Goal: Task Accomplishment & Management: Use online tool/utility

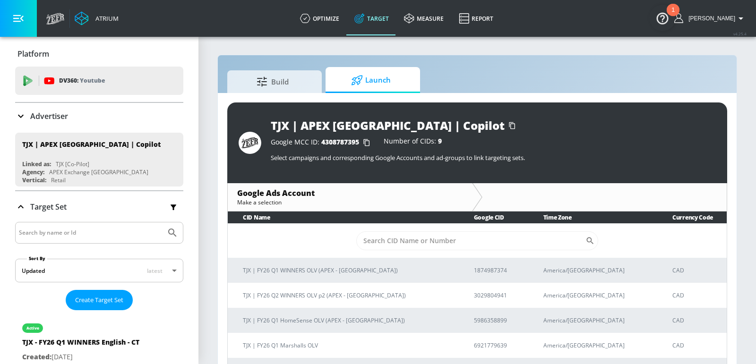
click at [59, 117] on p "Advertiser" at bounding box center [49, 116] width 38 height 10
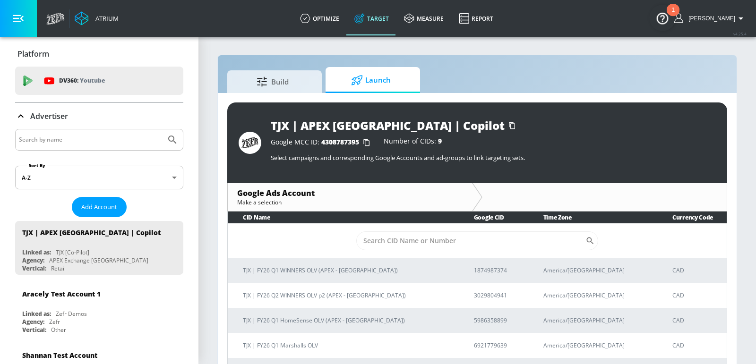
click at [68, 138] on input "Search by name" at bounding box center [90, 140] width 143 height 12
type input "jack link"
click at [162, 129] on button "Submit Search" at bounding box center [172, 139] width 21 height 21
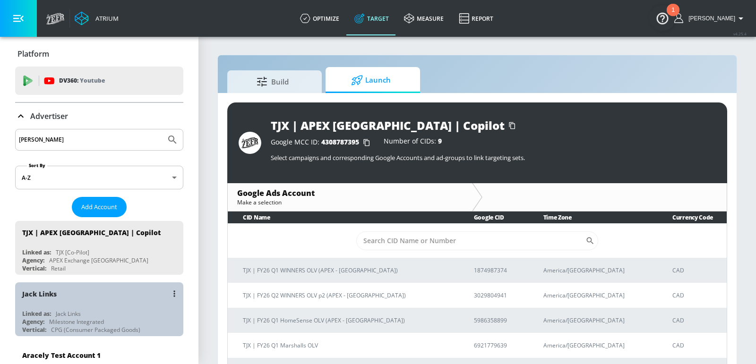
click at [80, 300] on div "Jack Links" at bounding box center [101, 294] width 159 height 23
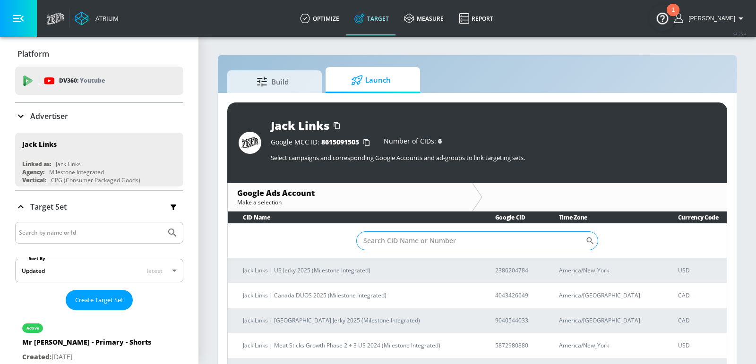
click at [438, 232] on input "Sort By" at bounding box center [470, 241] width 229 height 19
paste input "7349711713"
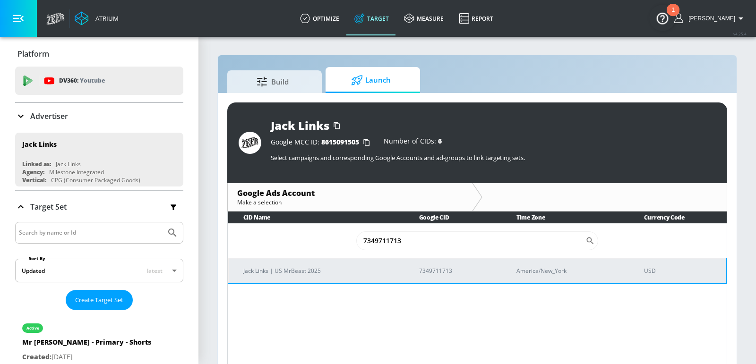
type input "7349711713"
click at [362, 269] on p "Jack Links | US MrBeast 2025" at bounding box center [319, 271] width 153 height 10
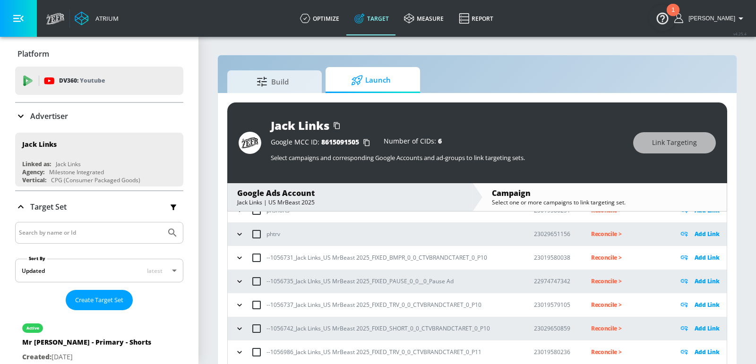
scroll to position [112, 0]
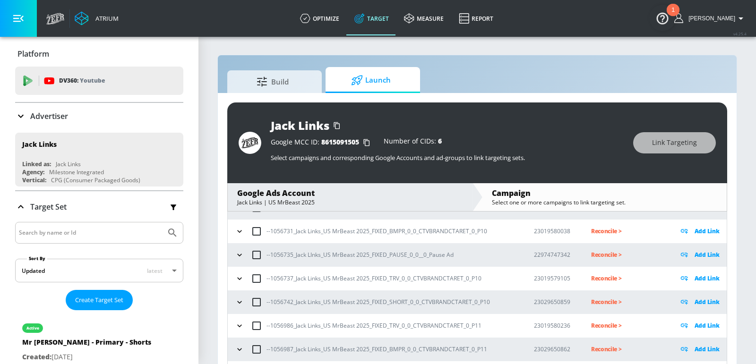
click at [238, 234] on icon "button" at bounding box center [239, 231] width 9 height 9
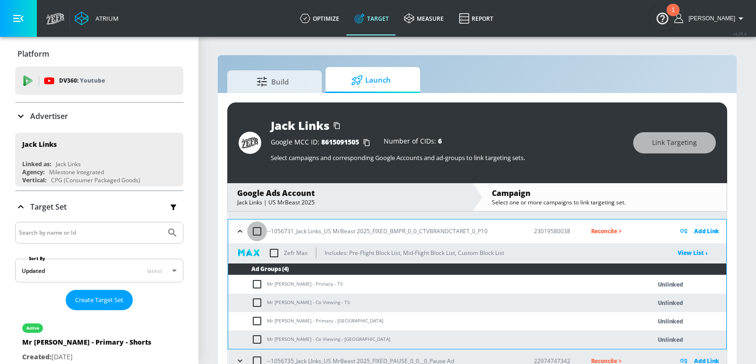
click at [257, 233] on input "checkbox" at bounding box center [257, 232] width 20 height 20
checkbox input "true"
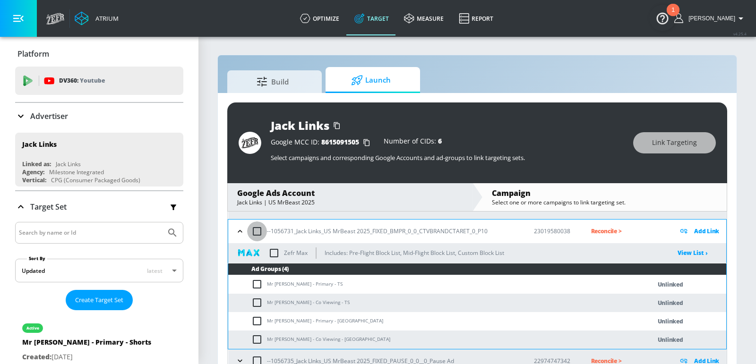
checkbox input "true"
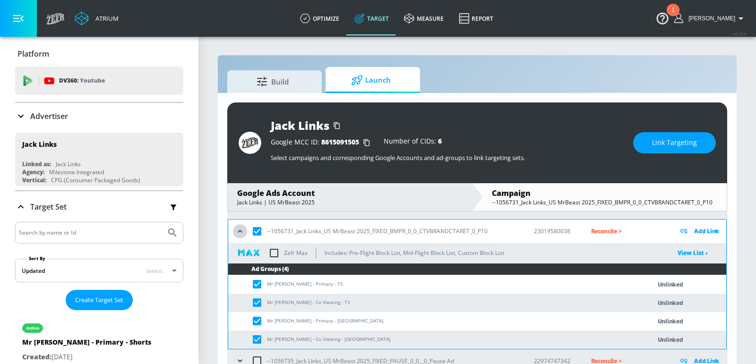
click at [239, 232] on icon "button" at bounding box center [239, 231] width 9 height 9
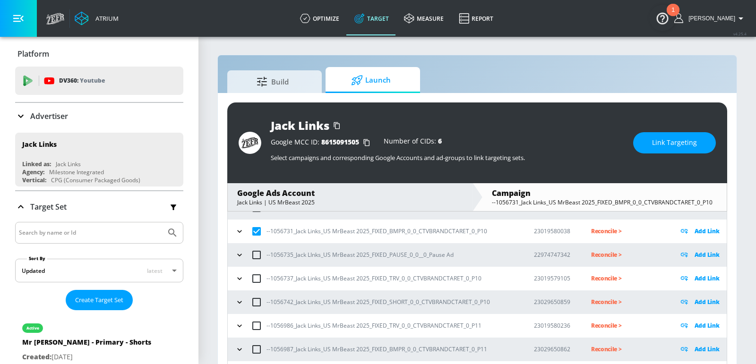
click at [259, 231] on input "checkbox" at bounding box center [257, 232] width 20 height 20
checkbox input "false"
click at [236, 256] on icon "button" at bounding box center [239, 254] width 9 height 9
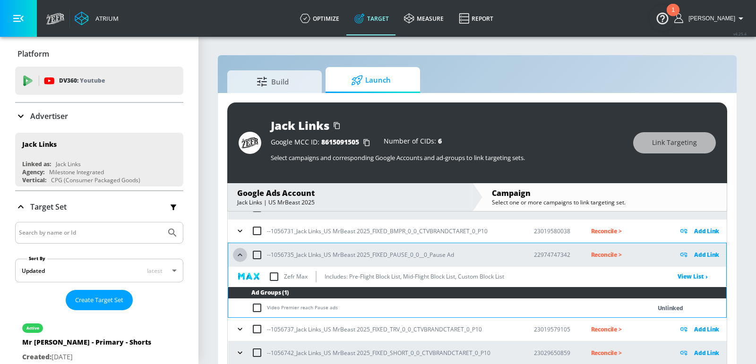
click at [238, 255] on icon "button" at bounding box center [240, 255] width 4 height 2
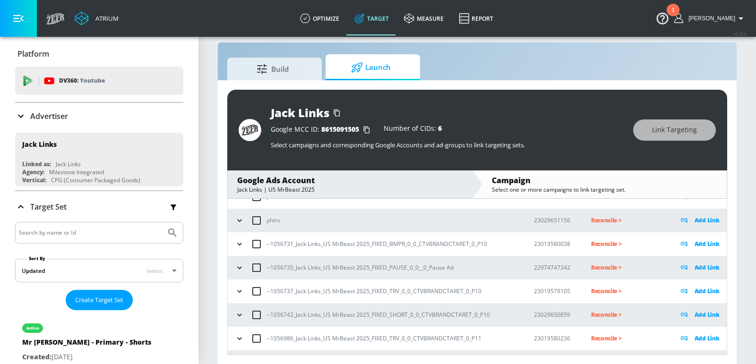
scroll to position [199, 0]
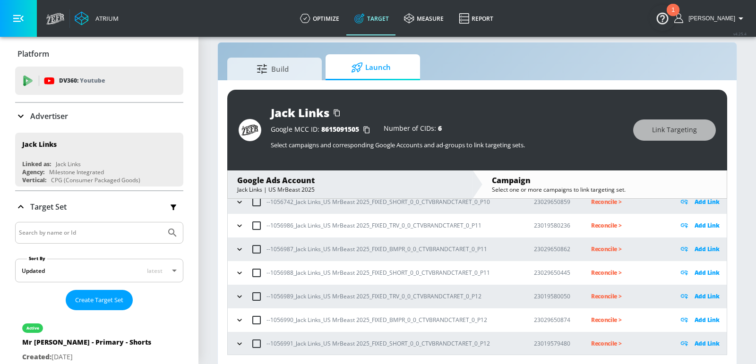
click at [241, 339] on icon "button" at bounding box center [239, 343] width 9 height 9
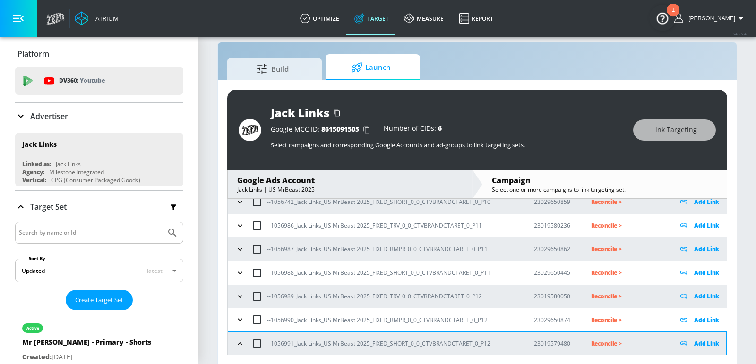
scroll to position [306, 0]
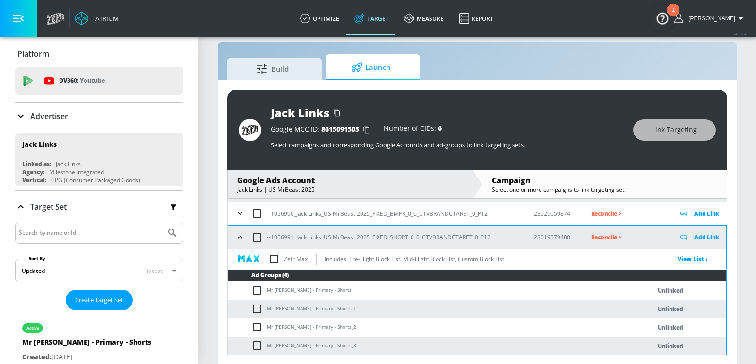
click at [275, 288] on td "Mr Beast - Primary - Shorts" at bounding box center [430, 291] width 404 height 18
copy td "Mr Beast - Primary - Shorts"
click at [257, 239] on input "checkbox" at bounding box center [257, 238] width 20 height 20
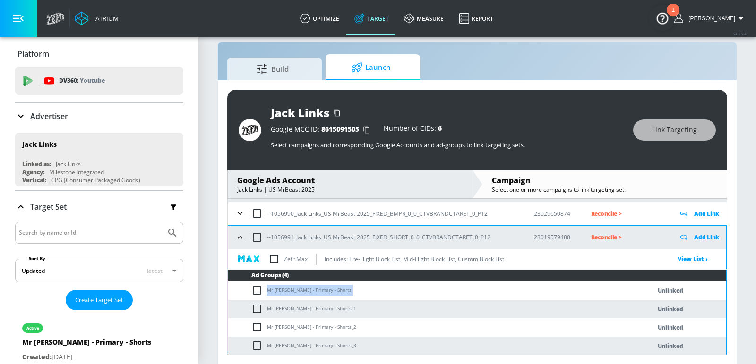
checkbox input "true"
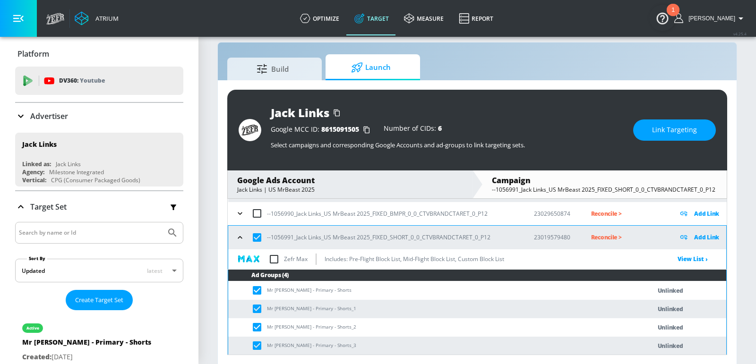
click at [668, 132] on span "Link Targeting" at bounding box center [674, 130] width 45 height 12
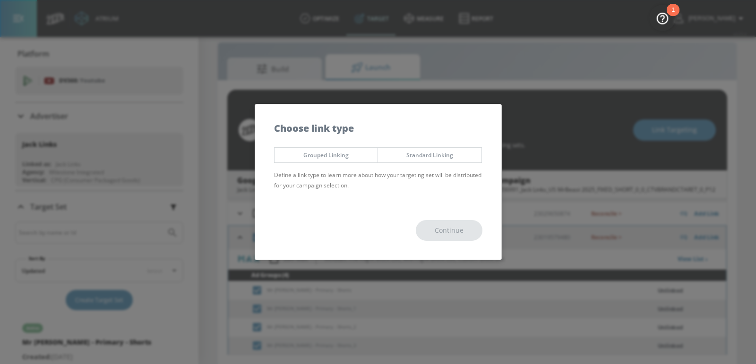
click at [332, 157] on span "Grouped Linking" at bounding box center [326, 155] width 89 height 10
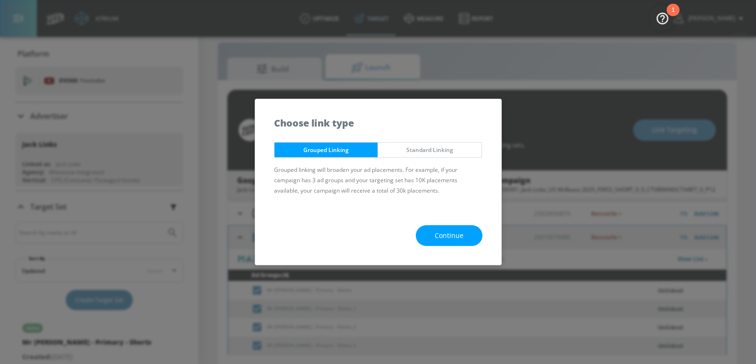
click at [443, 228] on button "Continue" at bounding box center [449, 235] width 67 height 21
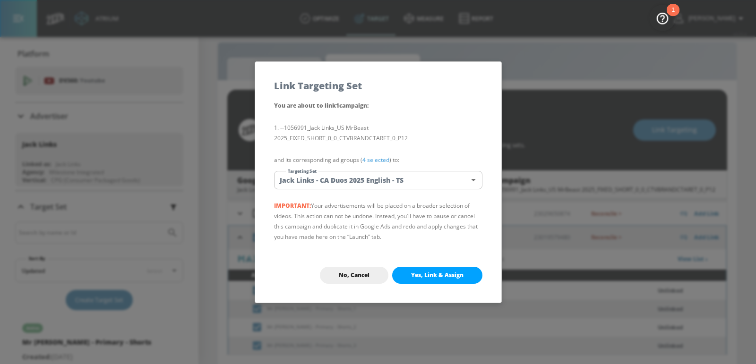
click at [385, 179] on body "Atrium optimize Target measure Report optimize Target measure Report v 4.25.4 E…" at bounding box center [378, 176] width 756 height 378
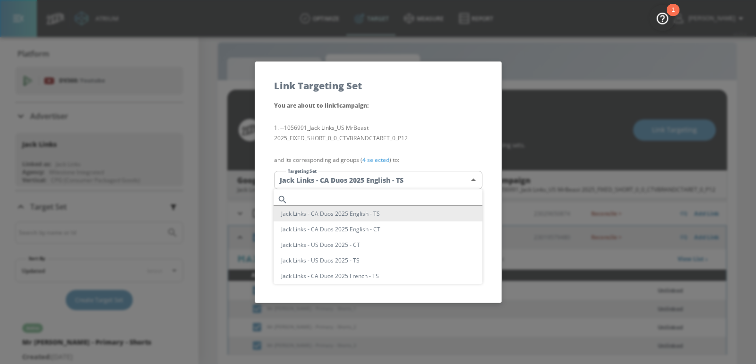
scroll to position [253, 0]
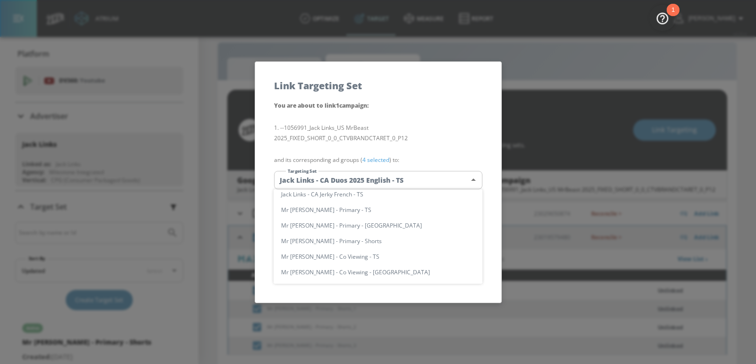
click at [334, 241] on li "Mr Beast - Primary - Shorts" at bounding box center [378, 241] width 209 height 16
type input "12ef2f7f-0285-4a83-8234-e4f034f94e78"
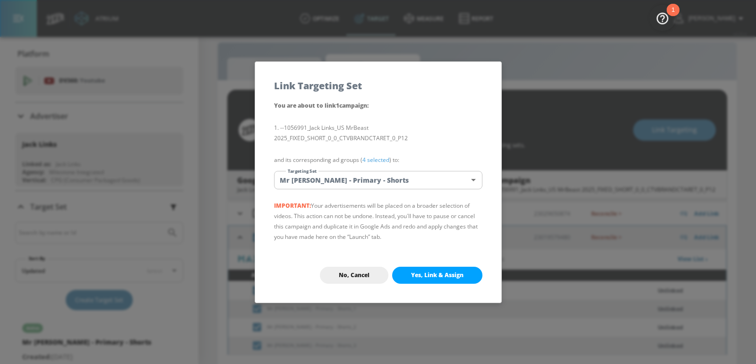
click at [435, 269] on button "Yes, Link & Assign" at bounding box center [437, 275] width 90 height 17
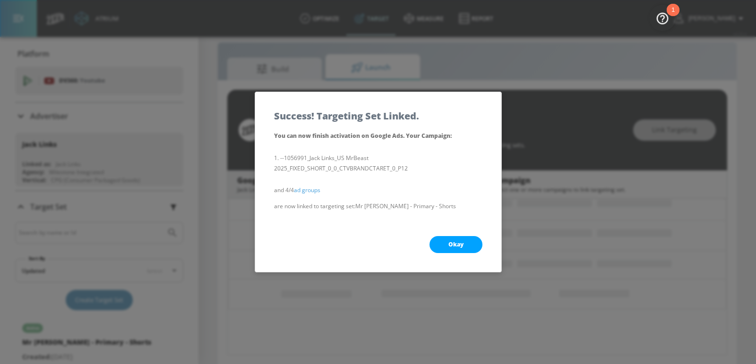
scroll to position [121, 0]
click at [470, 241] on button "Okay" at bounding box center [456, 244] width 53 height 17
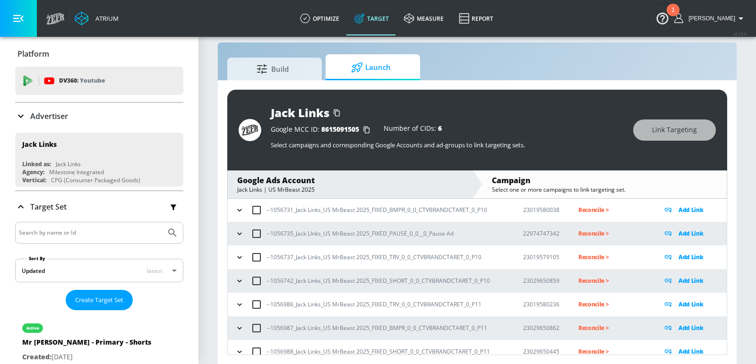
scroll to position [199, 0]
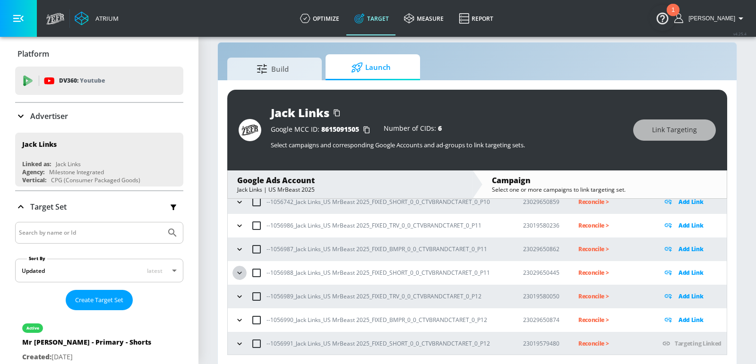
click at [242, 274] on icon "button" at bounding box center [239, 272] width 9 height 9
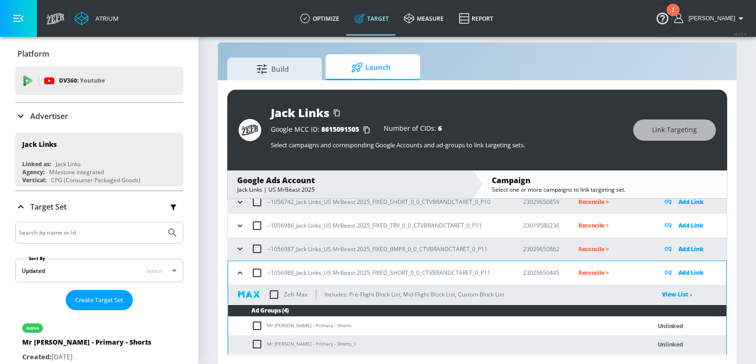
click at [259, 275] on input "checkbox" at bounding box center [257, 273] width 20 height 20
checkbox input "true"
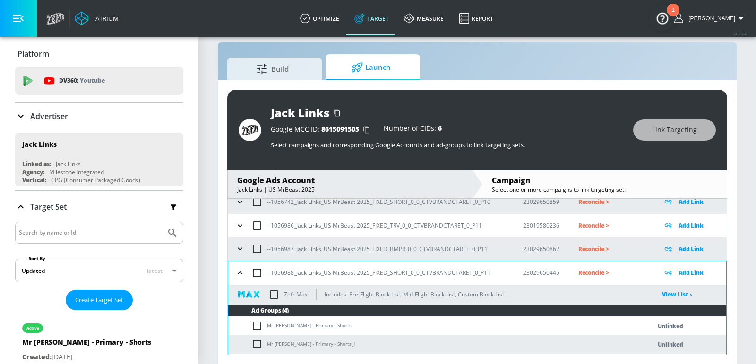
checkbox input "true"
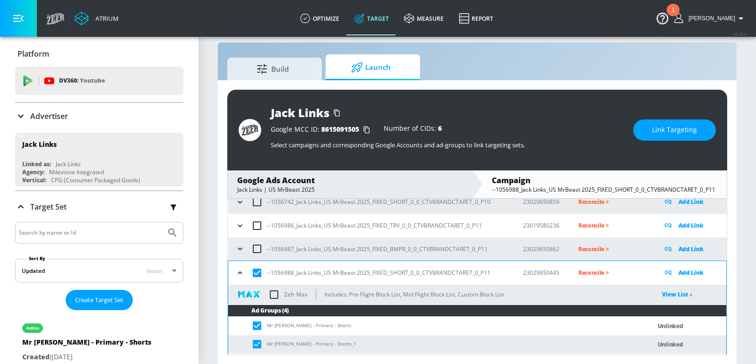
click at [669, 131] on span "Link Targeting" at bounding box center [674, 130] width 45 height 12
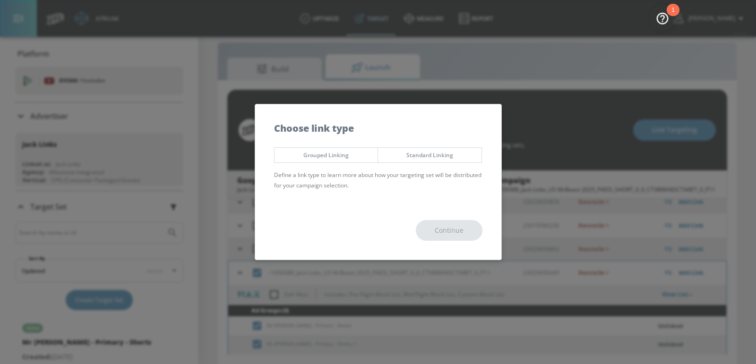
click at [339, 160] on span "Grouped Linking" at bounding box center [326, 155] width 89 height 10
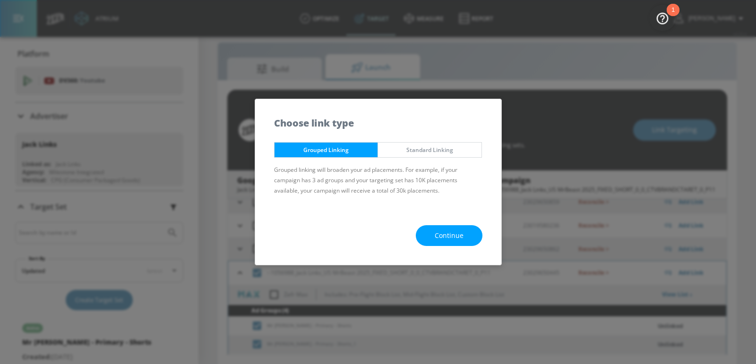
click at [447, 245] on button "Continue" at bounding box center [449, 235] width 67 height 21
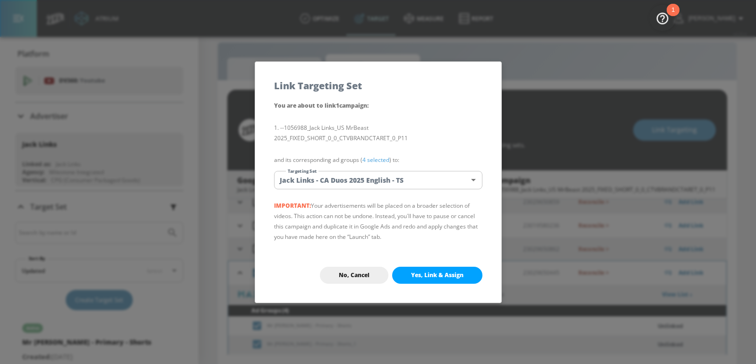
click at [386, 184] on body "Atrium optimize Target measure Report optimize Target measure Report v 4.25.4 E…" at bounding box center [378, 176] width 756 height 378
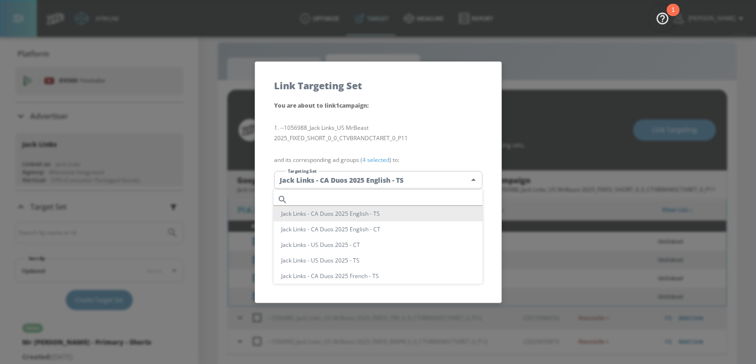
scroll to position [253, 0]
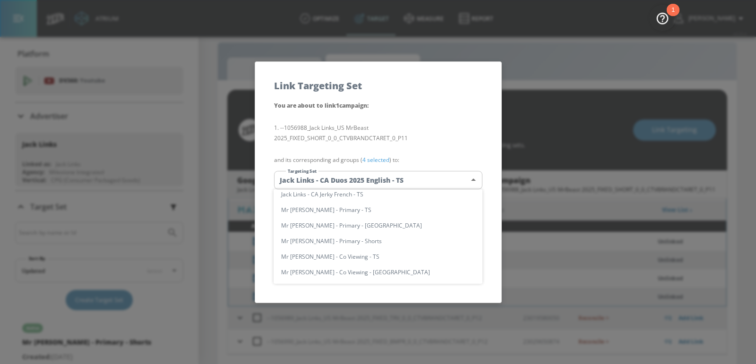
click at [336, 240] on li "Mr Beast - Primary - Shorts" at bounding box center [378, 241] width 209 height 16
type input "12ef2f7f-0285-4a83-8234-e4f034f94e78"
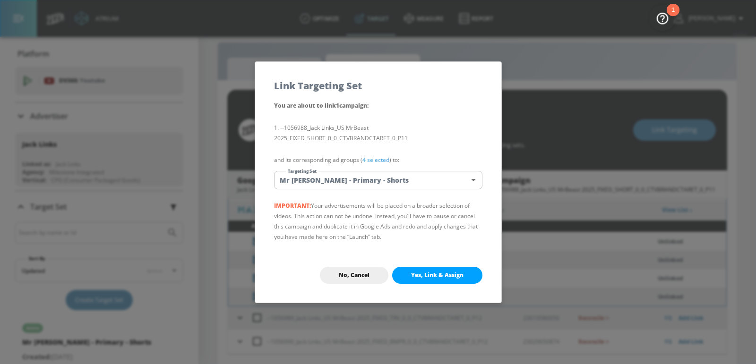
click at [419, 273] on span "Yes, Link & Assign" at bounding box center [437, 276] width 52 height 8
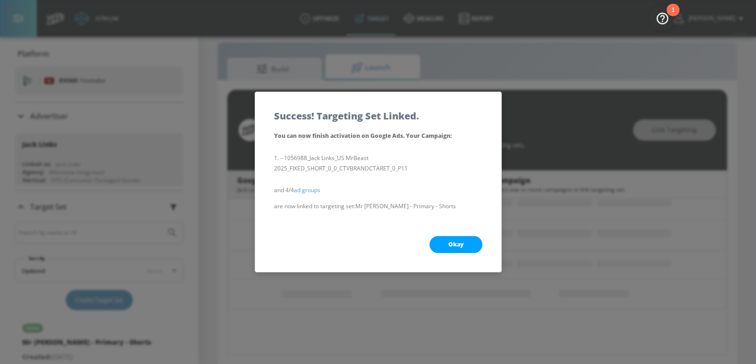
scroll to position [121, 0]
click at [461, 242] on span "Okay" at bounding box center [456, 245] width 15 height 8
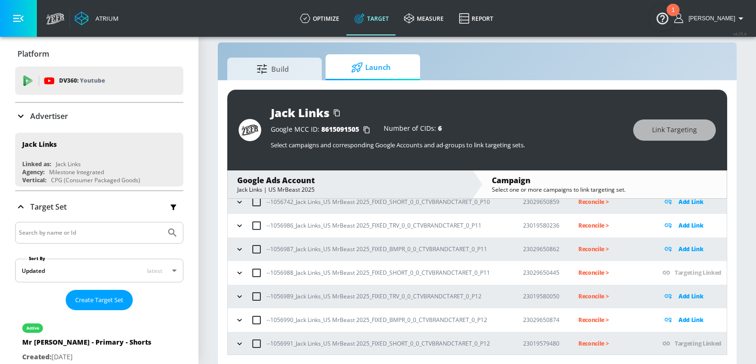
scroll to position [161, 0]
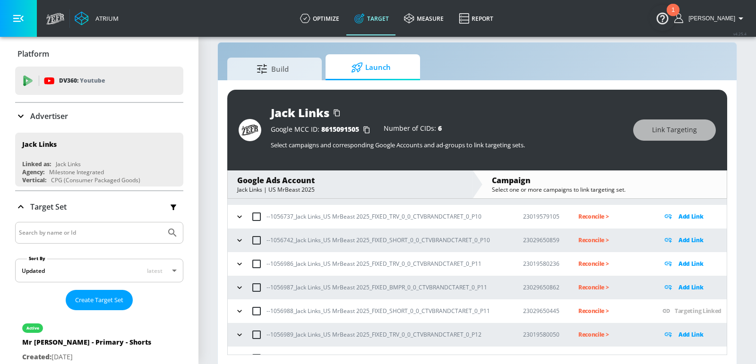
click at [238, 241] on icon "button" at bounding box center [239, 240] width 9 height 9
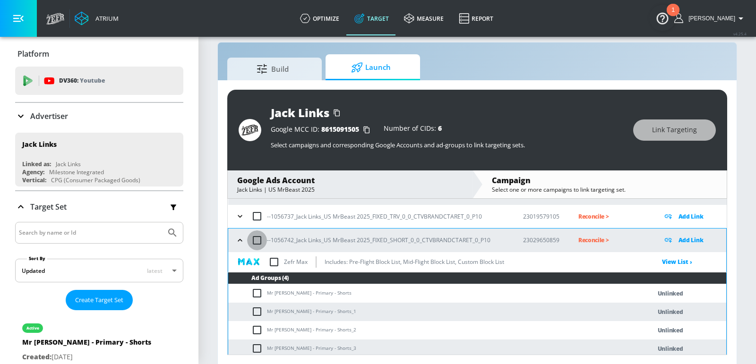
click at [258, 239] on input "checkbox" at bounding box center [257, 241] width 20 height 20
checkbox input "true"
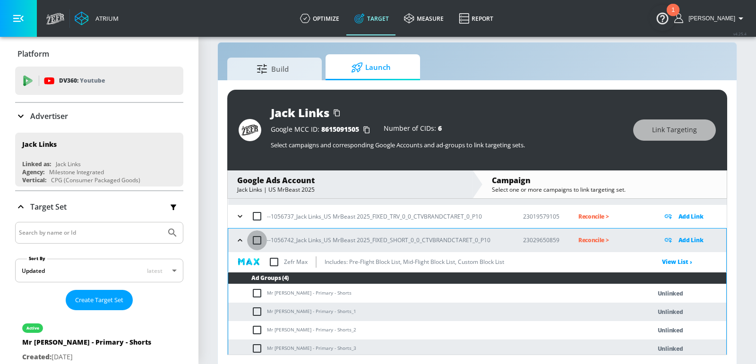
checkbox input "true"
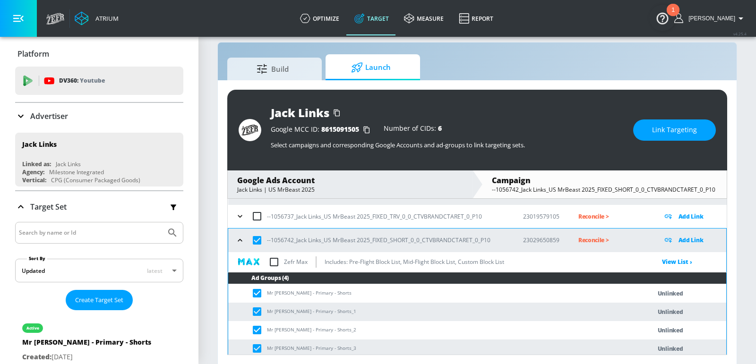
click at [658, 128] on span "Link Targeting" at bounding box center [674, 130] width 45 height 12
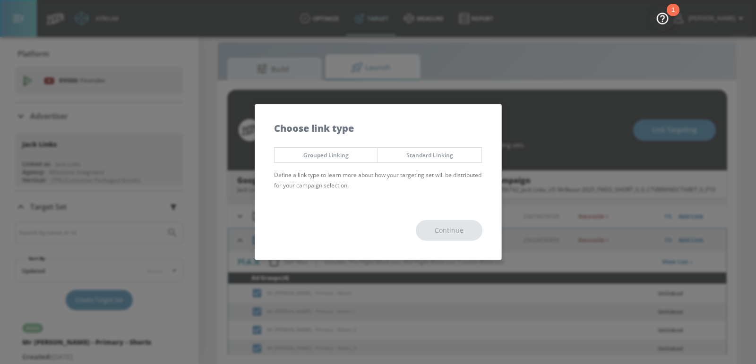
click at [355, 154] on span "Grouped Linking" at bounding box center [326, 155] width 89 height 10
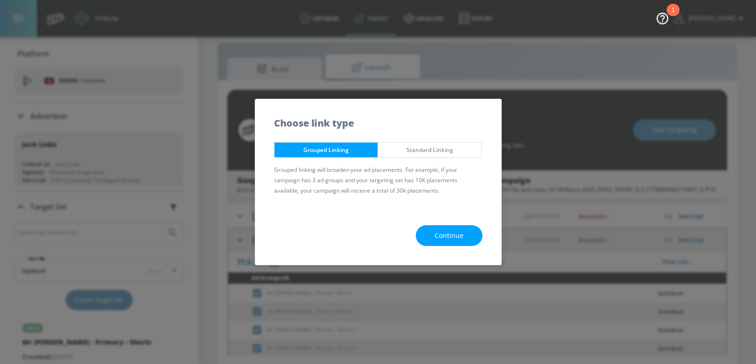
click at [444, 228] on button "Continue" at bounding box center [449, 235] width 67 height 21
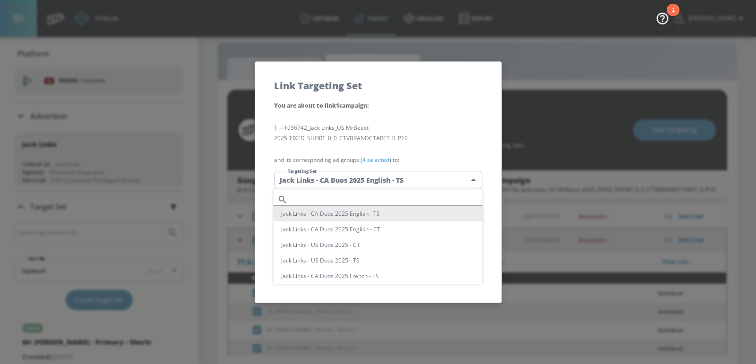
click at [424, 176] on body "Atrium optimize Target measure Report optimize Target measure Report v 4.25.4 E…" at bounding box center [378, 176] width 756 height 378
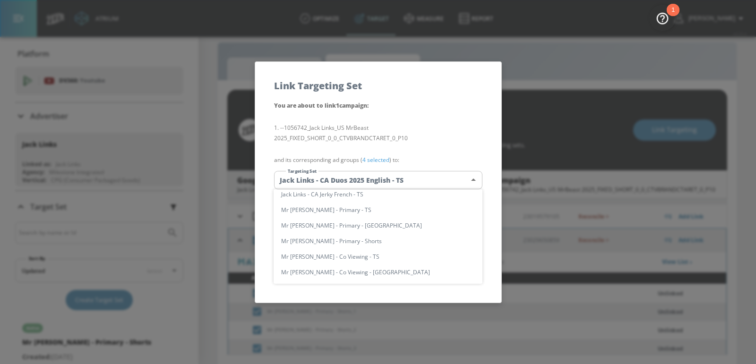
click at [346, 240] on li "Mr Beast - Primary - Shorts" at bounding box center [378, 241] width 209 height 16
type input "12ef2f7f-0285-4a83-8234-e4f034f94e78"
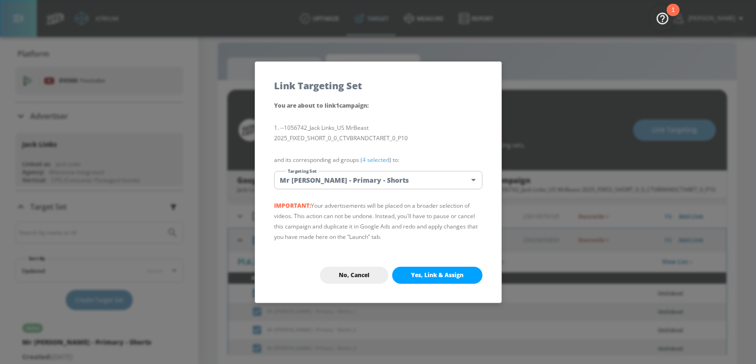
click at [443, 272] on span "Yes, Link & Assign" at bounding box center [437, 276] width 52 height 8
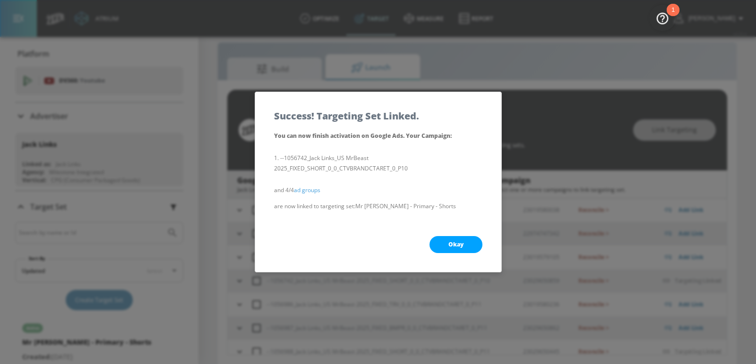
scroll to position [161, 0]
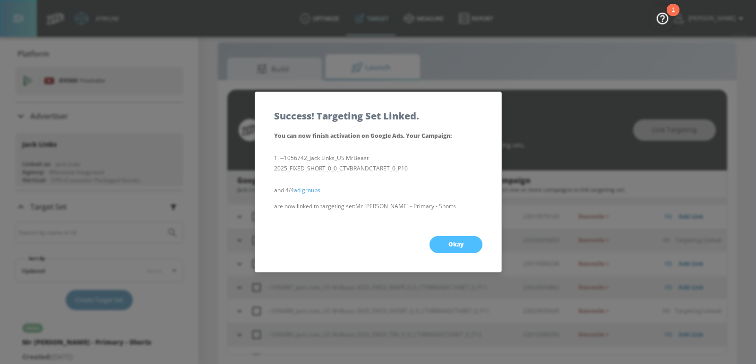
click at [451, 245] on span "Okay" at bounding box center [456, 245] width 15 height 8
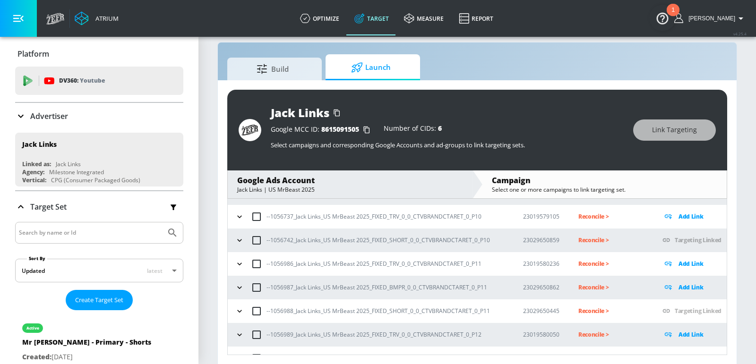
click at [302, 250] on td "--1056742_Jack Links_US MrBeast 2025_FIXED_SHORT_0_0_CTVBRANDCTARET_0_P10" at bounding box center [368, 241] width 280 height 24
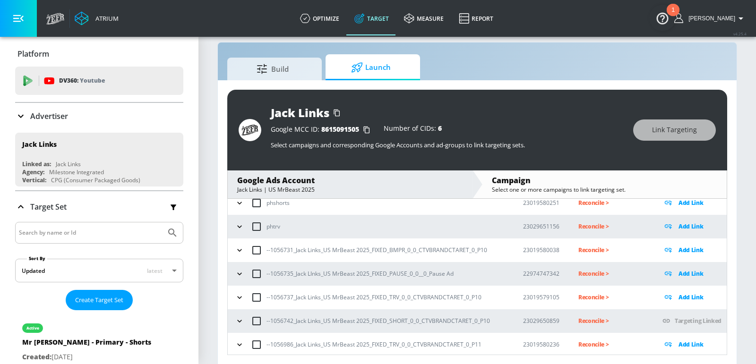
scroll to position [199, 0]
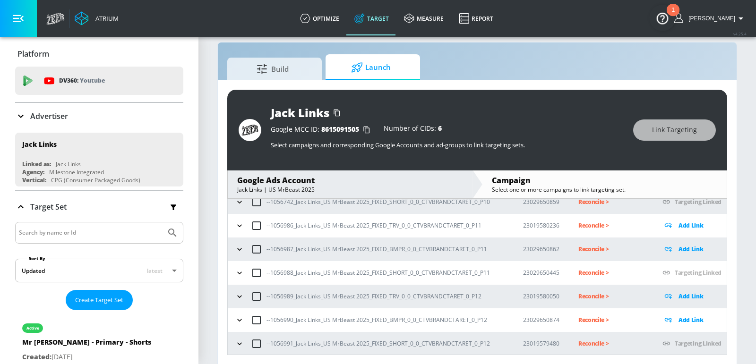
drag, startPoint x: 242, startPoint y: 318, endPoint x: 242, endPoint y: 293, distance: 24.1
click at [242, 318] on icon "button" at bounding box center [239, 320] width 9 height 9
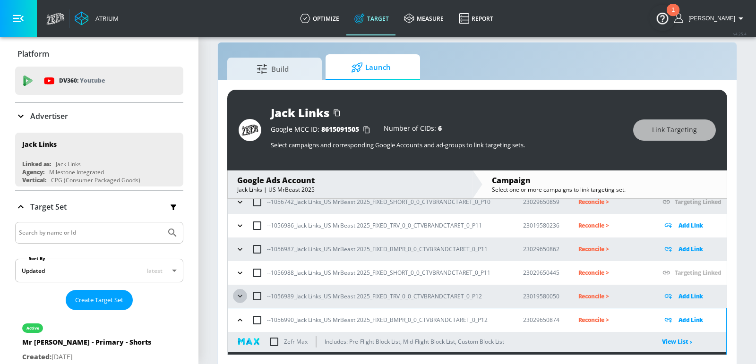
click at [240, 298] on icon "button" at bounding box center [239, 296] width 9 height 9
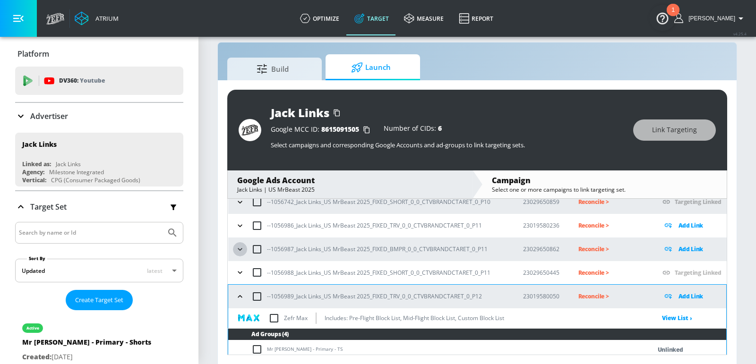
click at [239, 251] on icon "button" at bounding box center [239, 249] width 9 height 9
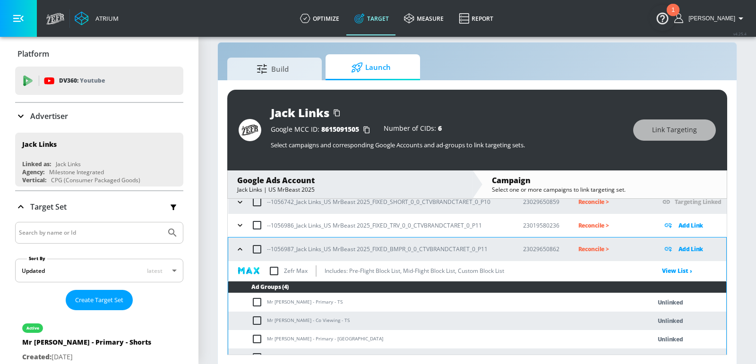
click at [239, 228] on icon "button" at bounding box center [239, 225] width 9 height 9
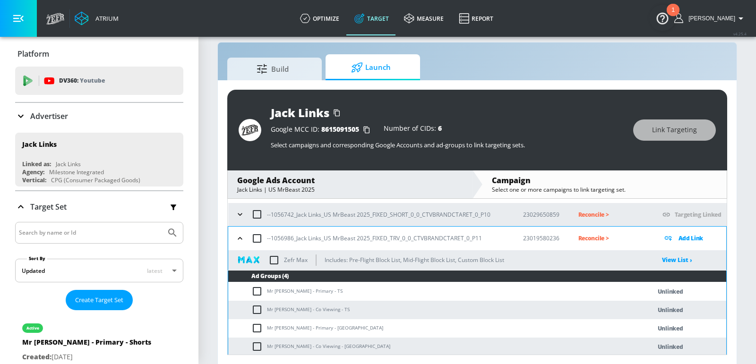
scroll to position [145, 0]
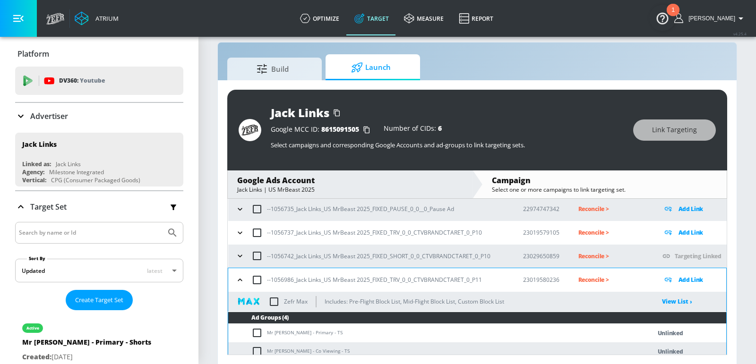
click at [238, 232] on icon "button" at bounding box center [240, 233] width 4 height 2
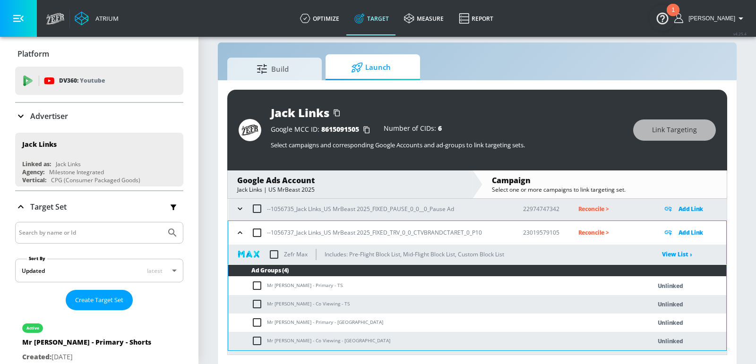
click at [237, 209] on icon "button" at bounding box center [239, 208] width 9 height 9
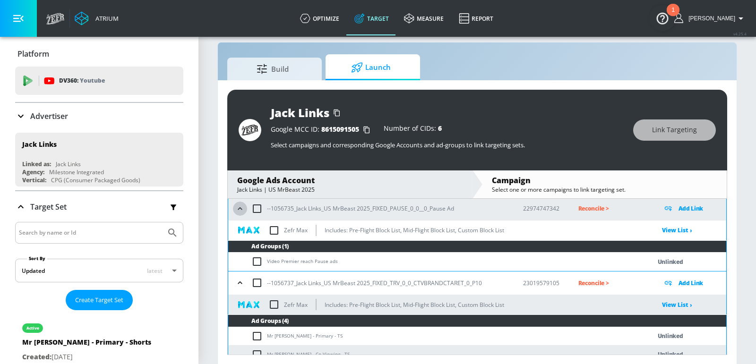
click at [238, 209] on icon "button" at bounding box center [239, 208] width 9 height 9
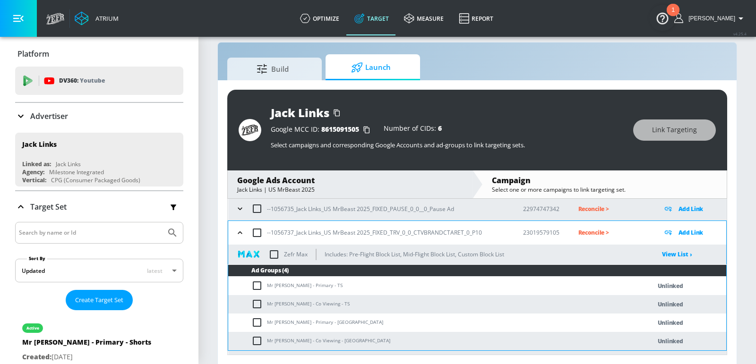
scroll to position [96, 0]
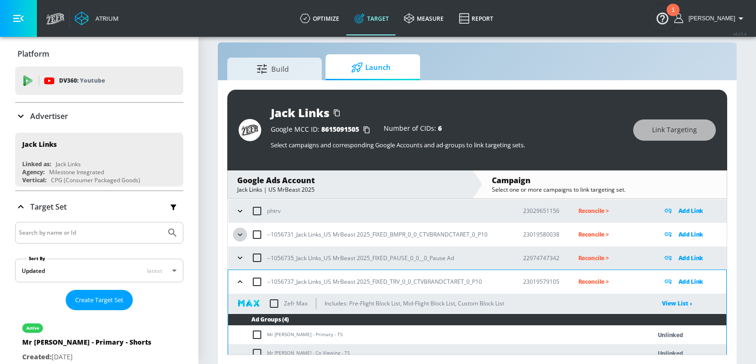
click at [240, 234] on icon "button" at bounding box center [239, 234] width 9 height 9
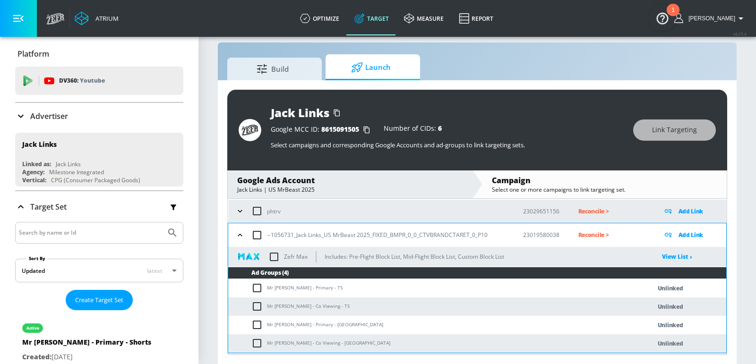
scroll to position [90, 0]
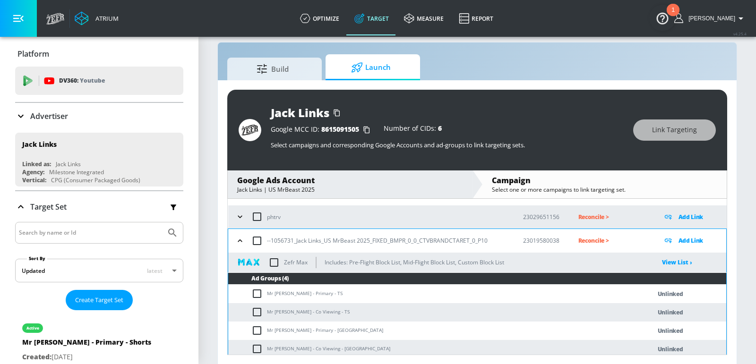
click at [285, 289] on td "Mr Beast - Primary - TS" at bounding box center [430, 294] width 404 height 18
copy td "Mr Beast - Primary - TS"
click at [258, 291] on input "checkbox" at bounding box center [259, 293] width 16 height 11
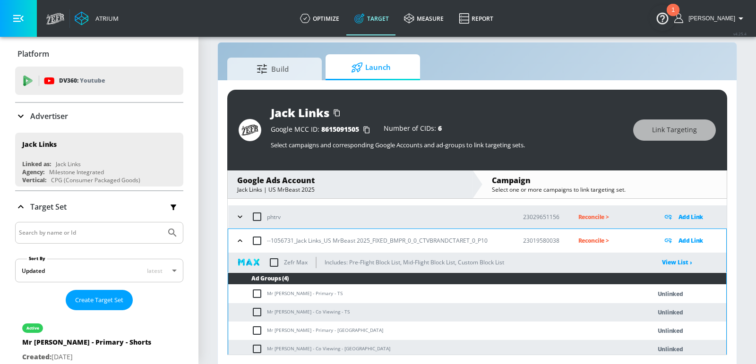
checkbox input "true"
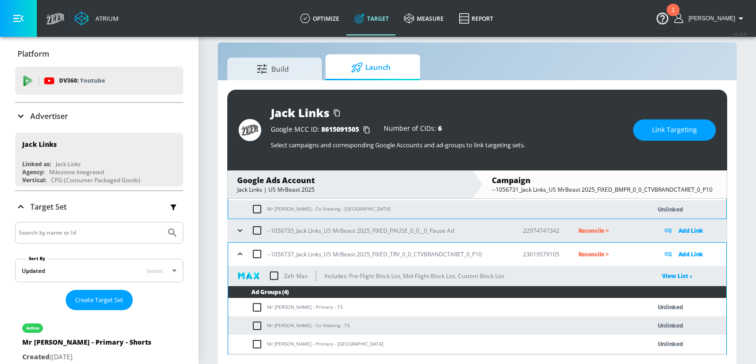
scroll to position [236, 0]
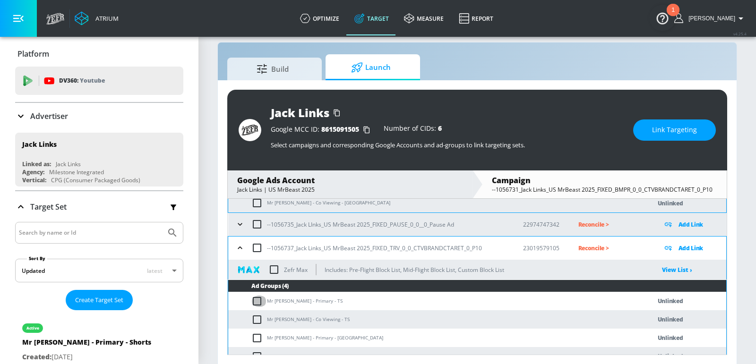
click at [258, 304] on input "checkbox" at bounding box center [259, 301] width 16 height 11
checkbox input "true"
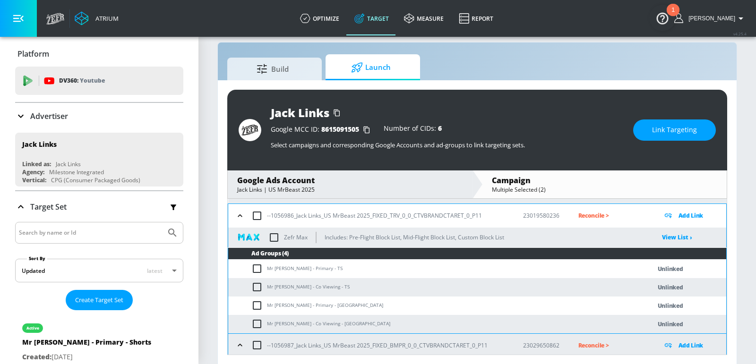
scroll to position [433, 0]
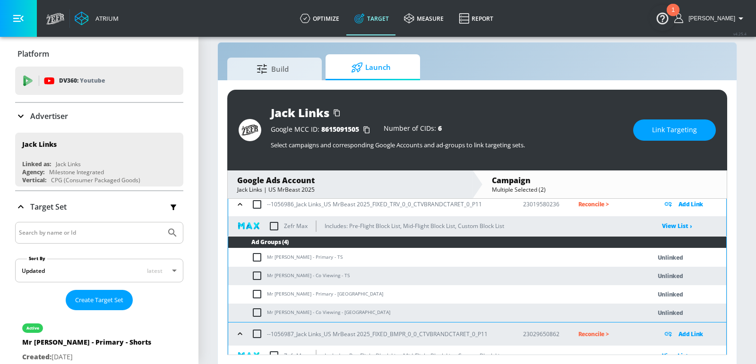
click at [256, 253] on input "checkbox" at bounding box center [259, 257] width 16 height 11
checkbox input "true"
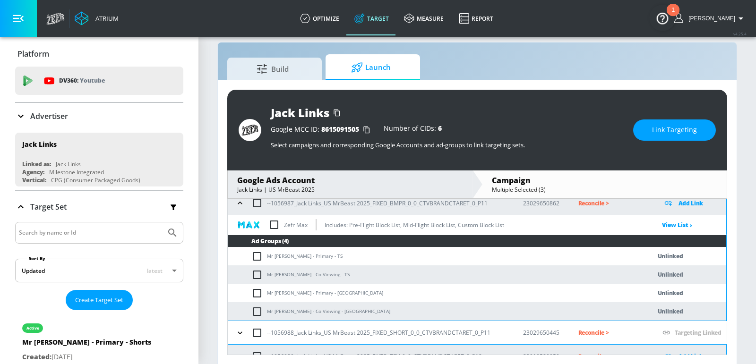
click at [256, 257] on input "checkbox" at bounding box center [259, 256] width 16 height 11
checkbox input "true"
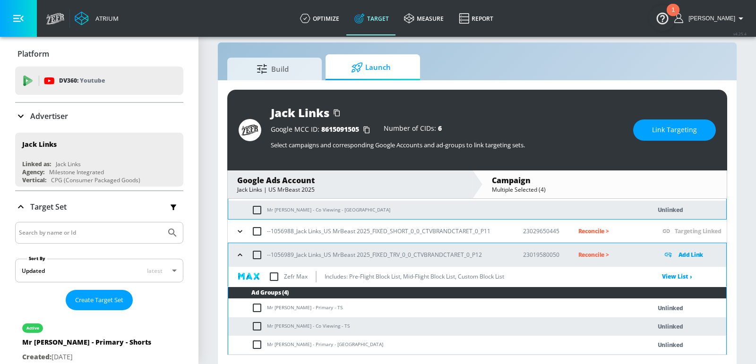
click at [256, 302] on input "checkbox" at bounding box center [259, 307] width 16 height 11
checkbox input "true"
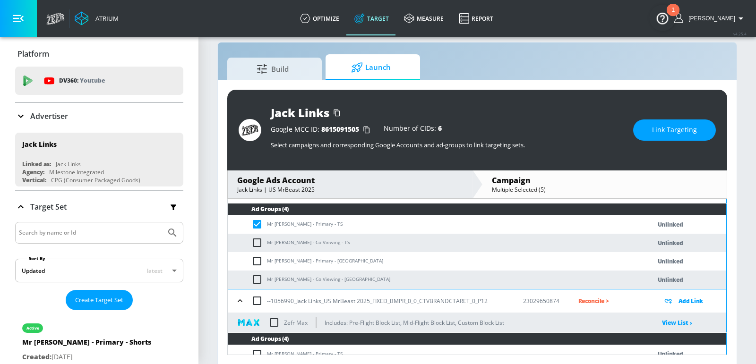
scroll to position [835, 0]
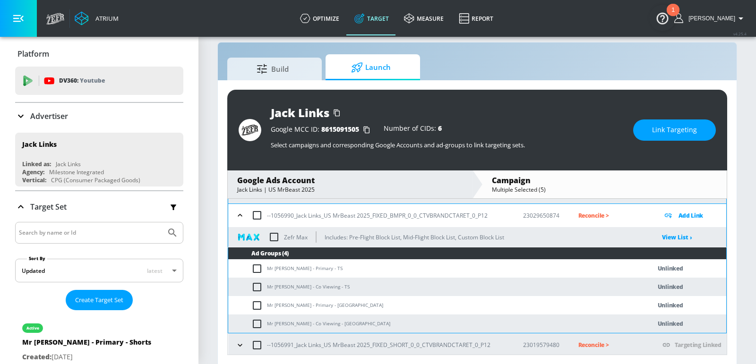
click at [258, 267] on input "checkbox" at bounding box center [259, 268] width 16 height 11
checkbox input "true"
click at [242, 341] on icon "button" at bounding box center [239, 345] width 9 height 9
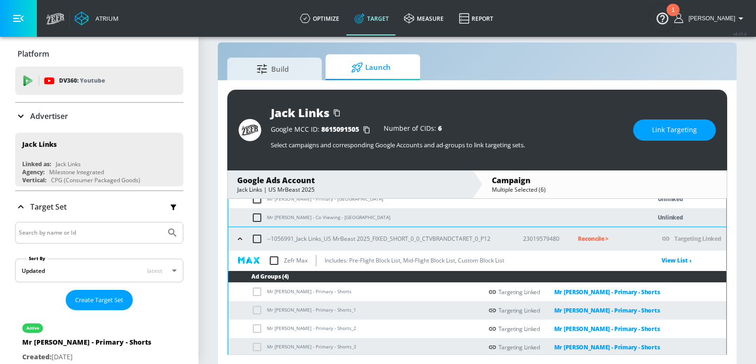
click at [240, 234] on icon "button" at bounding box center [239, 238] width 9 height 9
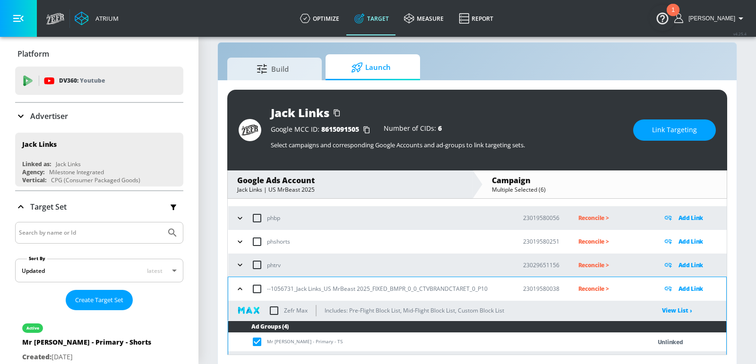
scroll to position [39, 0]
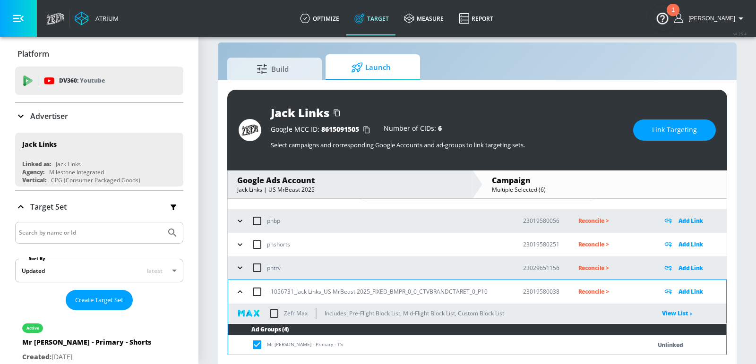
click at [654, 129] on span "Link Targeting" at bounding box center [674, 130] width 45 height 12
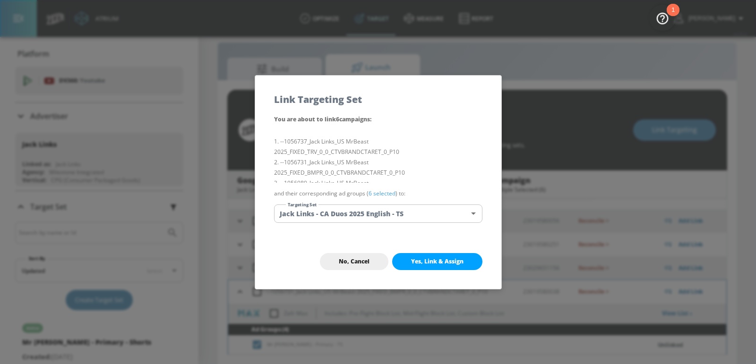
click at [371, 210] on body "Atrium optimize Target measure Report optimize Target measure Report v 4.25.4 E…" at bounding box center [378, 176] width 756 height 378
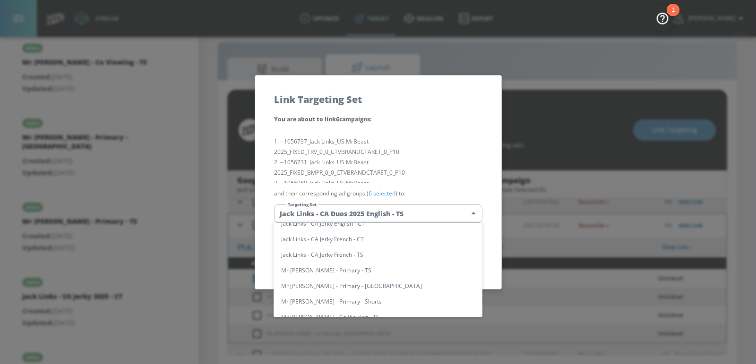
scroll to position [412, 0]
click at [327, 273] on li "Mr Beast - Primary - TS" at bounding box center [378, 271] width 209 height 16
type input "9f14b2c2-a637-483d-b99b-ad8309198e8a"
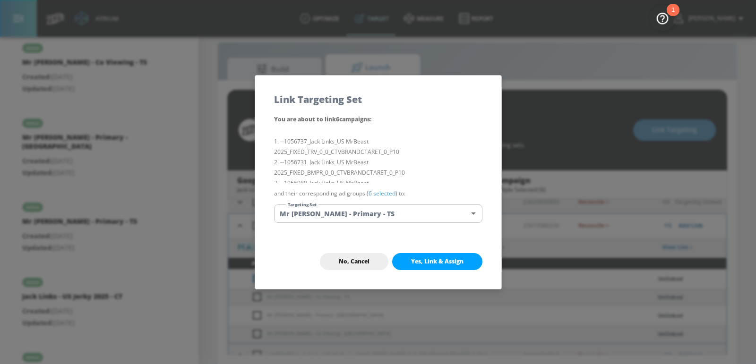
click at [405, 265] on button "Yes, Link & Assign" at bounding box center [437, 261] width 90 height 17
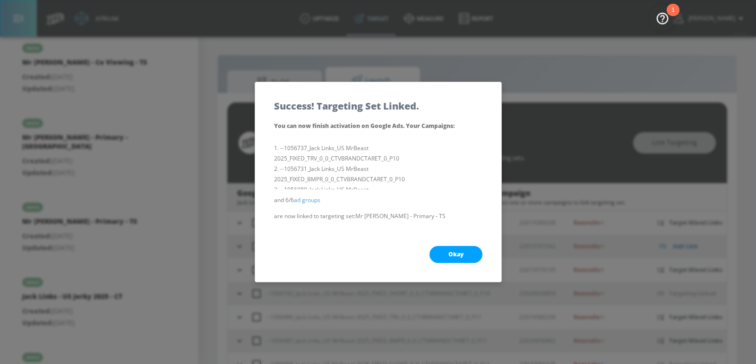
scroll to position [199, 0]
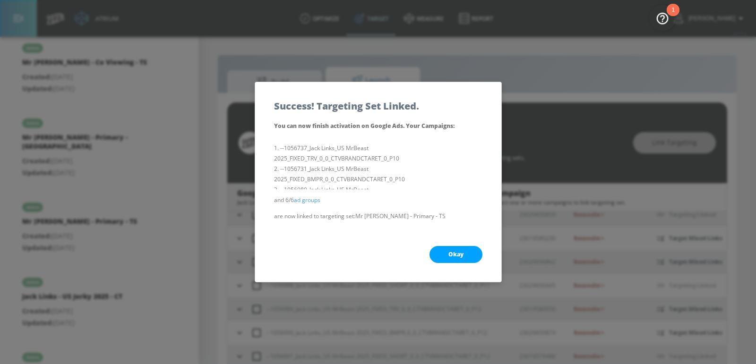
click at [469, 250] on button "Okay" at bounding box center [456, 254] width 53 height 17
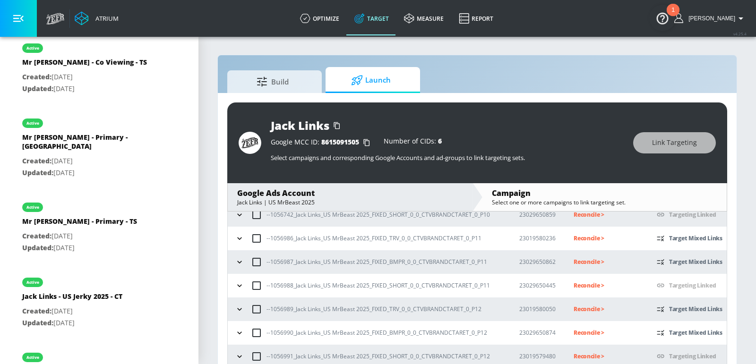
click at [238, 260] on icon "button" at bounding box center [239, 262] width 9 height 9
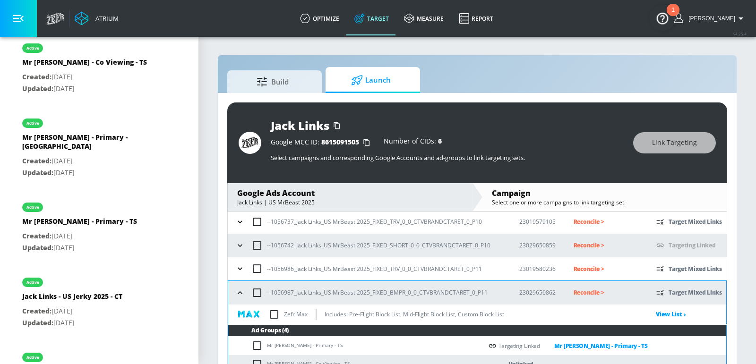
scroll to position [305, 0]
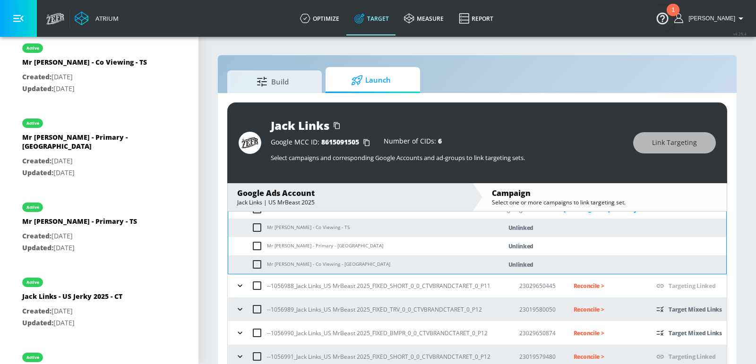
click at [238, 335] on icon "button" at bounding box center [239, 332] width 9 height 9
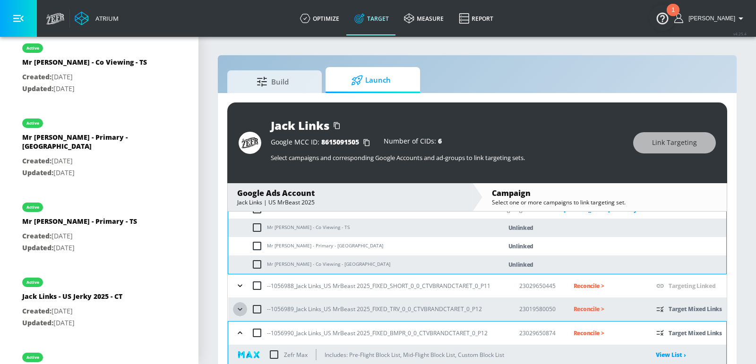
click at [238, 311] on icon "button" at bounding box center [239, 309] width 9 height 9
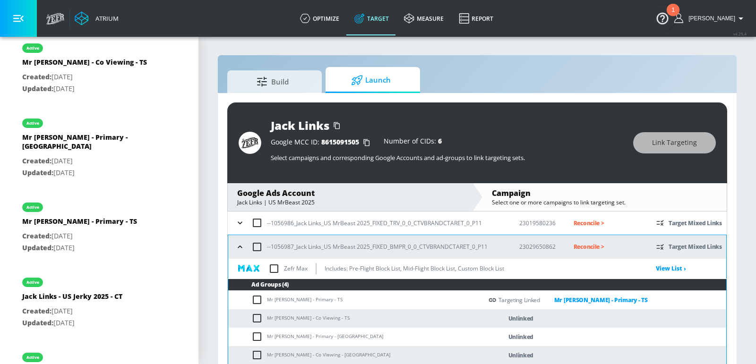
scroll to position [156, 0]
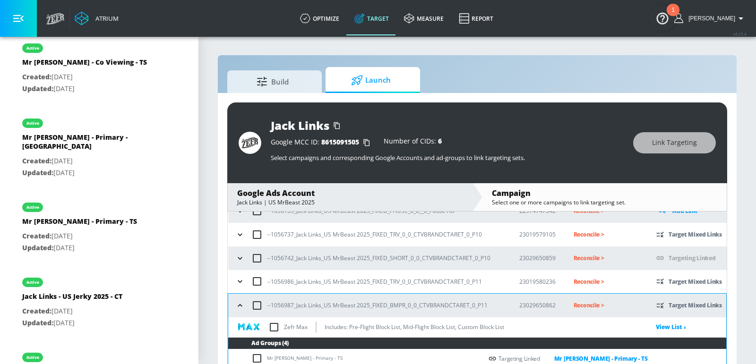
click at [239, 279] on icon "button" at bounding box center [239, 281] width 9 height 9
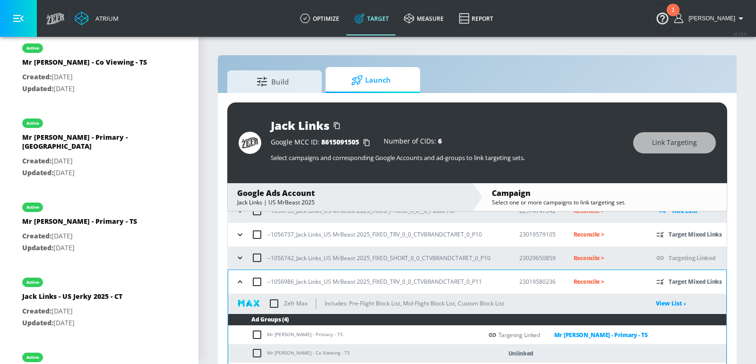
scroll to position [125, 0]
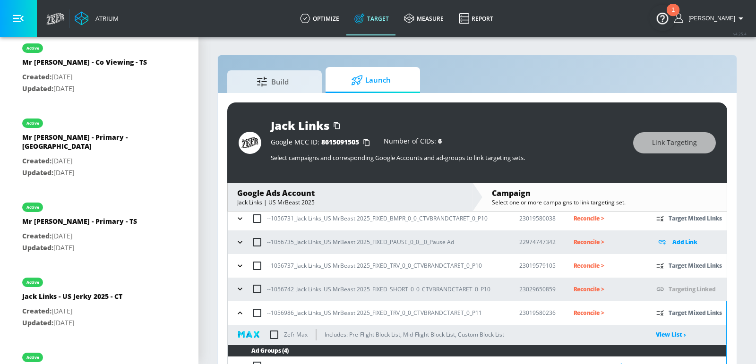
click at [239, 274] on div "--1056737_Jack Links_US MrBeast 2025_FIXED_TRV_0_0_CTVBRANDCTARET_0_P10" at bounding box center [369, 266] width 272 height 20
click at [239, 266] on icon "button" at bounding box center [240, 266] width 4 height 2
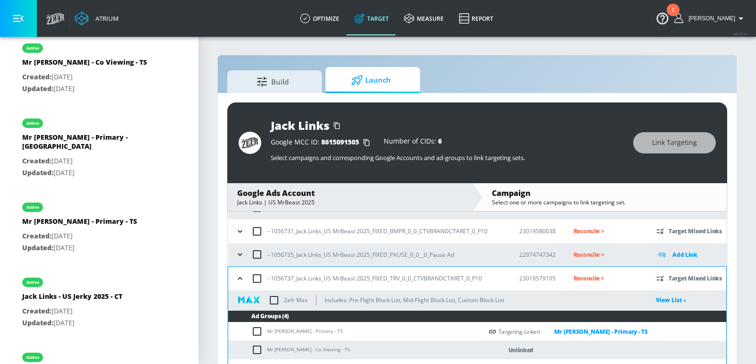
scroll to position [112, 0]
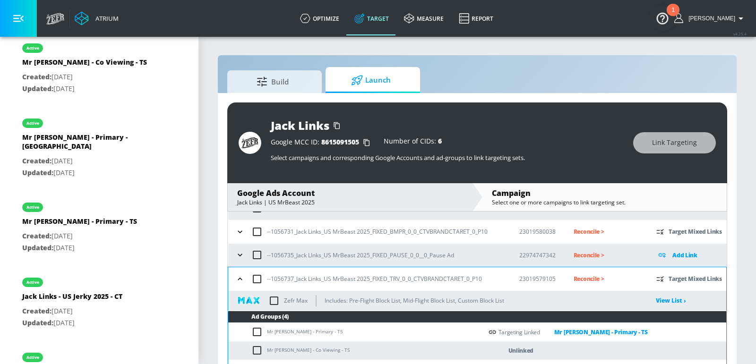
click at [240, 233] on icon "button" at bounding box center [239, 231] width 9 height 9
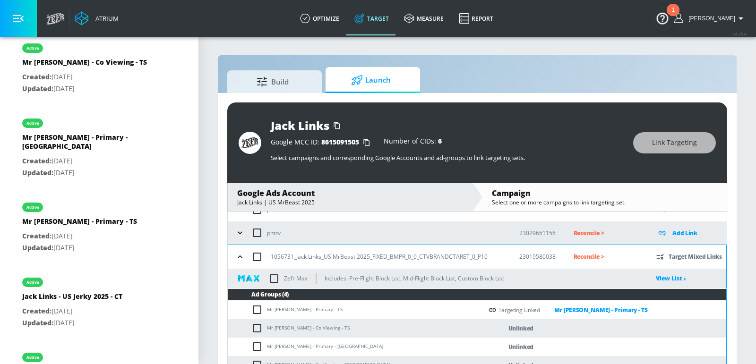
scroll to position [73, 0]
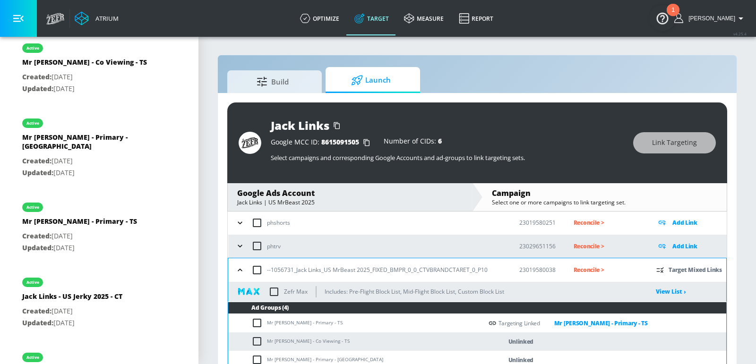
click at [280, 343] on td "Mr Beast - Co Viewing - TS" at bounding box center [355, 342] width 254 height 18
copy td "Mr Beast - Co Viewing - TS"
click at [258, 339] on input "checkbox" at bounding box center [259, 341] width 16 height 11
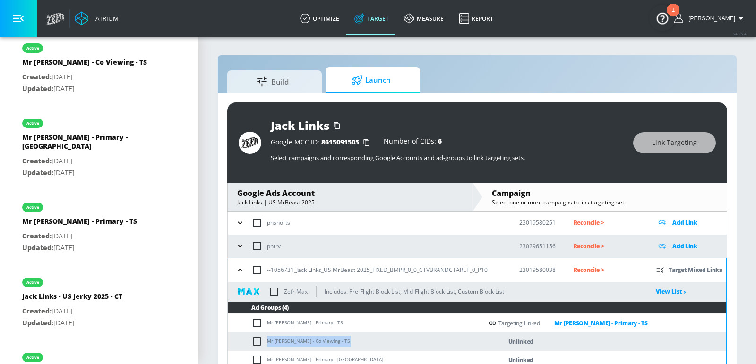
checkbox input "true"
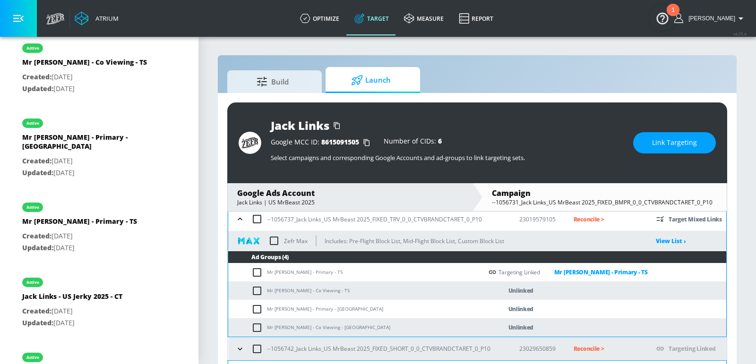
click at [256, 289] on input "checkbox" at bounding box center [259, 290] width 16 height 11
checkbox input "true"
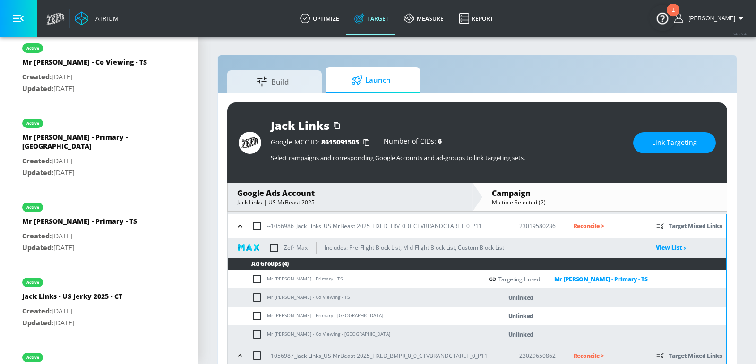
click at [257, 296] on input "checkbox" at bounding box center [259, 297] width 16 height 11
checkbox input "true"
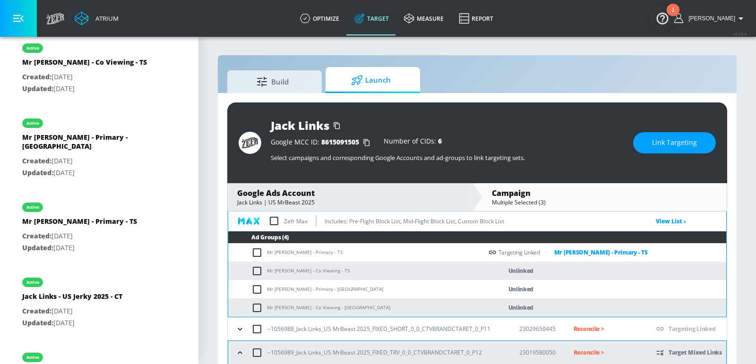
click at [258, 270] on input "checkbox" at bounding box center [259, 271] width 16 height 11
checkbox input "true"
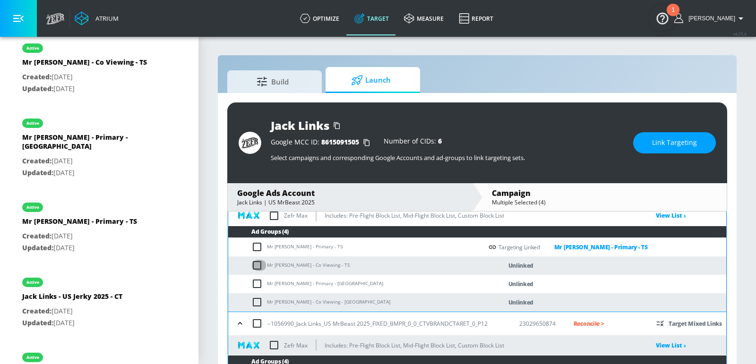
click at [260, 267] on input "checkbox" at bounding box center [259, 265] width 16 height 11
checkbox input "true"
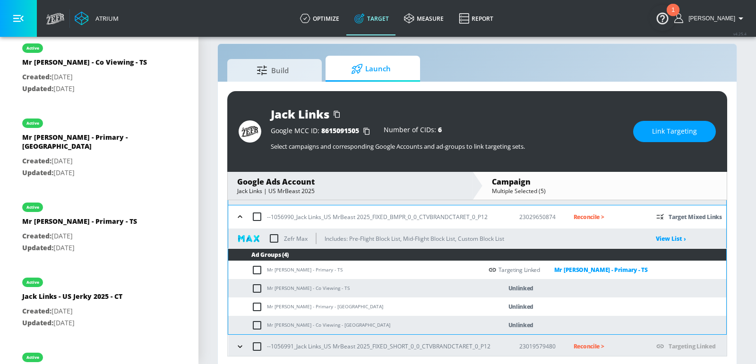
scroll to position [13, 0]
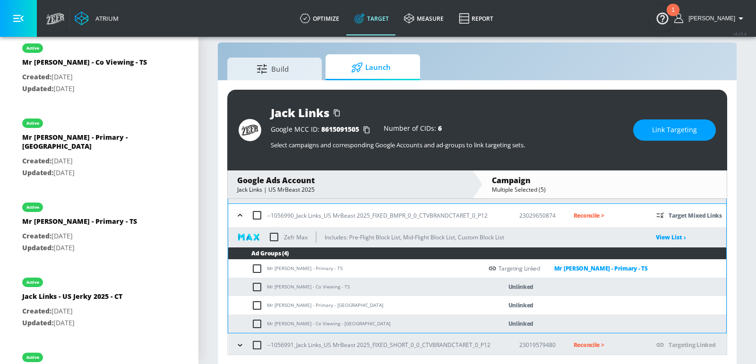
click at [254, 282] on input "checkbox" at bounding box center [259, 287] width 16 height 11
checkbox input "true"
click at [665, 134] on span "Link Targeting" at bounding box center [674, 130] width 45 height 12
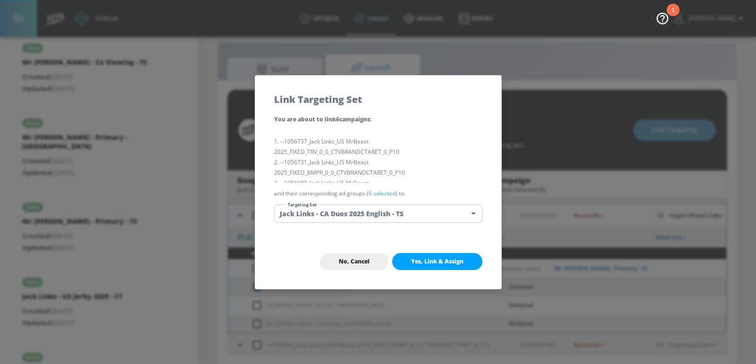
click at [414, 212] on body "Atrium optimize Target measure Report optimize Target measure Report v 4.25.4 E…" at bounding box center [378, 176] width 756 height 378
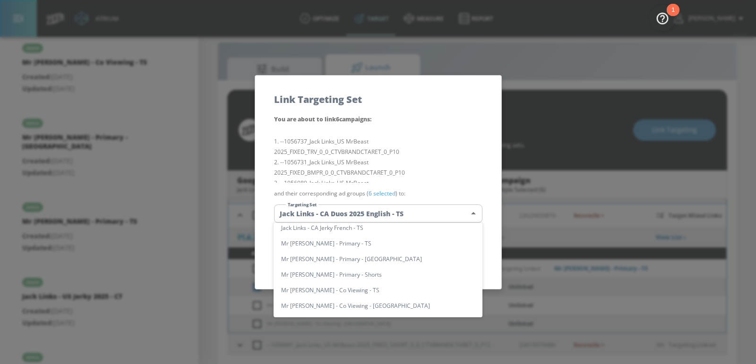
scroll to position [124, 0]
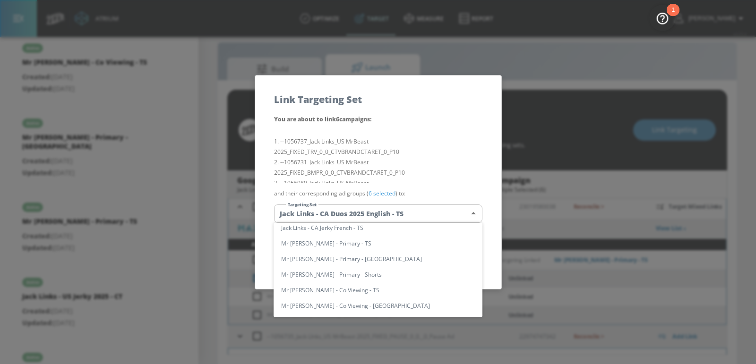
click at [353, 289] on li "Mr Beast - Co Viewing - TS" at bounding box center [378, 291] width 209 height 16
type input "6cc50bdb-01ed-491a-bf9a-458fe32d1f13"
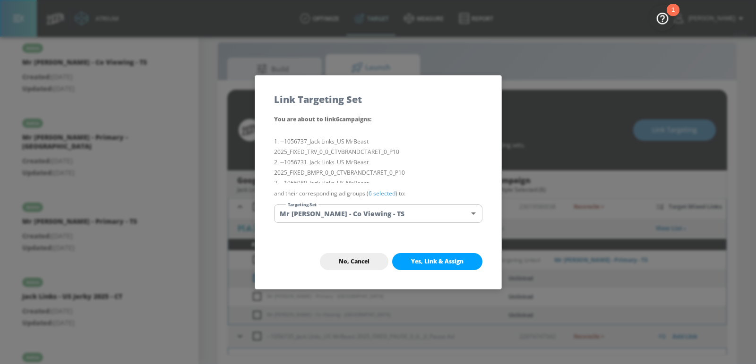
scroll to position [277, 0]
click at [443, 250] on div "No, Cancel Yes, Link & Assign" at bounding box center [378, 261] width 246 height 55
click at [442, 262] on span "Yes, Link & Assign" at bounding box center [437, 262] width 52 height 8
checkbox input "false"
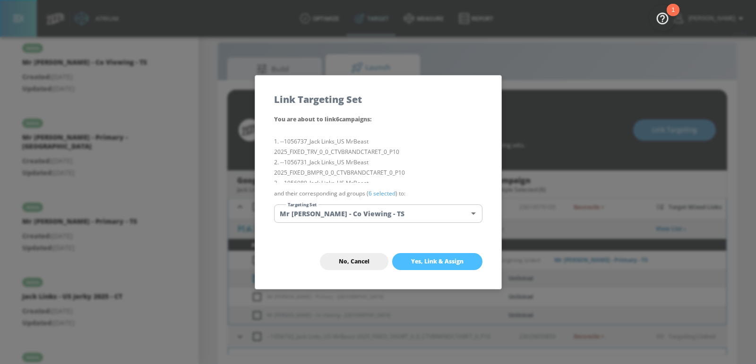
checkbox input "false"
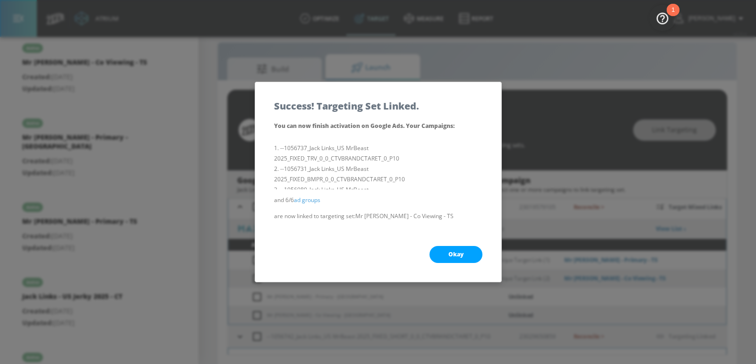
click at [434, 261] on button "Okay" at bounding box center [456, 254] width 53 height 17
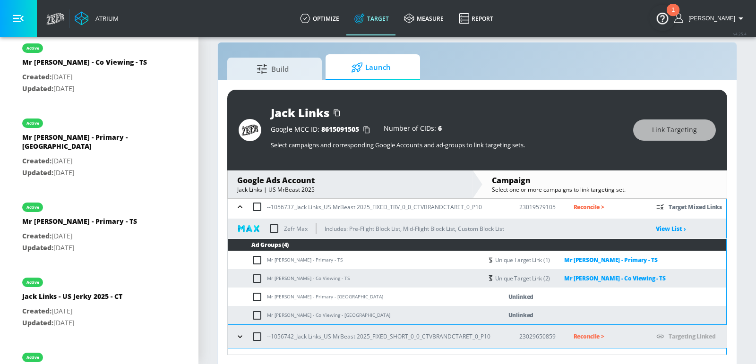
click at [296, 293] on td "Mr Beast - Primary - CT" at bounding box center [355, 297] width 254 height 18
copy td "Mr Beast - Primary - CT"
click at [257, 296] on input "checkbox" at bounding box center [259, 297] width 16 height 11
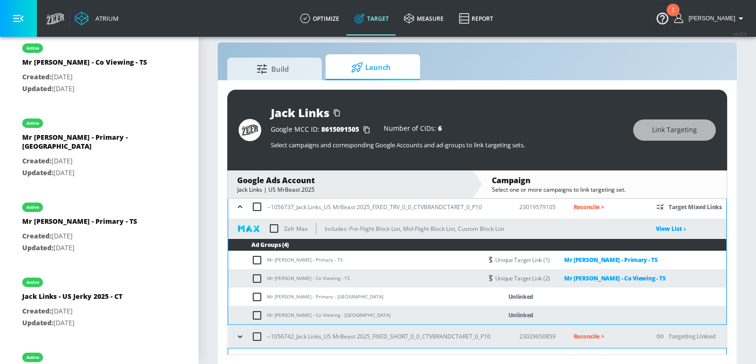
checkbox input "true"
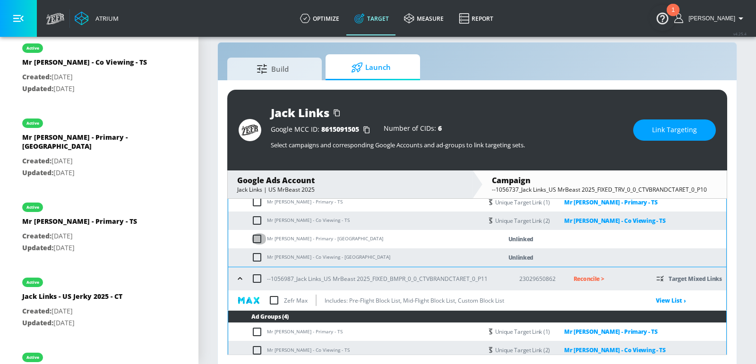
click at [255, 235] on input "checkbox" at bounding box center [259, 238] width 16 height 11
checkbox input "true"
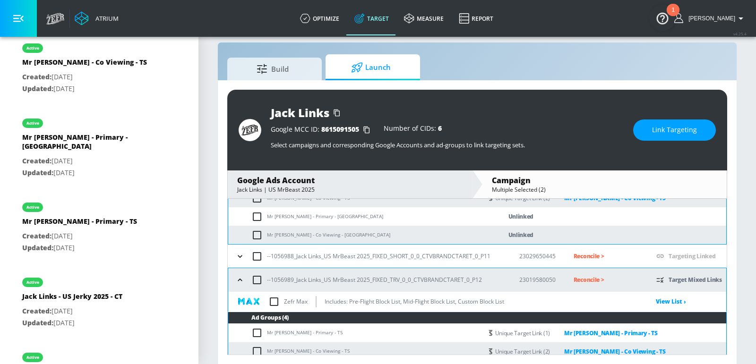
click at [256, 216] on input "checkbox" at bounding box center [259, 216] width 16 height 11
checkbox input "true"
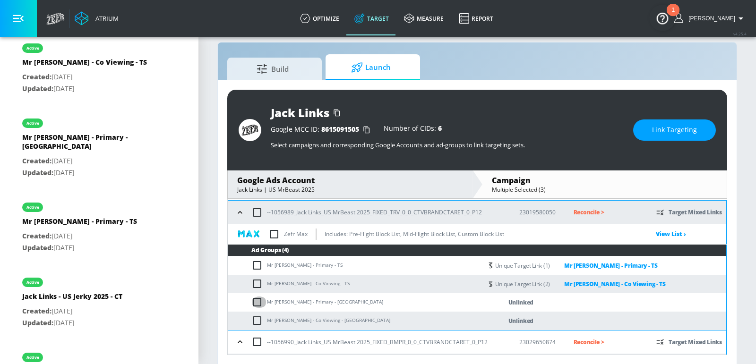
click at [256, 302] on input "checkbox" at bounding box center [259, 302] width 16 height 11
checkbox input "true"
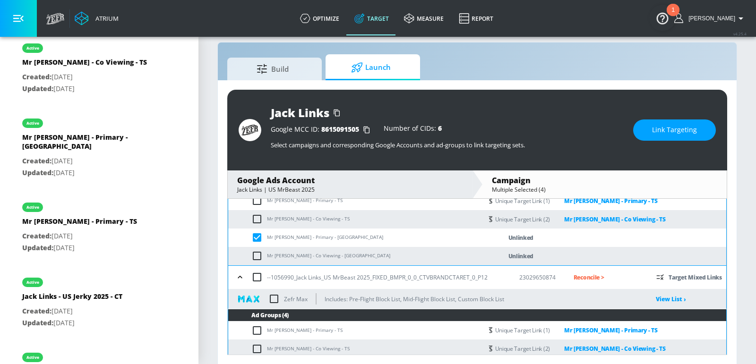
scroll to position [835, 0]
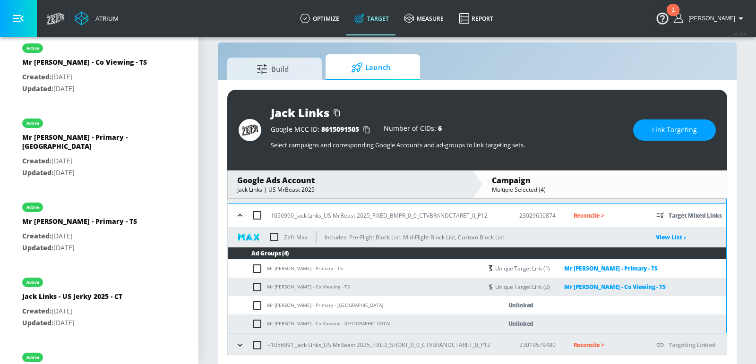
click at [257, 307] on input "checkbox" at bounding box center [259, 305] width 16 height 11
checkbox input "true"
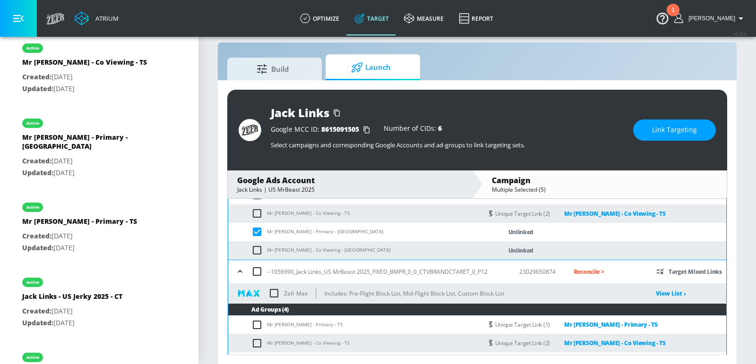
scroll to position [0, 0]
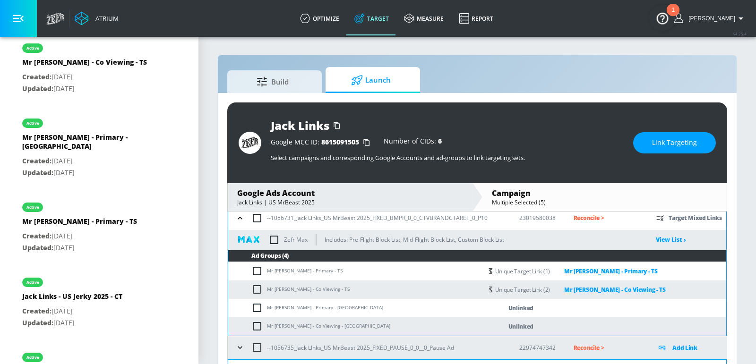
click at [260, 310] on input "checkbox" at bounding box center [259, 307] width 16 height 11
checkbox input "true"
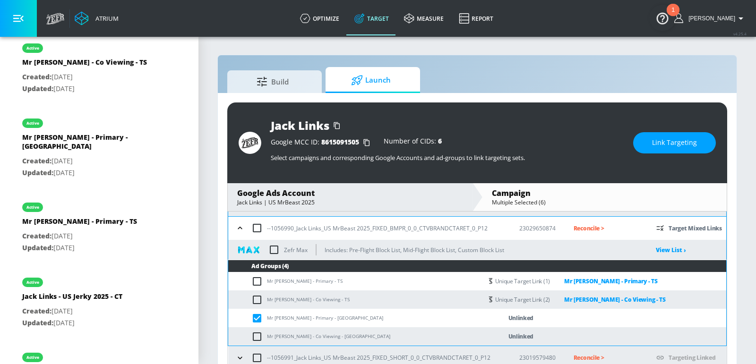
scroll to position [13, 0]
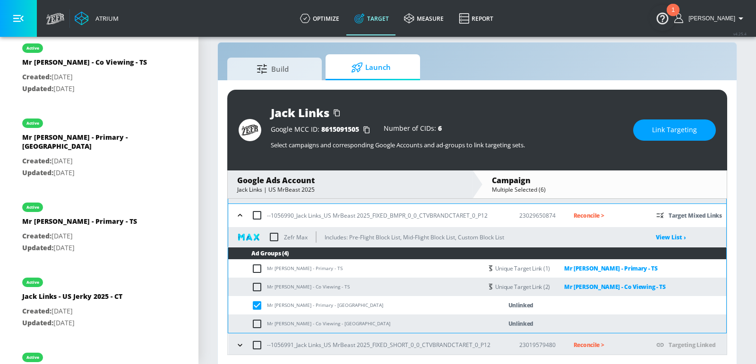
click at [663, 124] on span "Link Targeting" at bounding box center [674, 130] width 45 height 12
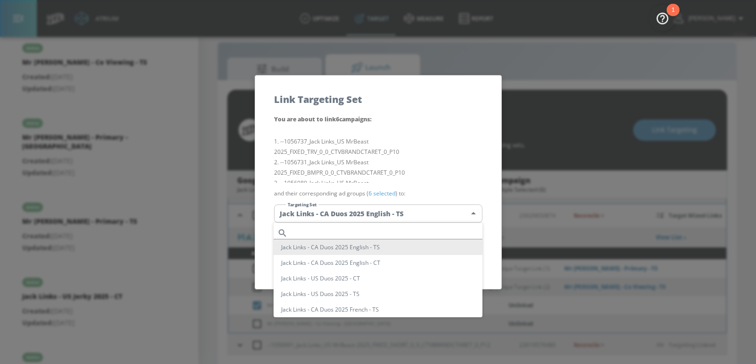
click at [381, 211] on body "Atrium optimize Target measure Report optimize Target measure Report v 4.25.4 E…" at bounding box center [378, 176] width 756 height 378
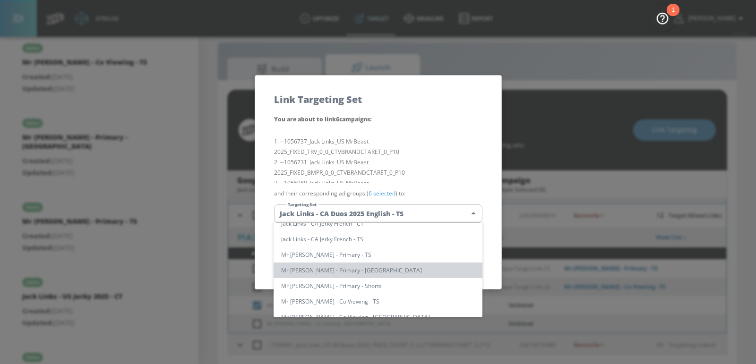
click at [343, 271] on li "Mr Beast - Primary - CT" at bounding box center [378, 271] width 209 height 16
type input "3cdc6978-b2df-4eb4-9ba7-b7ed32d2f2a5"
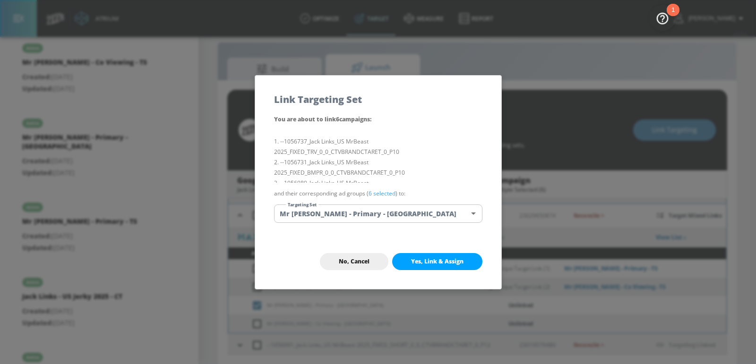
scroll to position [142, 0]
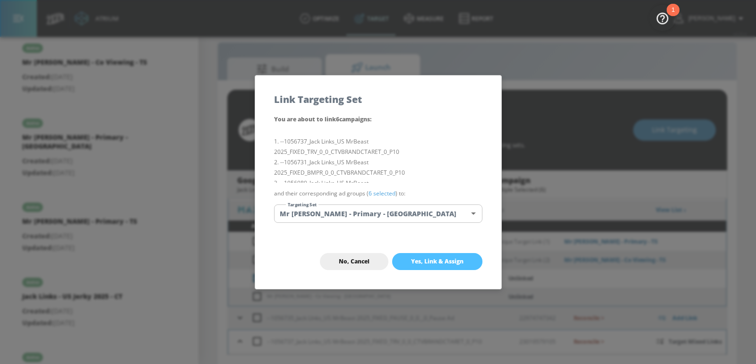
click at [424, 259] on span "Yes, Link & Assign" at bounding box center [437, 262] width 52 height 8
checkbox input "false"
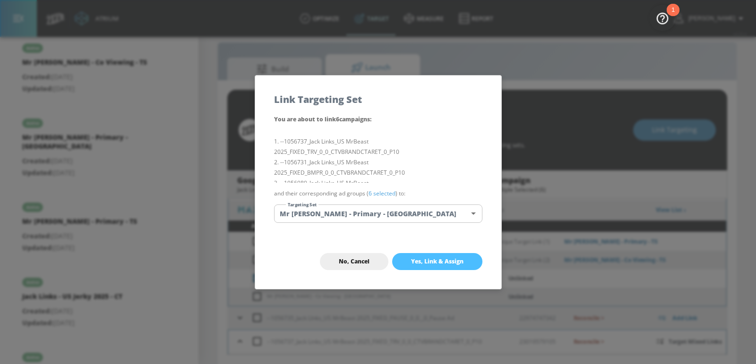
checkbox input "false"
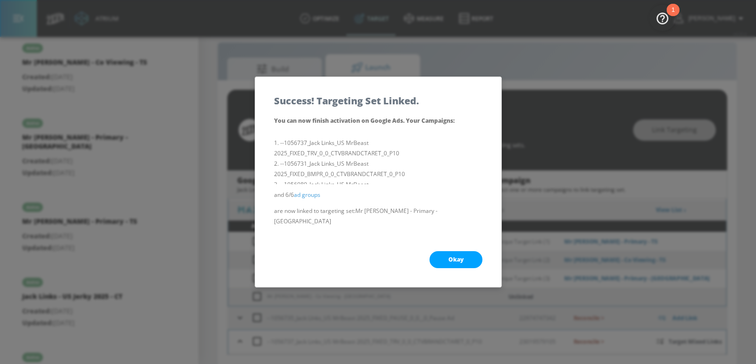
click at [443, 255] on button "Okay" at bounding box center [456, 259] width 53 height 17
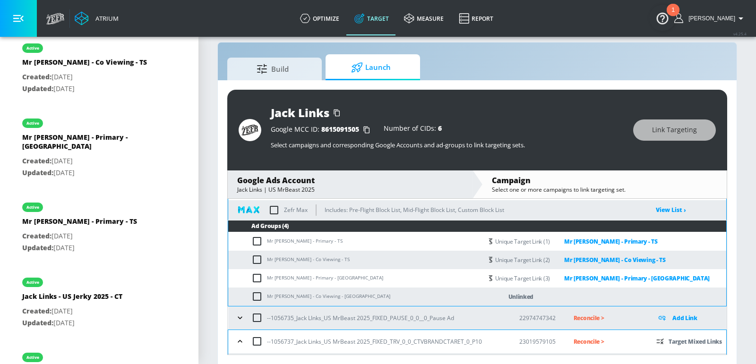
click at [285, 293] on td "Mr Beast - Co Viewing - CT" at bounding box center [355, 297] width 254 height 18
copy td "Mr Beast - Co Viewing - CT"
click at [256, 296] on input "checkbox" at bounding box center [259, 296] width 16 height 11
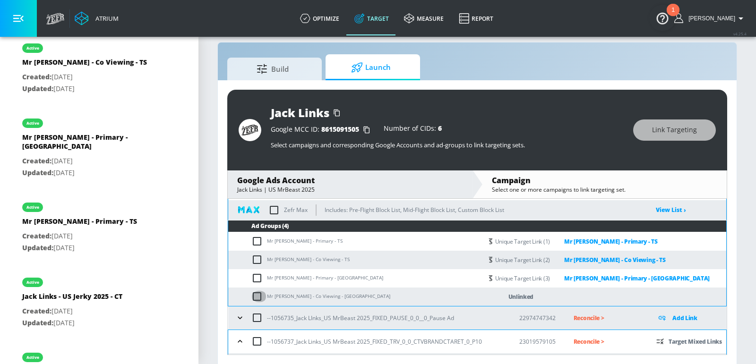
checkbox input "true"
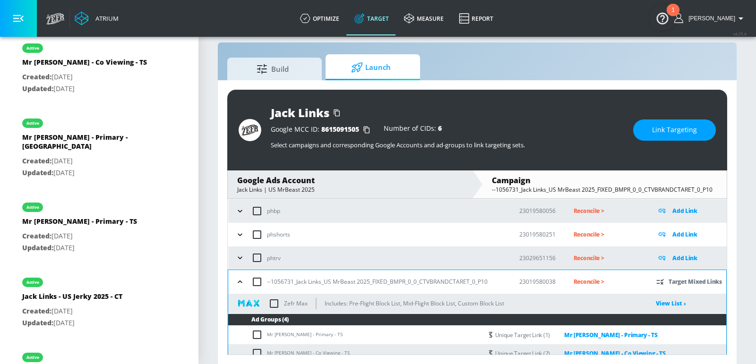
scroll to position [0, 0]
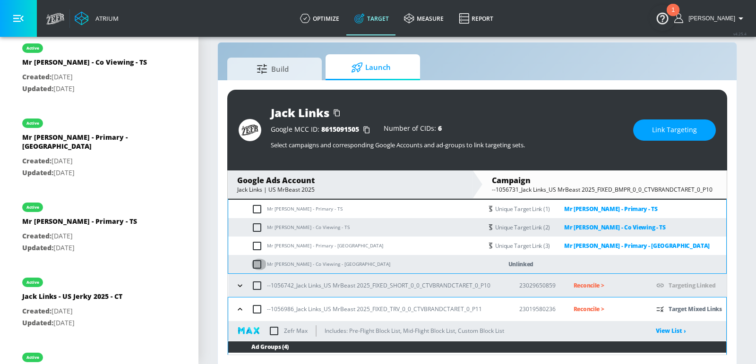
click at [253, 265] on input "checkbox" at bounding box center [259, 264] width 16 height 11
checkbox input "true"
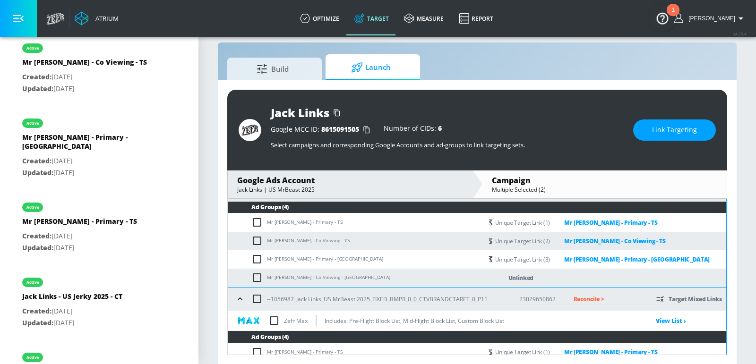
click at [255, 281] on input "checkbox" at bounding box center [259, 277] width 16 height 11
checkbox input "true"
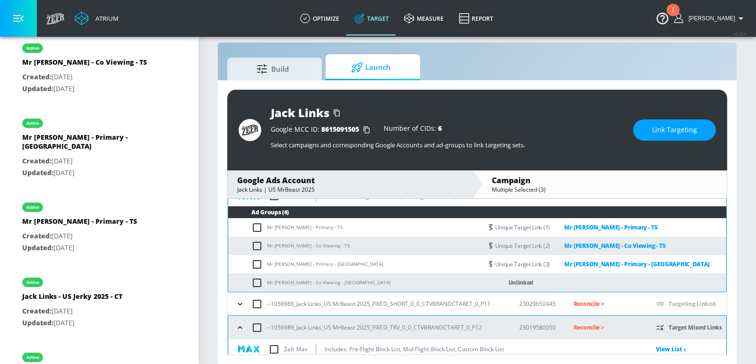
click at [260, 284] on input "checkbox" at bounding box center [259, 282] width 16 height 11
checkbox input "true"
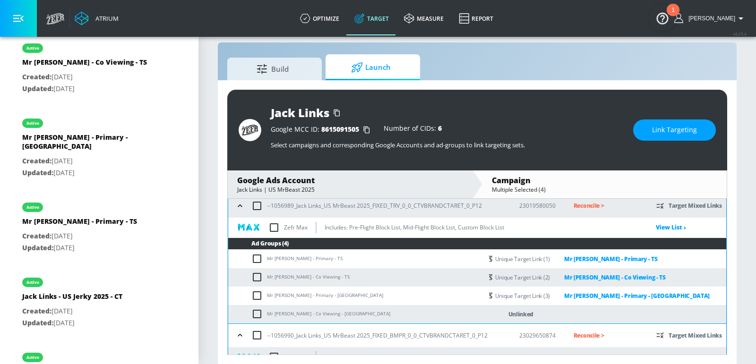
scroll to position [733, 0]
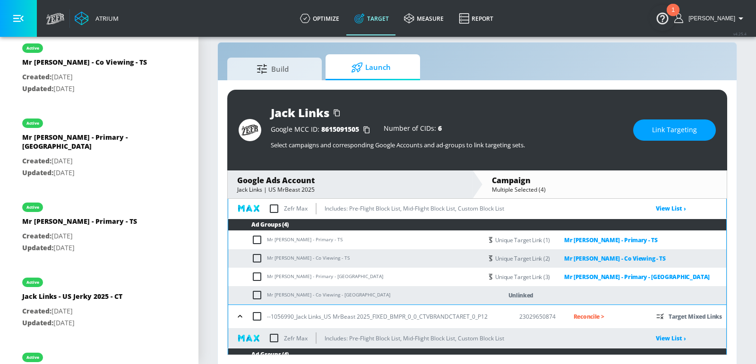
click at [258, 296] on input "checkbox" at bounding box center [259, 295] width 16 height 11
checkbox input "true"
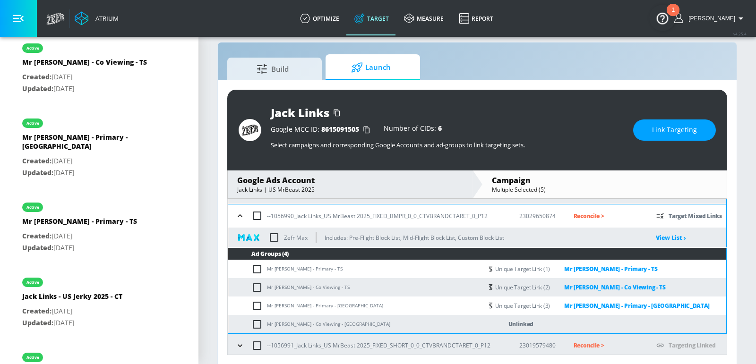
scroll to position [835, 0]
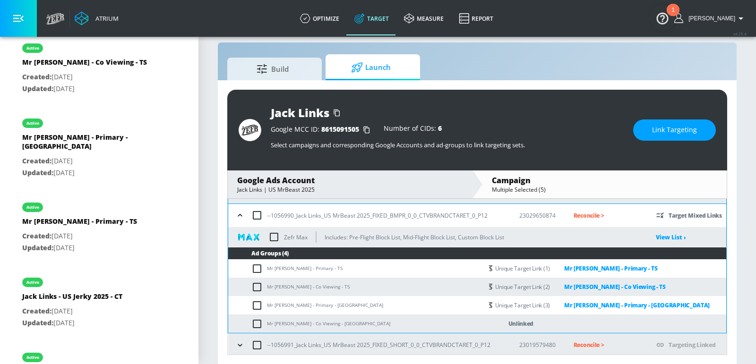
click at [256, 322] on input "checkbox" at bounding box center [259, 324] width 16 height 11
checkbox input "true"
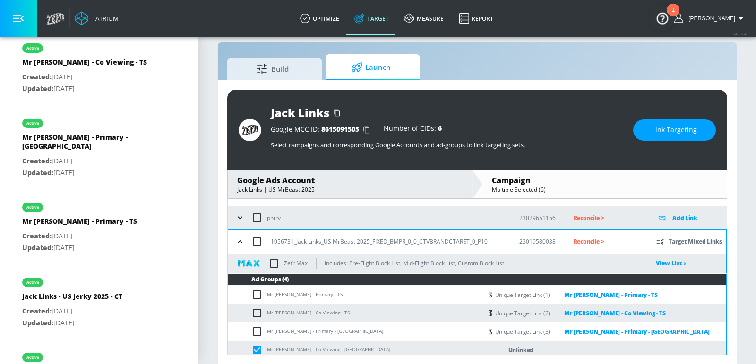
scroll to position [52, 0]
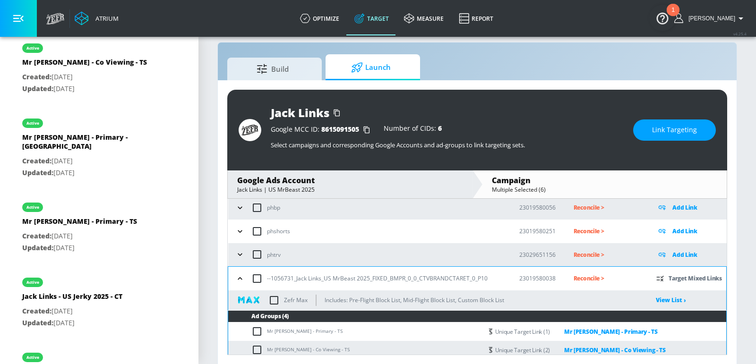
click at [665, 129] on span "Link Targeting" at bounding box center [674, 130] width 45 height 12
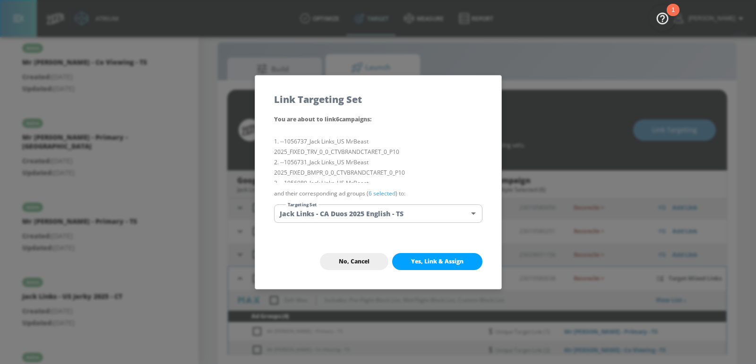
click at [412, 218] on body "Atrium optimize Target measure Report optimize Target measure Report v 4.25.4 E…" at bounding box center [378, 176] width 756 height 378
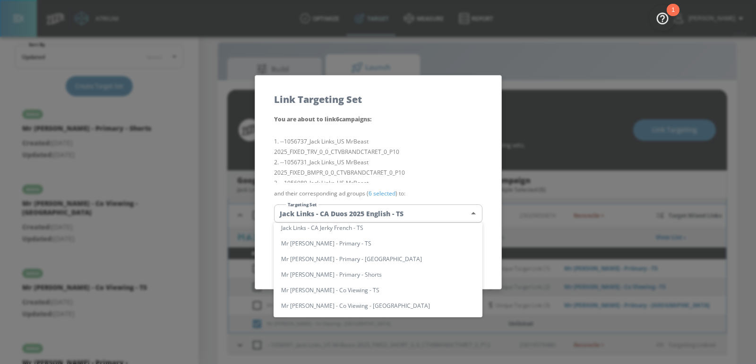
scroll to position [161, 0]
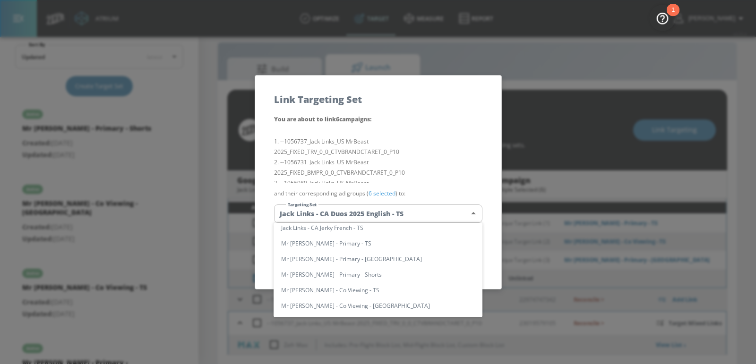
click at [353, 310] on li "Mr Beast - Co Viewing - CT" at bounding box center [378, 306] width 209 height 16
type input "43877665-bade-4903-9e95-3fa99aaaeb8f"
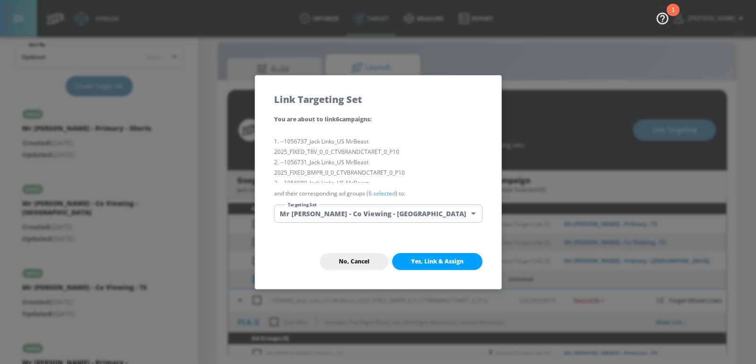
scroll to position [835, 0]
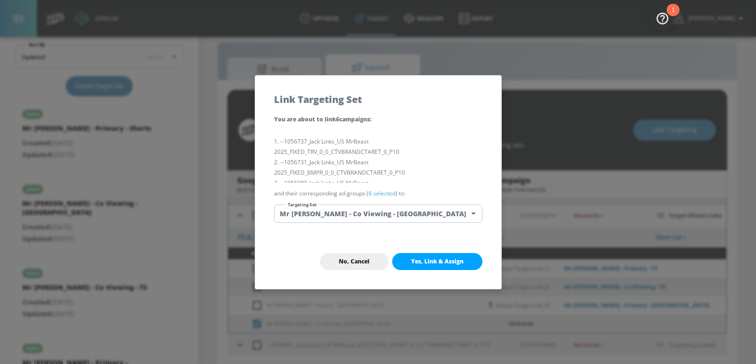
click at [433, 259] on span "Yes, Link & Assign" at bounding box center [437, 262] width 52 height 8
checkbox input "false"
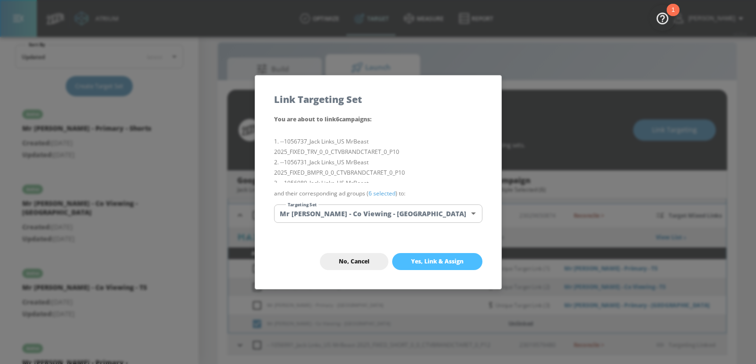
checkbox input "false"
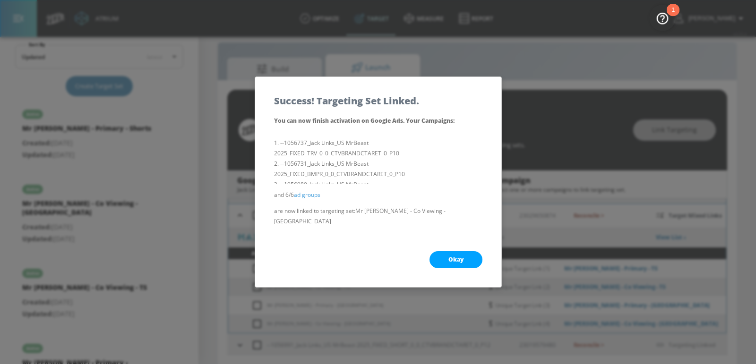
click at [438, 257] on button "Okay" at bounding box center [456, 259] width 53 height 17
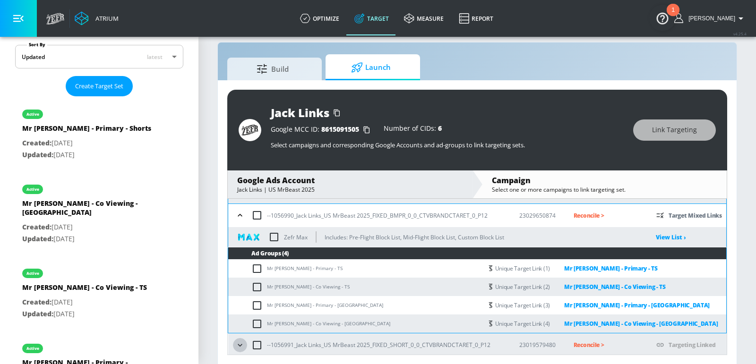
click at [239, 343] on icon "button" at bounding box center [239, 345] width 9 height 9
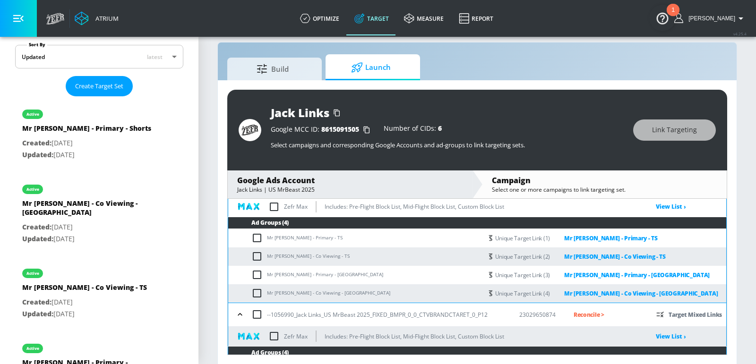
scroll to position [688, 0]
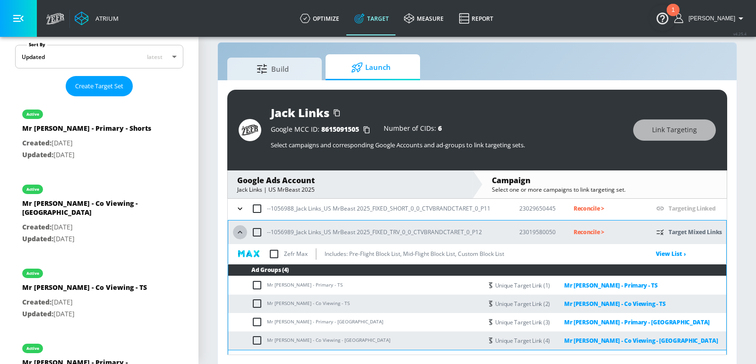
click at [241, 232] on icon "button" at bounding box center [239, 232] width 9 height 9
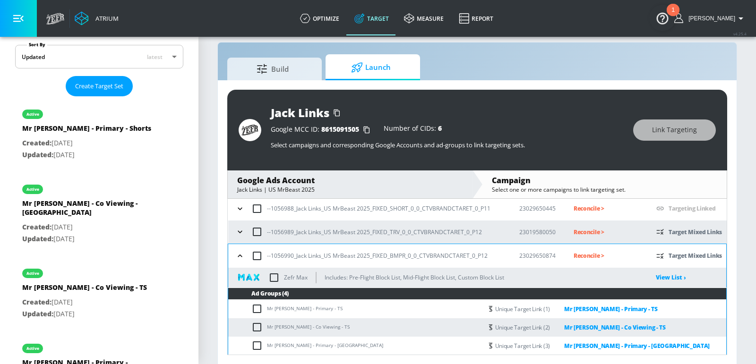
click at [241, 232] on icon "button" at bounding box center [239, 231] width 9 height 9
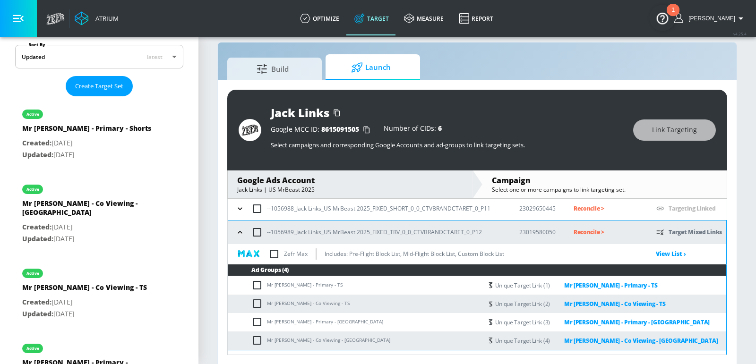
click at [240, 210] on icon "button" at bounding box center [239, 208] width 9 height 9
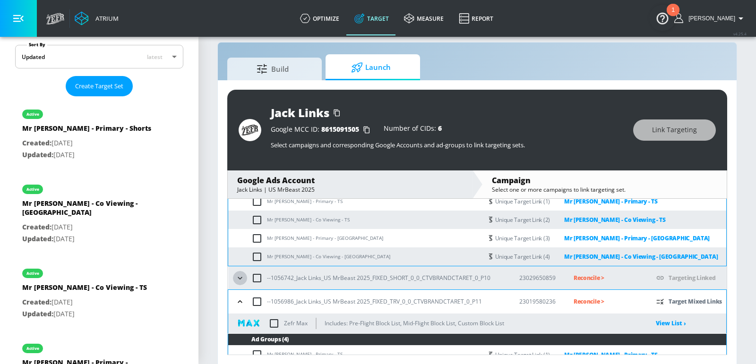
click at [240, 279] on icon "button" at bounding box center [239, 278] width 9 height 9
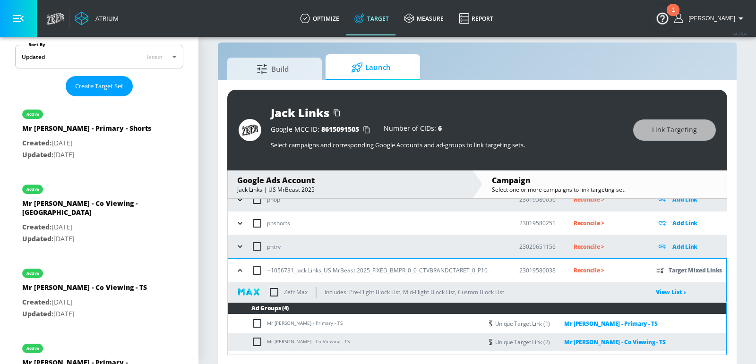
scroll to position [218, 0]
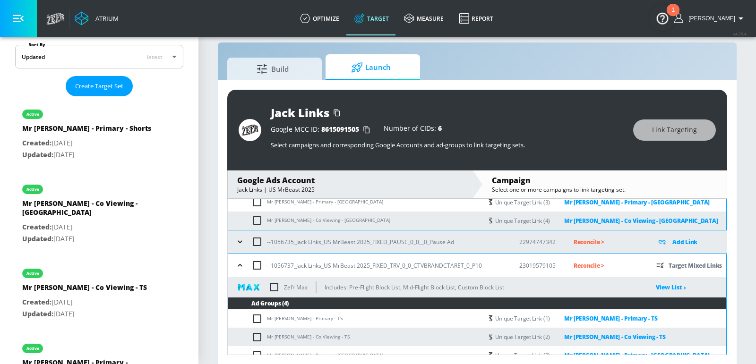
click at [237, 247] on button "button" at bounding box center [240, 242] width 14 height 14
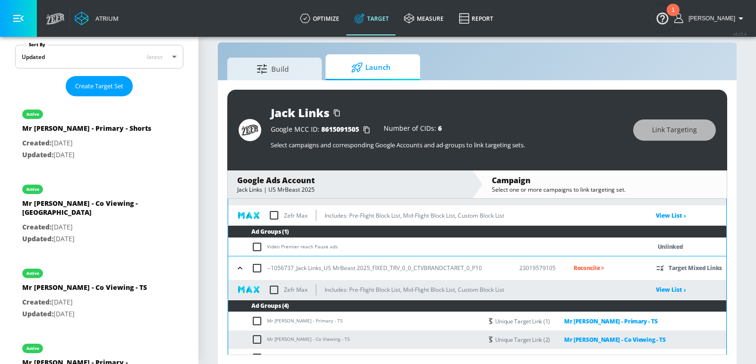
scroll to position [230, 0]
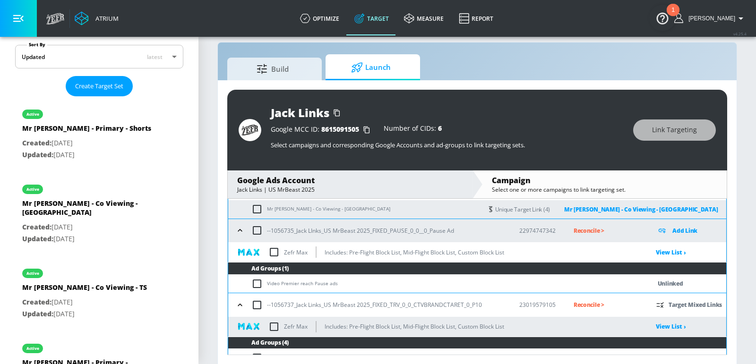
click at [240, 230] on icon "button" at bounding box center [239, 230] width 9 height 9
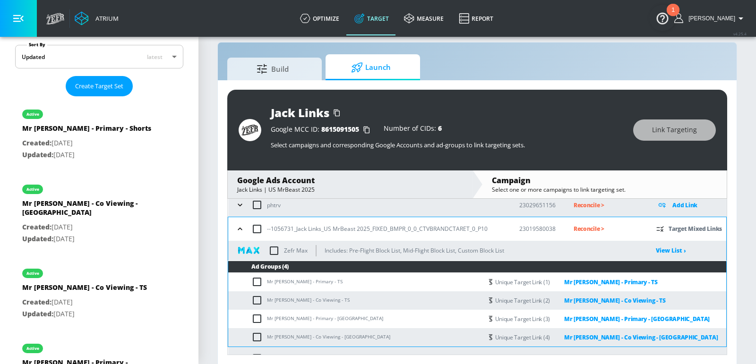
scroll to position [106, 0]
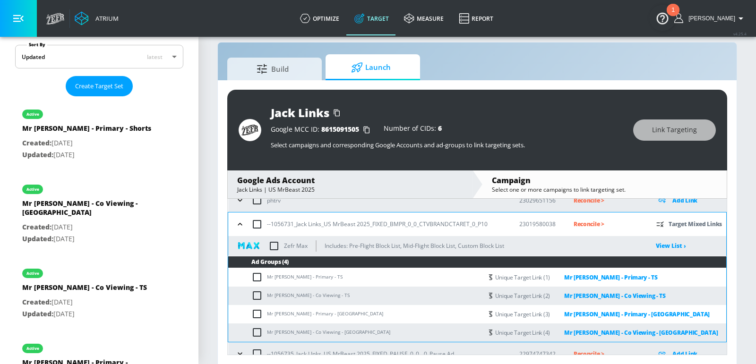
click at [274, 245] on input "checkbox" at bounding box center [274, 246] width 20 height 20
checkbox input "true"
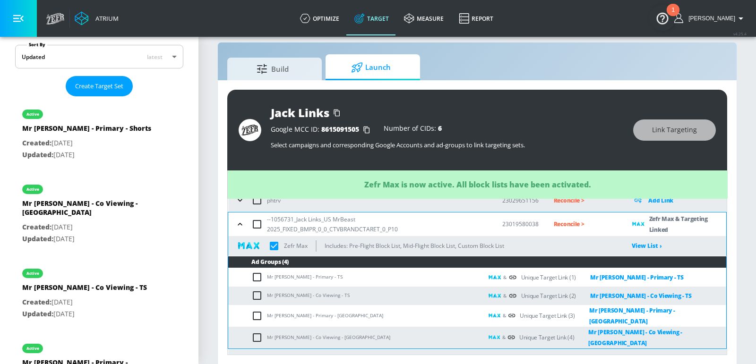
click at [241, 226] on icon "button" at bounding box center [239, 224] width 9 height 9
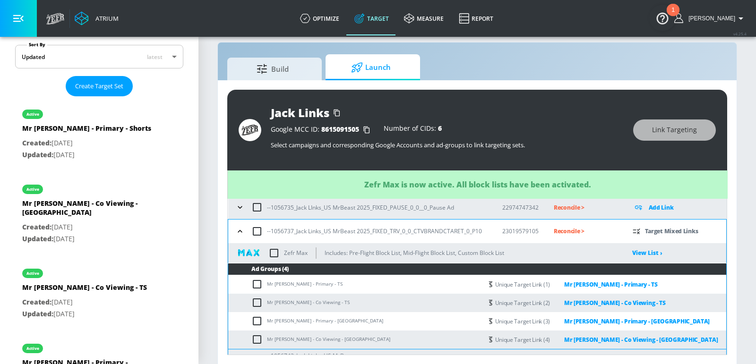
scroll to position [150, 0]
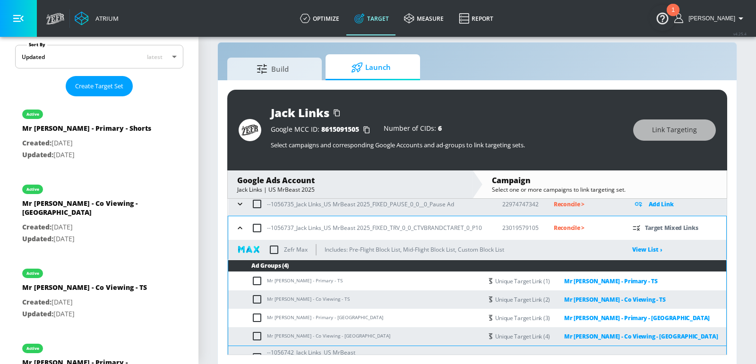
click at [278, 247] on input "checkbox" at bounding box center [274, 250] width 20 height 20
checkbox input "true"
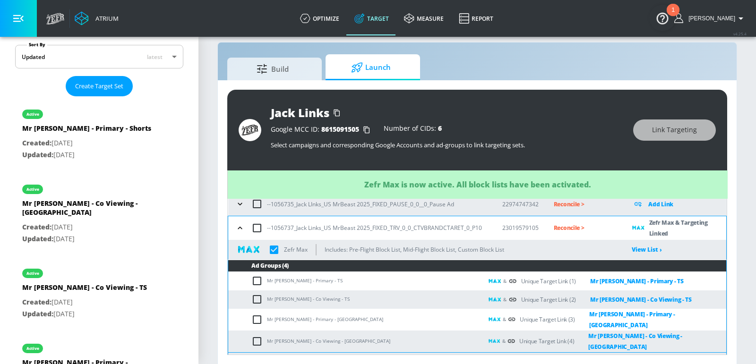
click at [242, 230] on icon "button" at bounding box center [239, 228] width 9 height 9
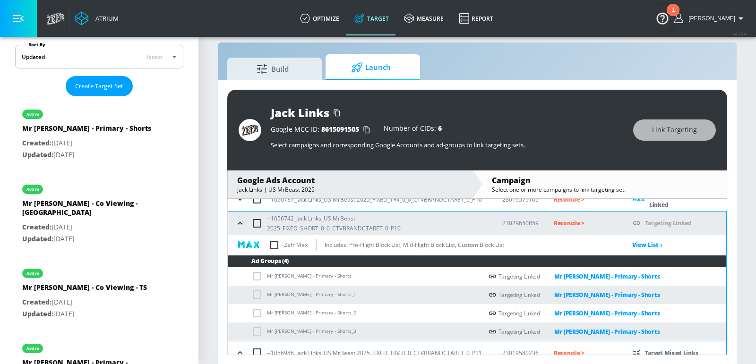
scroll to position [180, 0]
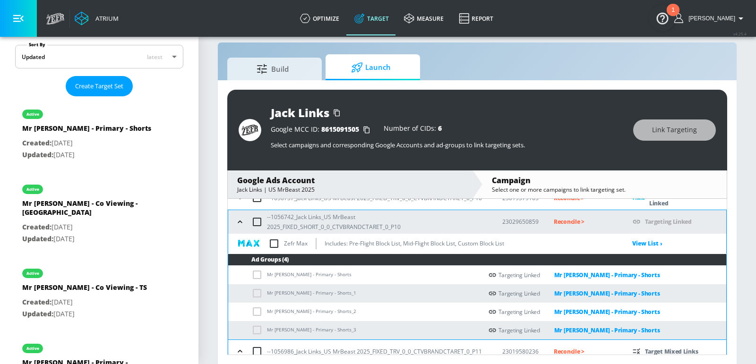
click at [239, 222] on icon "button" at bounding box center [239, 221] width 9 height 9
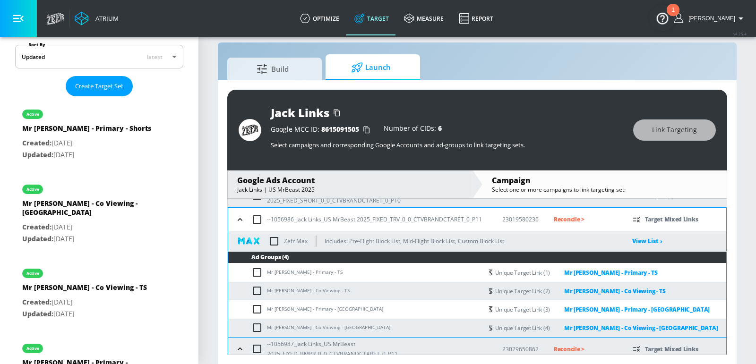
scroll to position [218, 0]
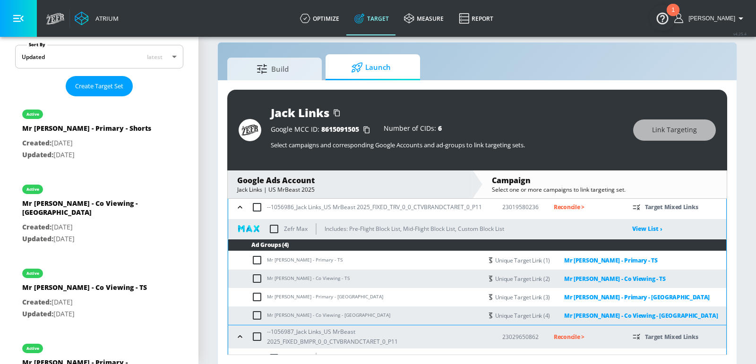
click at [275, 230] on input "checkbox" at bounding box center [274, 229] width 20 height 20
checkbox input "true"
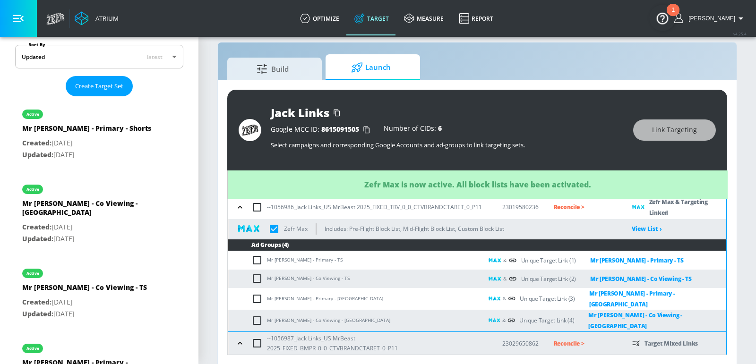
click at [237, 207] on icon "button" at bounding box center [239, 207] width 9 height 9
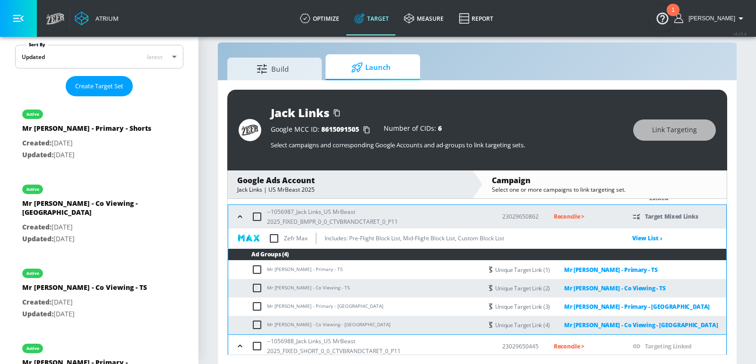
scroll to position [235, 0]
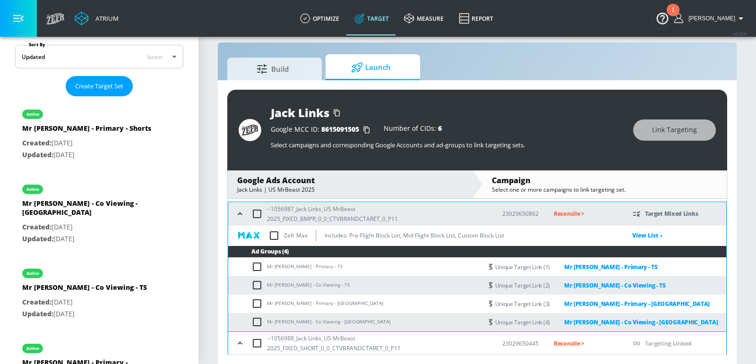
click at [269, 235] on input "checkbox" at bounding box center [274, 236] width 20 height 20
checkbox input "true"
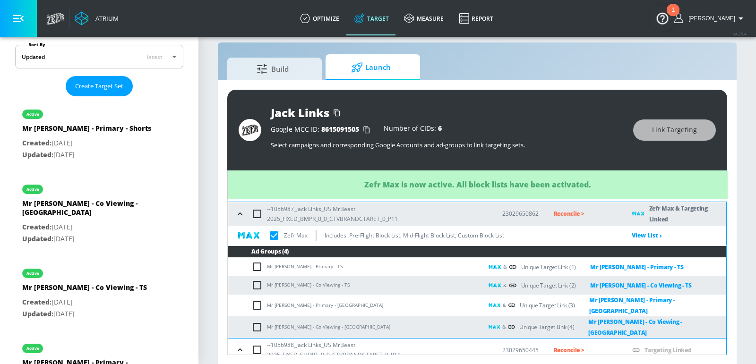
click at [243, 219] on div "--1056987_Jack Links_US MrBeast 2025_FIXED_BMPR_0_0_CTVBRANDCTARET_0_P11" at bounding box center [360, 214] width 254 height 20
click at [241, 218] on button "button" at bounding box center [240, 214] width 14 height 14
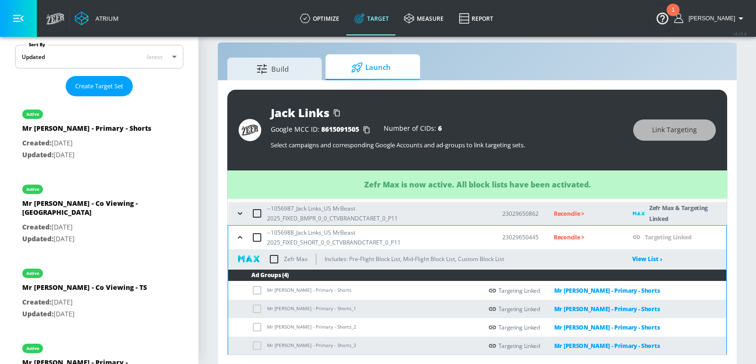
scroll to position [250, 0]
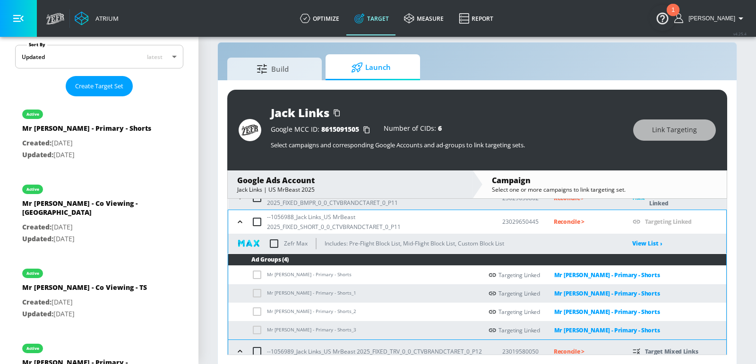
click at [238, 221] on icon "button" at bounding box center [240, 222] width 4 height 2
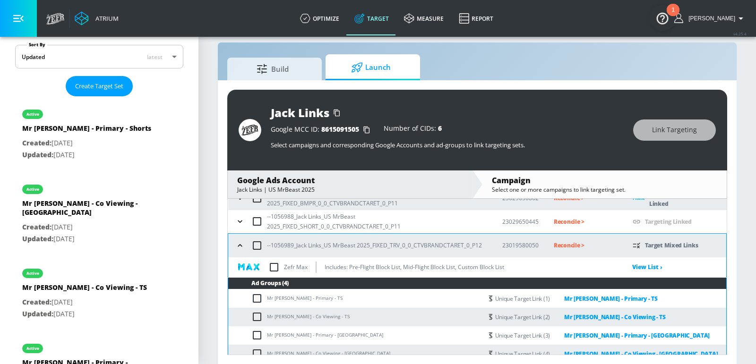
scroll to position [272, 0]
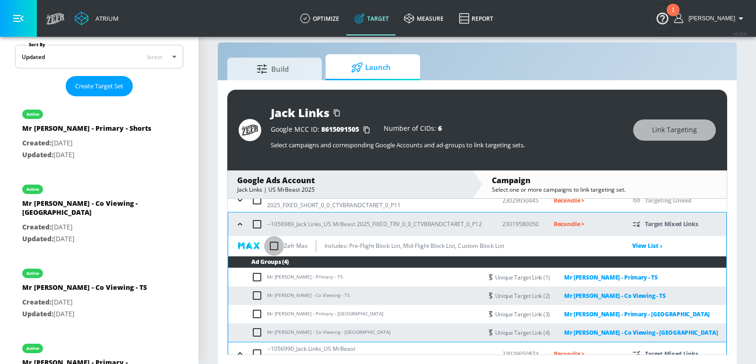
click at [275, 244] on input "checkbox" at bounding box center [274, 246] width 20 height 20
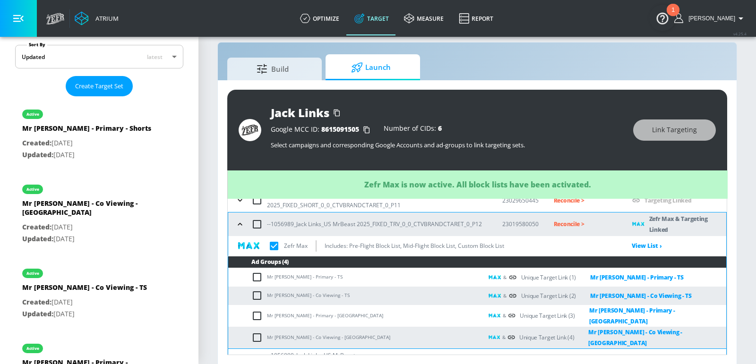
checkbox input "true"
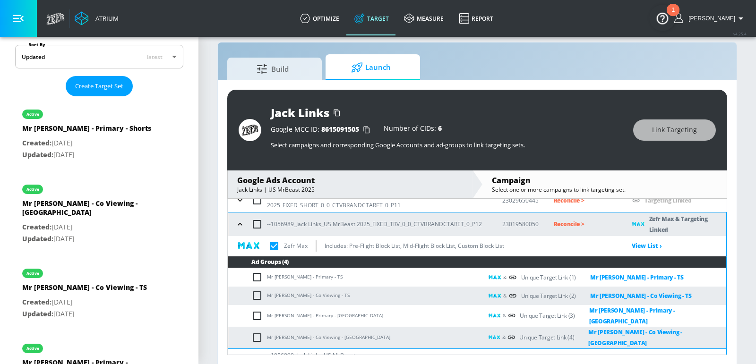
click at [239, 224] on icon "button" at bounding box center [239, 224] width 9 height 9
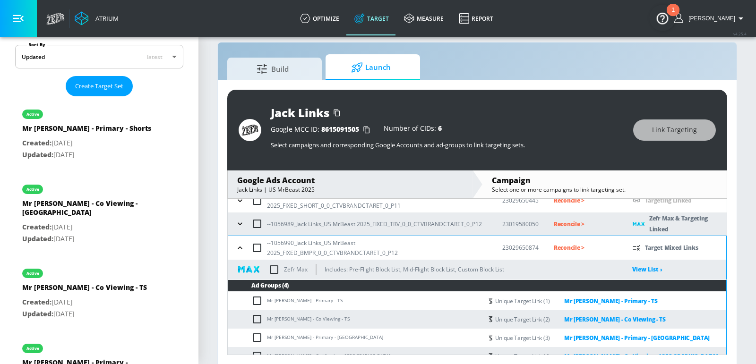
click at [270, 269] on input "checkbox" at bounding box center [274, 270] width 20 height 20
checkbox input "true"
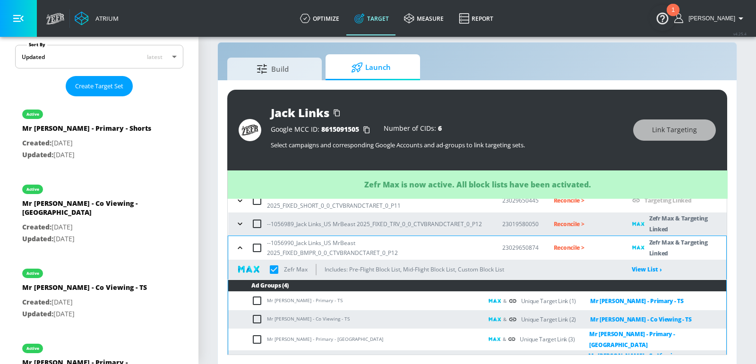
click at [240, 249] on icon "button" at bounding box center [239, 247] width 9 height 9
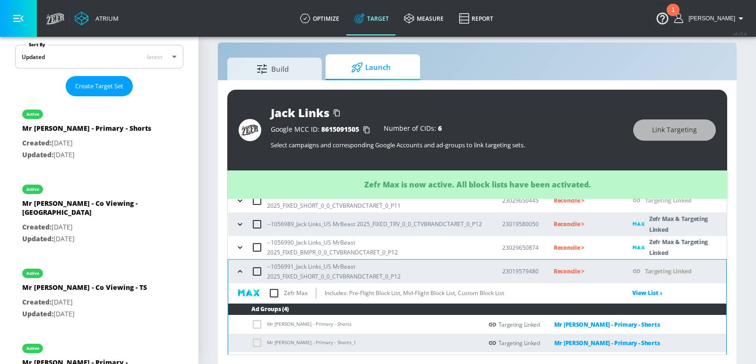
scroll to position [290, 0]
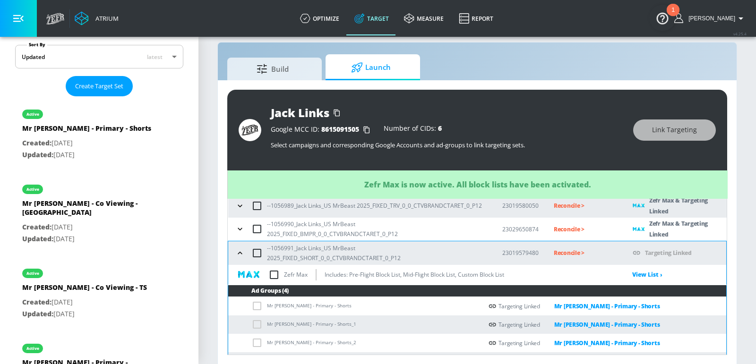
click at [241, 252] on icon "button" at bounding box center [240, 253] width 4 height 2
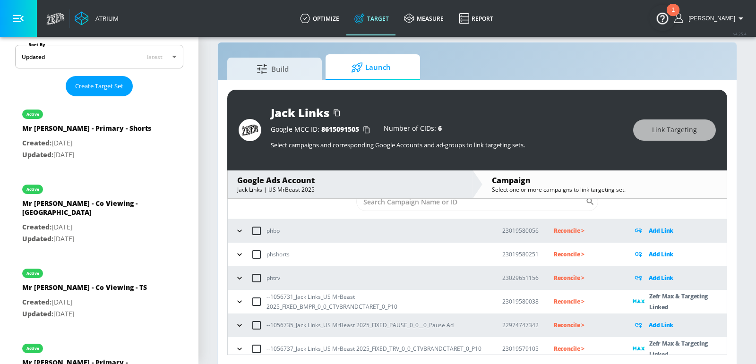
scroll to position [34, 0]
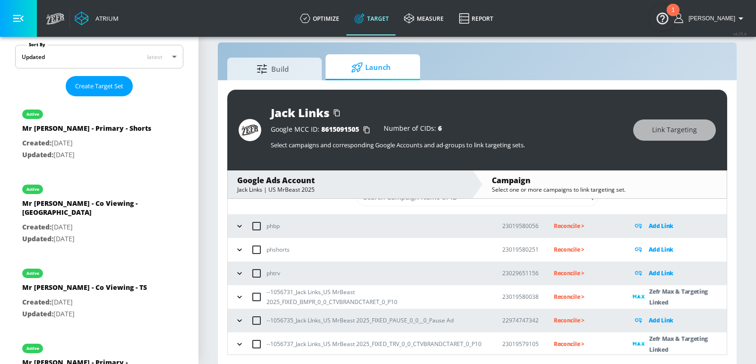
click at [563, 295] on p "Reconcile >" at bounding box center [586, 297] width 64 height 11
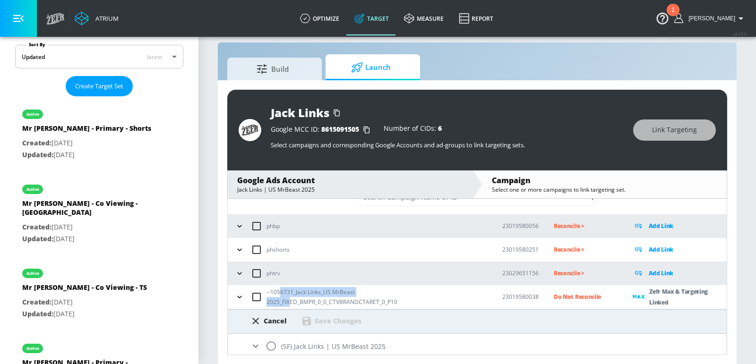
drag, startPoint x: 377, startPoint y: 296, endPoint x: 277, endPoint y: 295, distance: 100.2
click at [277, 295] on p "--1056731_Jack Links_US MrBeast 2025_FIXED_BMPR_0_0_CTVBRANDCTARET_0_P10" at bounding box center [377, 297] width 221 height 20
copy p "56731_Jack Links_US MrBeast 2025_FIX"
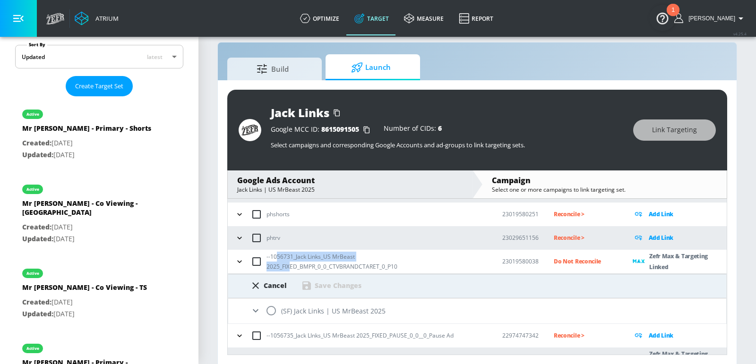
click at [275, 309] on input "radio" at bounding box center [271, 311] width 20 height 20
radio input "true"
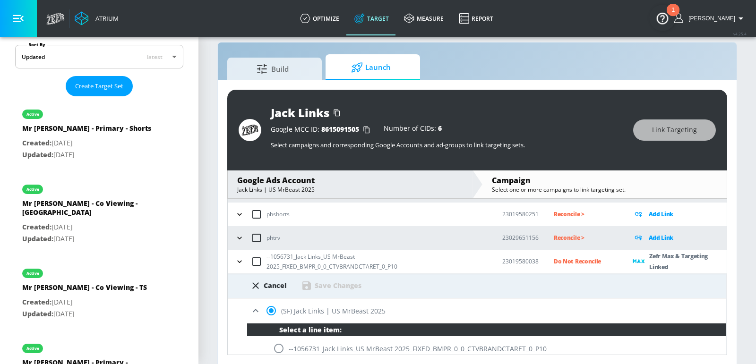
click at [282, 348] on input "radio" at bounding box center [279, 349] width 20 height 20
radio input "true"
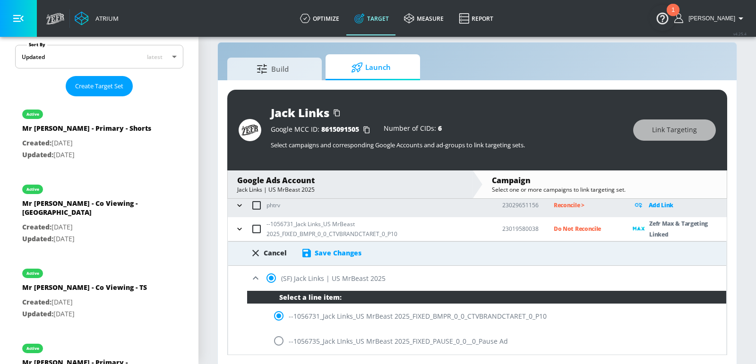
click at [334, 249] on div "Save Changes" at bounding box center [338, 253] width 47 height 9
click at [263, 249] on div "Cancel" at bounding box center [268, 253] width 37 height 11
radio input "false"
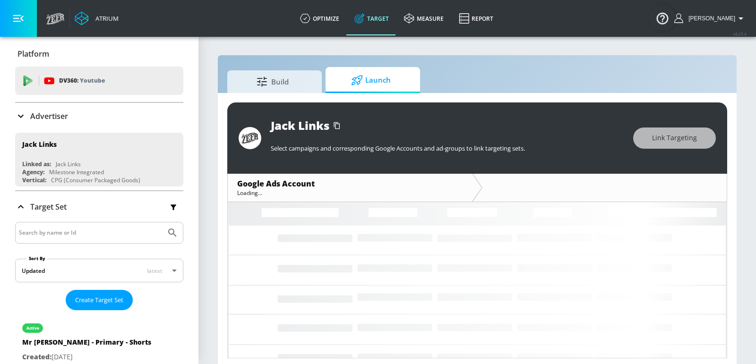
scroll to position [3, 0]
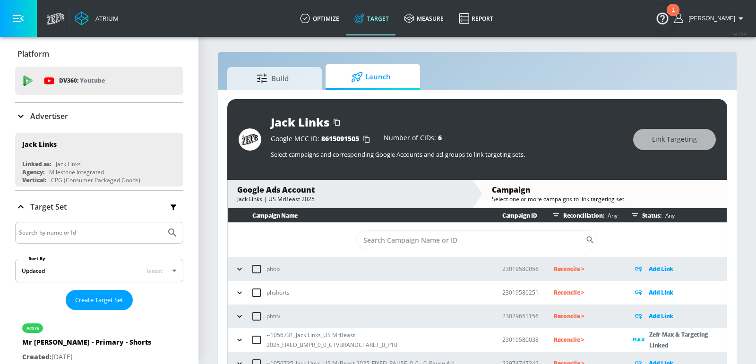
click at [563, 336] on p "Reconcile >" at bounding box center [586, 340] width 64 height 11
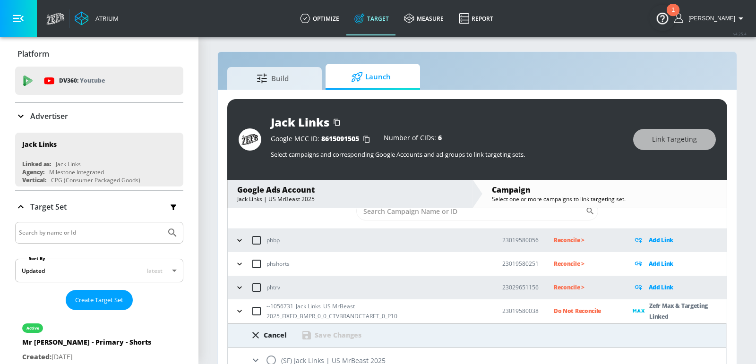
scroll to position [46, 0]
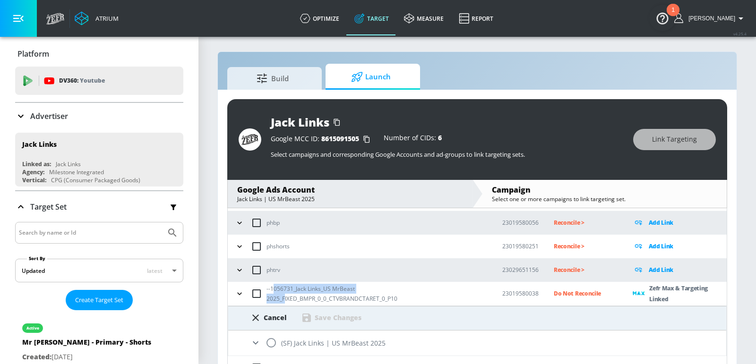
drag, startPoint x: 373, startPoint y: 295, endPoint x: 272, endPoint y: 294, distance: 100.7
click at [272, 294] on p "--1056731_Jack Links_US MrBeast 2025_FIXED_BMPR_0_0_CTVBRANDCTARET_0_P10" at bounding box center [377, 294] width 221 height 20
copy p "056731_Jack Links_US MrBeast 2025_F"
click at [268, 338] on input "radio" at bounding box center [271, 343] width 20 height 20
radio input "true"
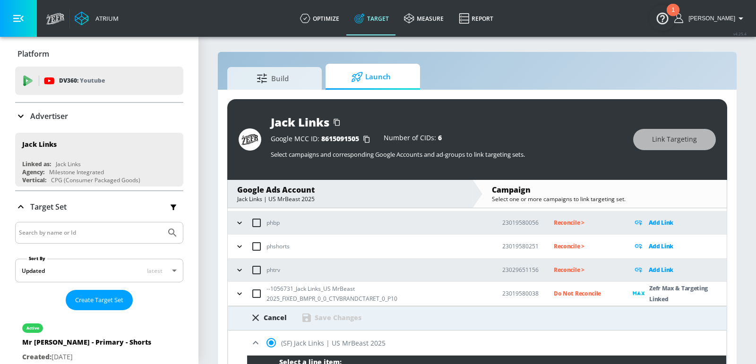
scroll to position [140, 0]
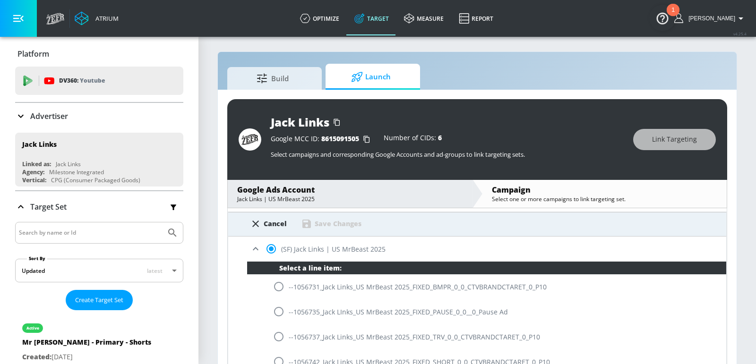
click at [279, 285] on input "radio" at bounding box center [279, 287] width 20 height 20
radio input "true"
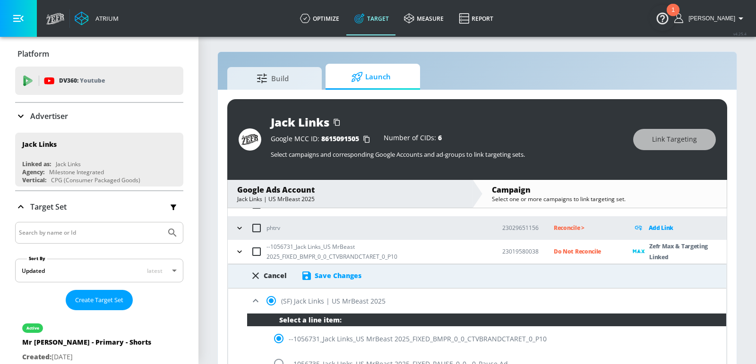
scroll to position [86, 0]
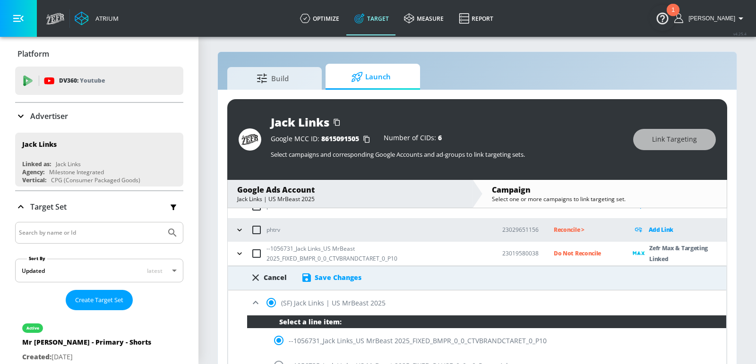
click at [343, 277] on div "Save Changes" at bounding box center [338, 277] width 47 height 9
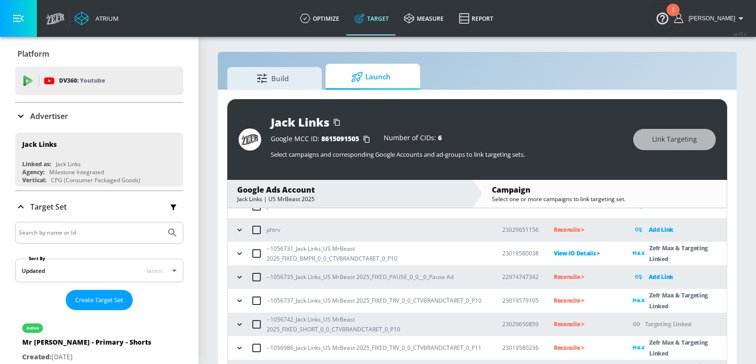
click at [578, 273] on p "Reconcile >" at bounding box center [586, 277] width 64 height 11
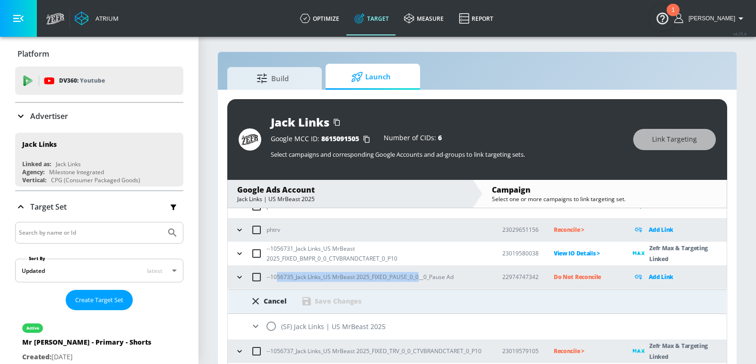
drag, startPoint x: 416, startPoint y: 276, endPoint x: 275, endPoint y: 276, distance: 141.3
click at [275, 276] on p "--1056735_Jack LInks_US MrBeast 2025_FIXED_PAUSE_0_0__0_Pause Ad" at bounding box center [360, 277] width 187 height 10
copy p "56735_Jack LInks_US MrBeast 2025_FIXED_PAUSE_0_0"
click at [269, 319] on input "radio" at bounding box center [271, 327] width 20 height 20
radio input "true"
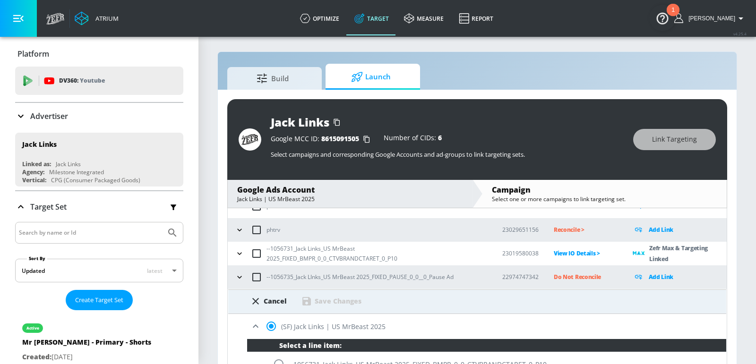
scroll to position [189, 0]
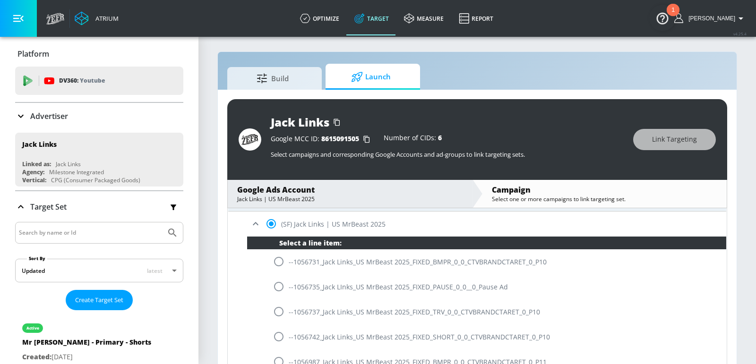
click at [276, 288] on input "radio" at bounding box center [279, 287] width 20 height 20
radio input "true"
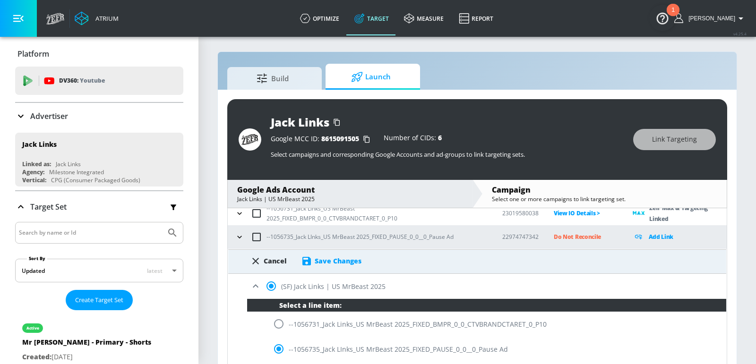
click at [256, 257] on icon at bounding box center [255, 261] width 11 height 11
radio input "false"
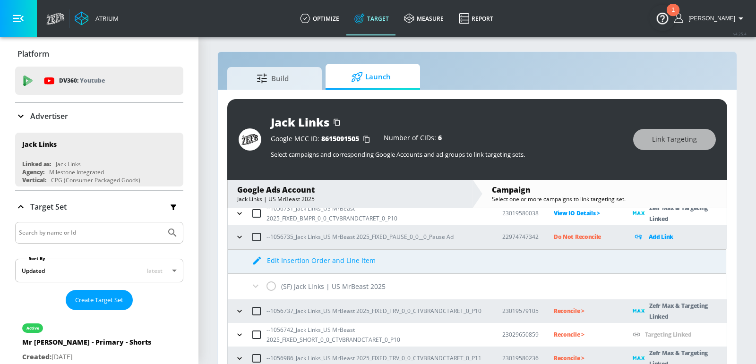
click at [239, 237] on icon "button" at bounding box center [239, 237] width 9 height 9
click at [576, 237] on p "Do Not Reconcile" at bounding box center [586, 237] width 64 height 11
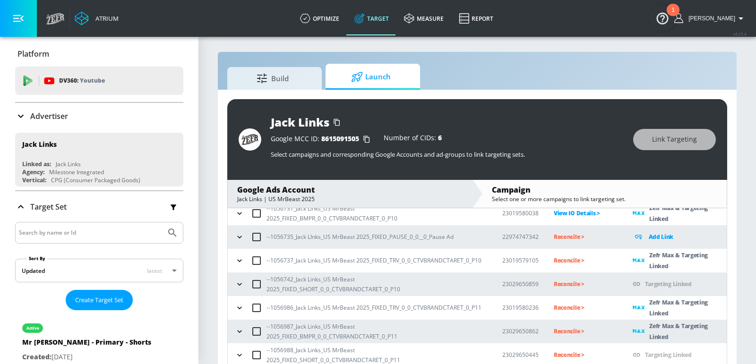
click at [564, 261] on p "Reconcile >" at bounding box center [586, 260] width 64 height 11
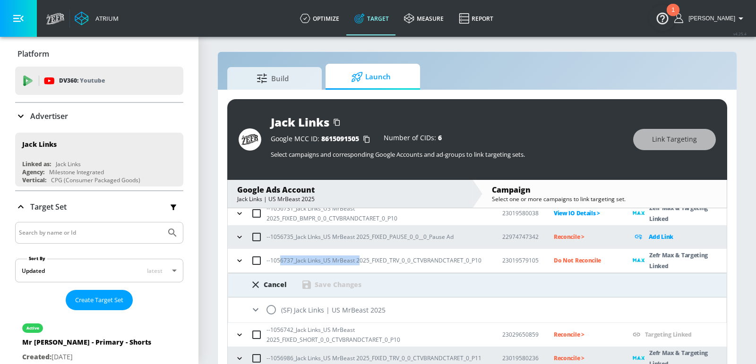
drag, startPoint x: 358, startPoint y: 257, endPoint x: 279, endPoint y: 256, distance: 78.9
click at [279, 257] on p "--1056737_Jack Links_US MrBeast 2025_FIXED_TRV_0_0_CTVBRANDCTARET_0_P10" at bounding box center [374, 261] width 215 height 10
copy p "6737_Jack Links_US MrBeast 2"
click at [269, 308] on input "radio" at bounding box center [271, 310] width 20 height 20
radio input "true"
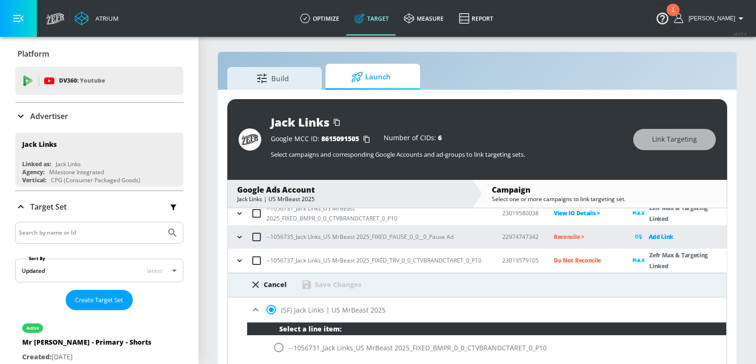
scroll to position [238, 0]
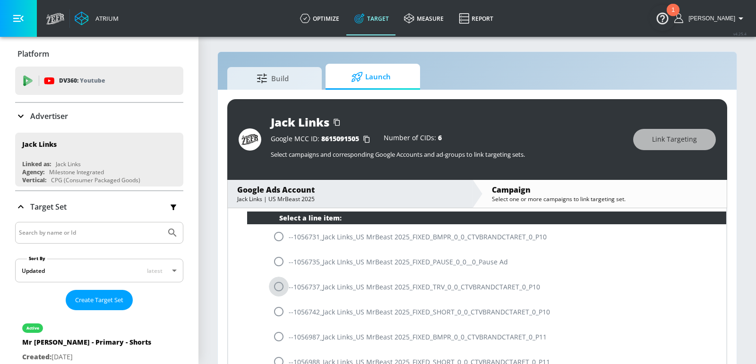
click at [276, 283] on input "radio" at bounding box center [279, 287] width 20 height 20
radio input "true"
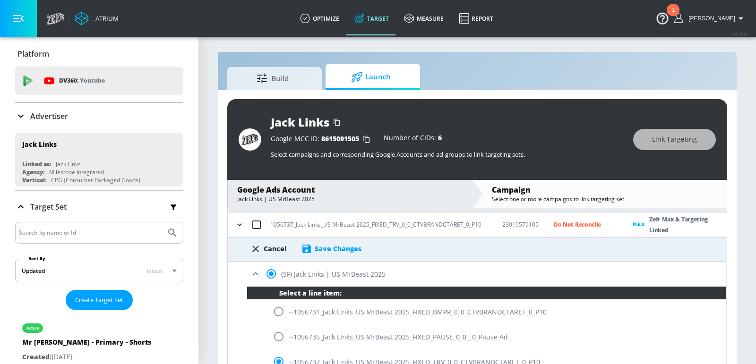
scroll to position [162, 0]
click at [339, 248] on div "Save Changes" at bounding box center [338, 249] width 47 height 9
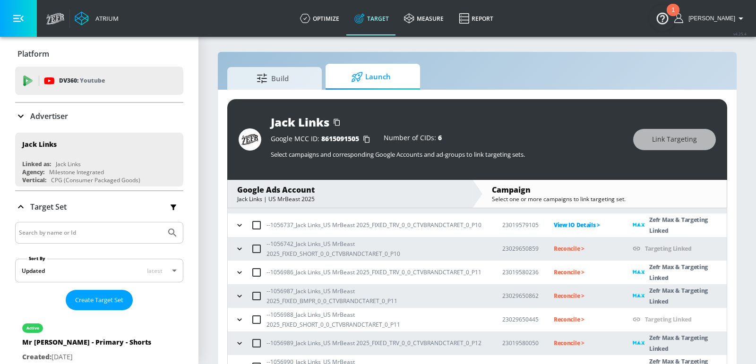
click at [565, 275] on p "Reconcile >" at bounding box center [586, 272] width 64 height 11
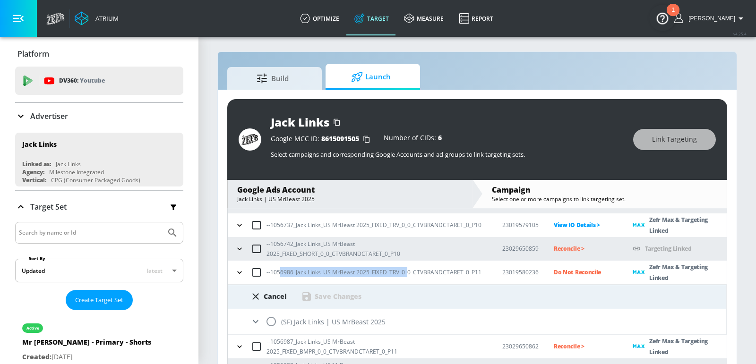
drag, startPoint x: 407, startPoint y: 273, endPoint x: 278, endPoint y: 273, distance: 129.0
click at [278, 273] on p "--1056986_Jack Links_US MrBeast 2025_FIXED_TRV_0_0_CTVBRANDCTARET_0_P11" at bounding box center [374, 272] width 215 height 10
copy p "6986_Jack Links_US MrBeast 2025_FIXED_TRV_0_"
click at [272, 324] on input "radio" at bounding box center [271, 322] width 20 height 20
radio input "true"
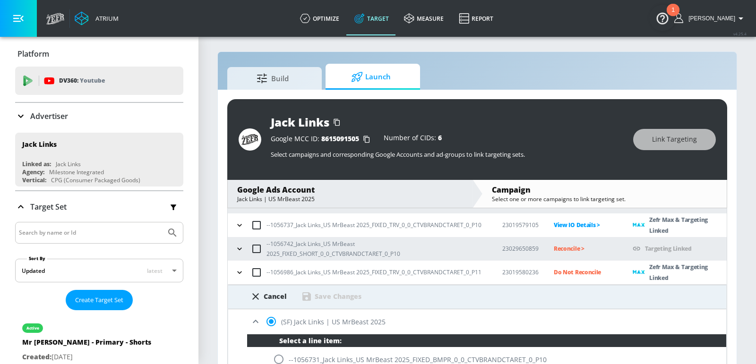
scroll to position [385, 0]
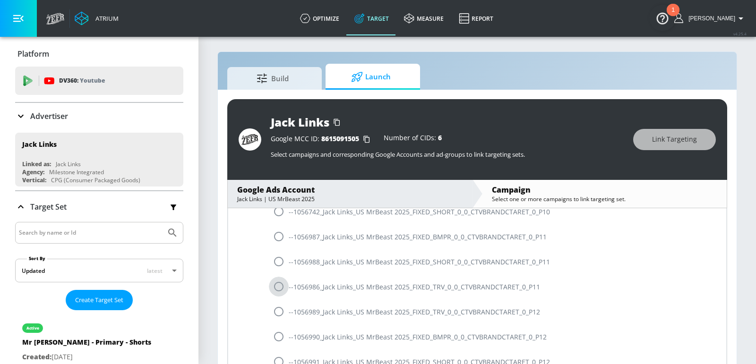
click at [276, 290] on input "radio" at bounding box center [279, 287] width 20 height 20
radio input "true"
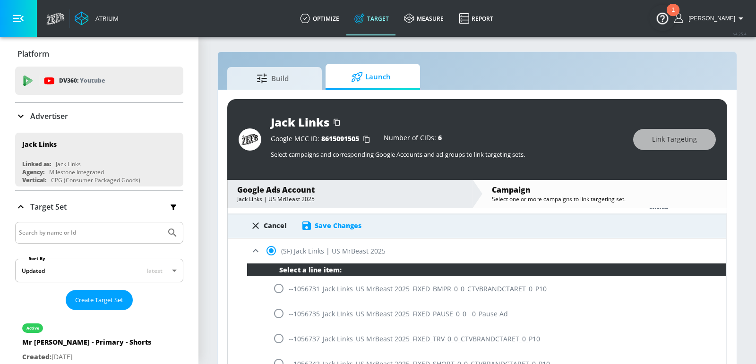
scroll to position [232, 0]
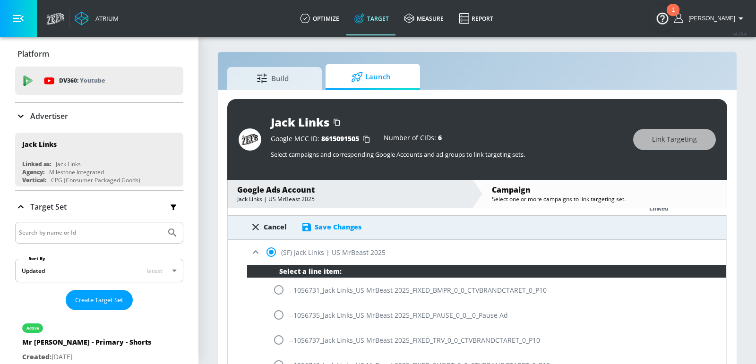
click at [330, 222] on div "Save Changes" at bounding box center [331, 227] width 60 height 11
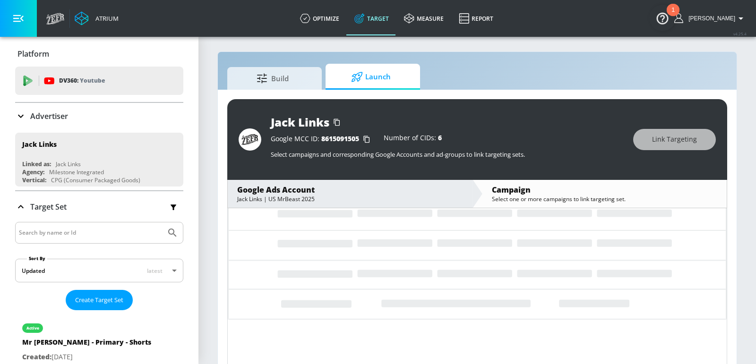
scroll to position [199, 0]
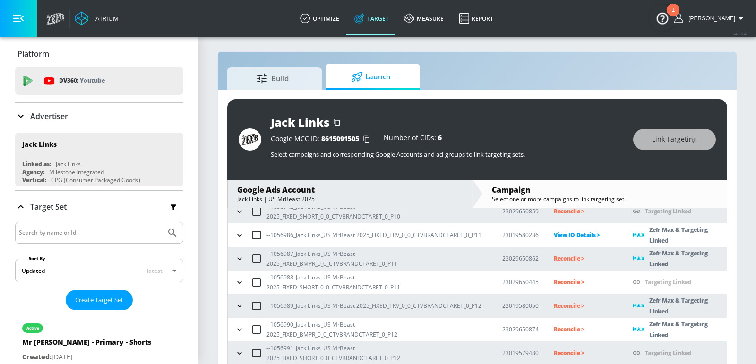
click at [566, 256] on p "Reconcile >" at bounding box center [586, 258] width 64 height 11
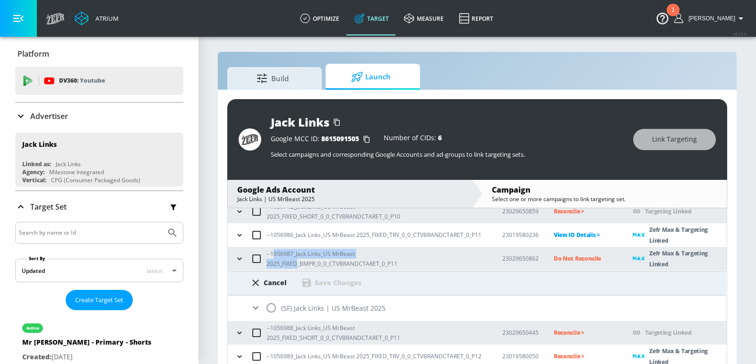
drag, startPoint x: 386, startPoint y: 259, endPoint x: 274, endPoint y: 259, distance: 111.5
click at [275, 260] on p "--1056987_Jack Links_US MrBeast 2025_FIXED_BMPR_0_0_CTVBRANDCTARET_0_P11" at bounding box center [377, 259] width 221 height 20
copy p "56987_Jack Links_US MrBeast 2025_FIXED"
click at [272, 303] on input "radio" at bounding box center [271, 308] width 20 height 20
radio input "true"
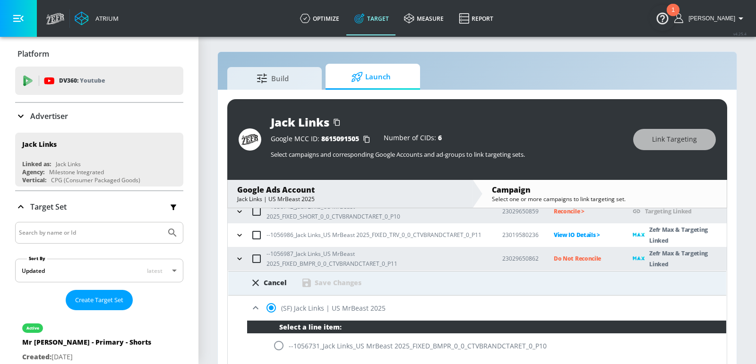
scroll to position [358, 0]
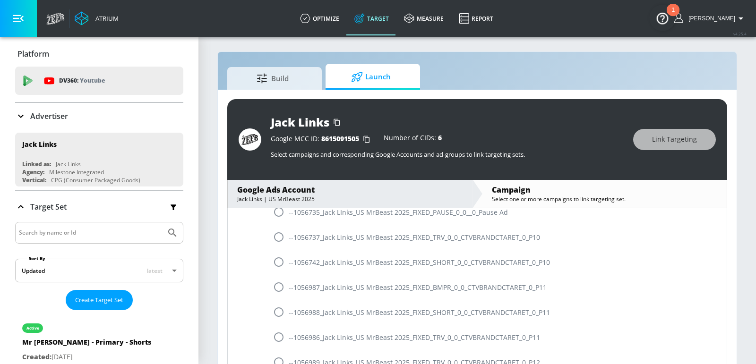
click at [279, 289] on input "radio" at bounding box center [279, 287] width 20 height 20
radio input "true"
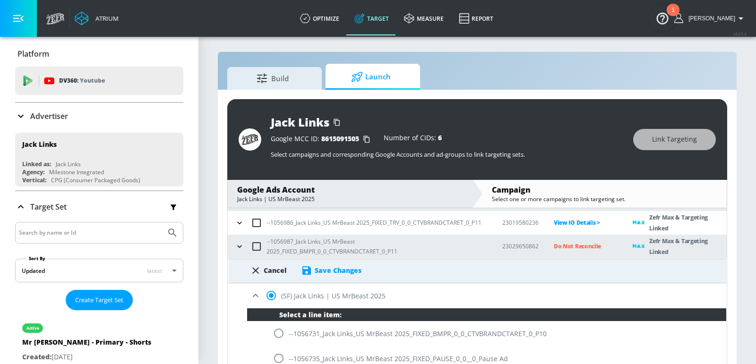
scroll to position [228, 0]
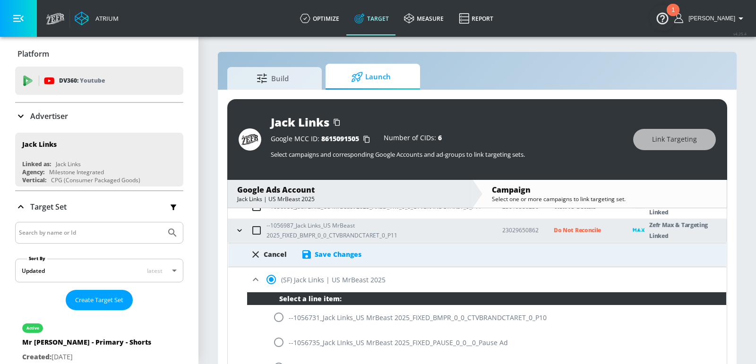
click at [329, 258] on div "Save Changes" at bounding box center [331, 254] width 60 height 11
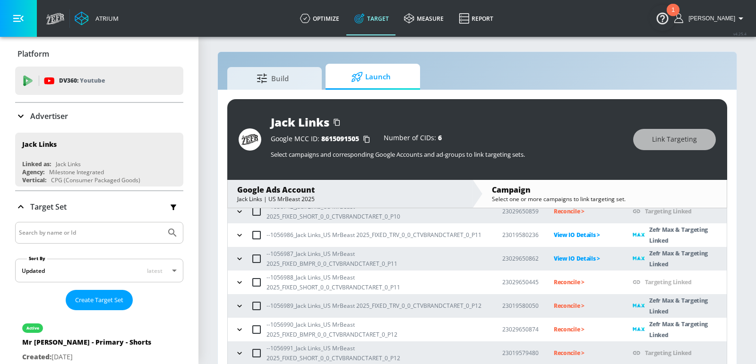
scroll to position [13, 0]
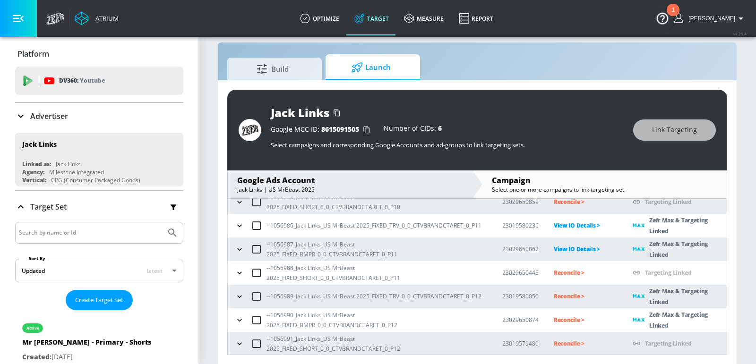
click at [561, 273] on p "Reconcile >" at bounding box center [586, 272] width 64 height 11
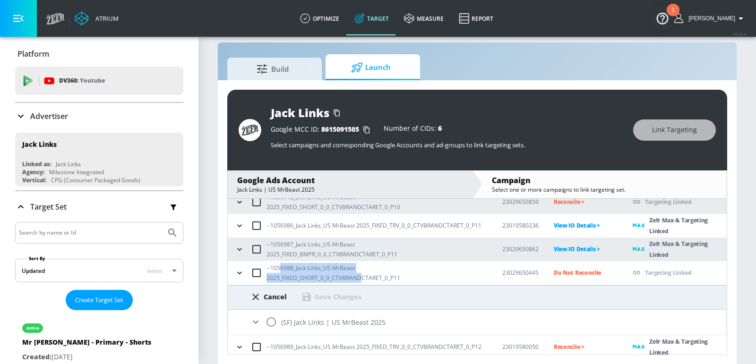
drag, startPoint x: 360, startPoint y: 275, endPoint x: 279, endPoint y: 268, distance: 81.6
click at [279, 268] on p "--1056988_Jack Links_US MrBeast 2025_FIXED_SHORT_0_0_CTVBRANDCTARET_0_P11" at bounding box center [377, 273] width 221 height 20
copy p "6988_Jack Links_US MrBeast 2025_FIXED_SHORT_0_0_CTVBRAND"
click at [272, 317] on input "radio" at bounding box center [271, 322] width 20 height 20
radio input "true"
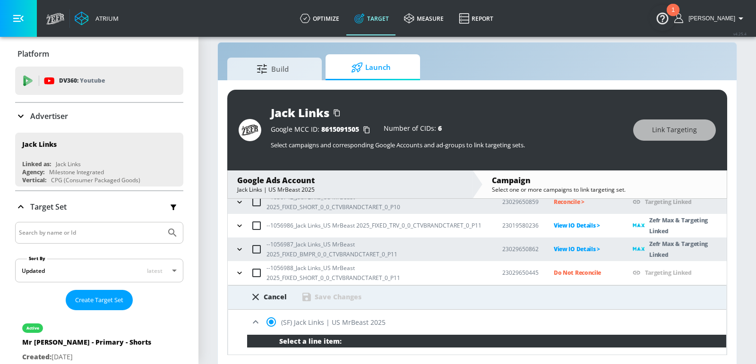
scroll to position [407, 0]
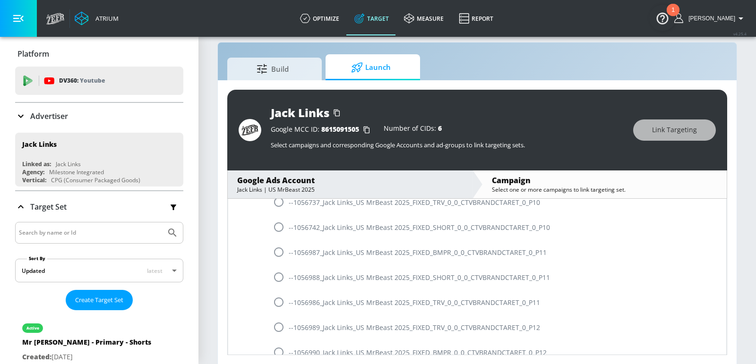
click at [276, 277] on input "radio" at bounding box center [279, 277] width 20 height 20
radio input "true"
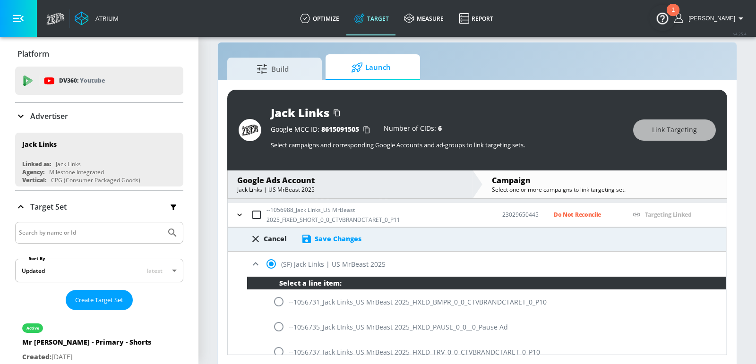
scroll to position [250, 0]
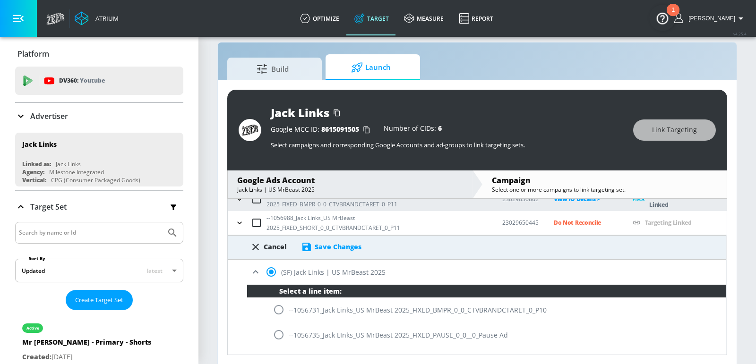
click at [334, 249] on div "Save Changes" at bounding box center [338, 246] width 47 height 9
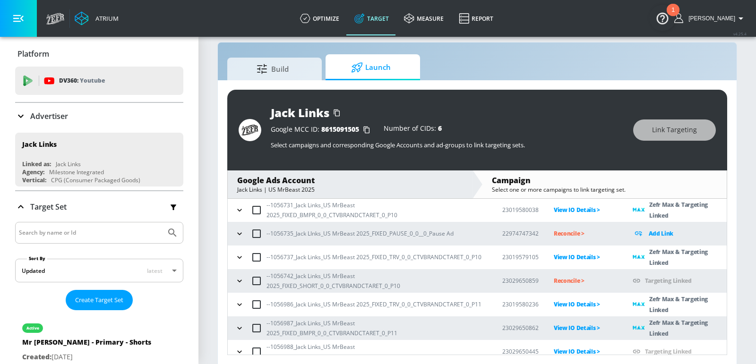
scroll to position [199, 0]
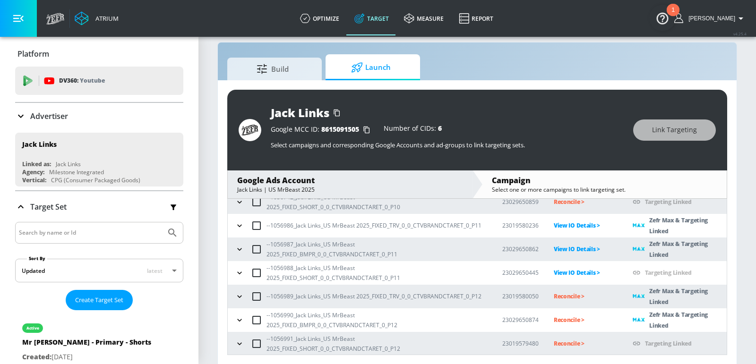
click at [569, 299] on p "Reconcile >" at bounding box center [586, 296] width 64 height 11
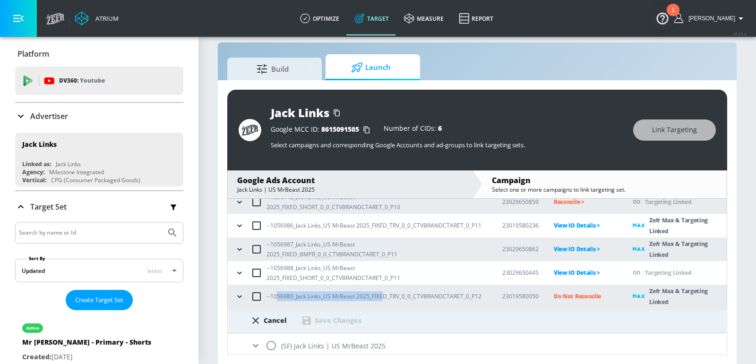
drag, startPoint x: 382, startPoint y: 300, endPoint x: 276, endPoint y: 298, distance: 105.9
click at [276, 298] on p "--1056989_Jack Links_US MrBeast 2025_FIXED_TRV_0_0_CTVBRANDCTARET_0_P12" at bounding box center [374, 297] width 215 height 10
copy p "56989_Jack Links_US MrBeast 2025_FIXE"
click at [275, 346] on input "radio" at bounding box center [271, 346] width 20 height 20
radio input "true"
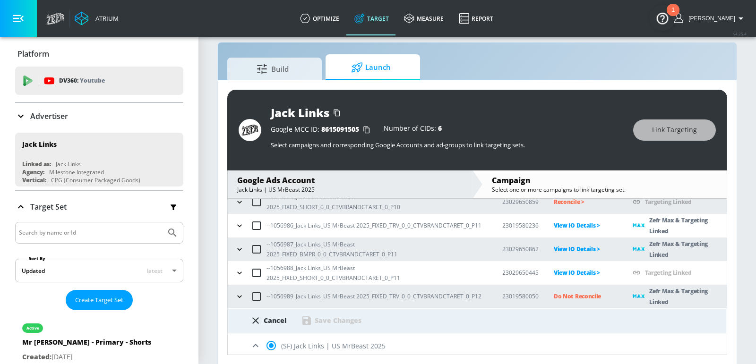
scroll to position [481, 0]
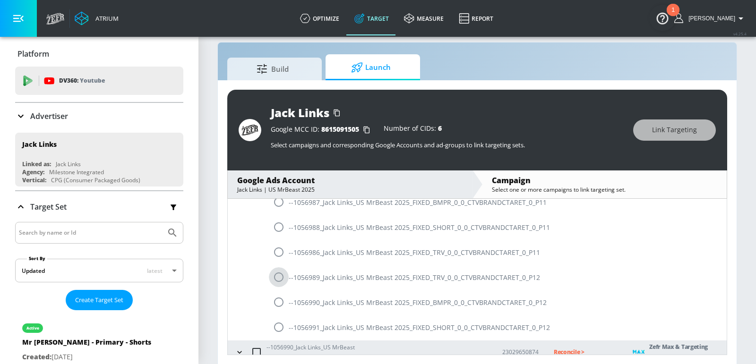
click at [275, 278] on input "radio" at bounding box center [279, 277] width 20 height 20
radio input "true"
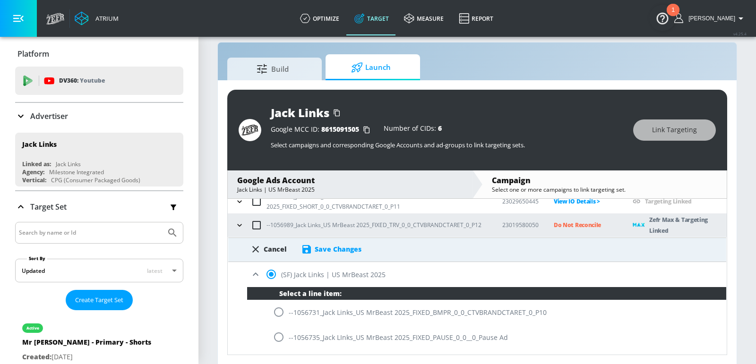
scroll to position [262, 0]
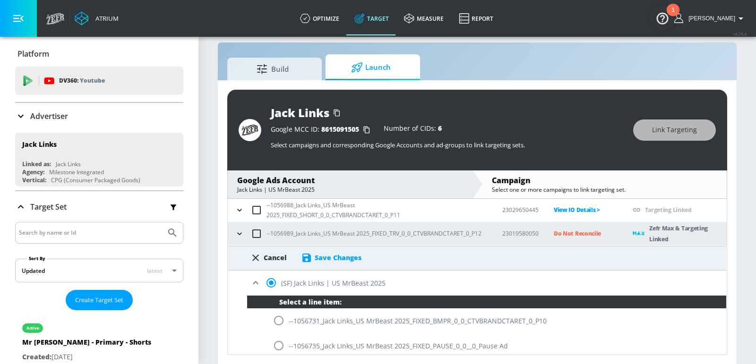
click at [341, 260] on div "Save Changes" at bounding box center [338, 257] width 47 height 9
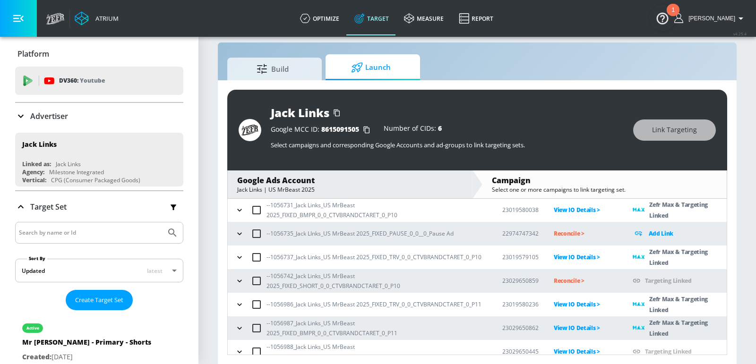
scroll to position [199, 0]
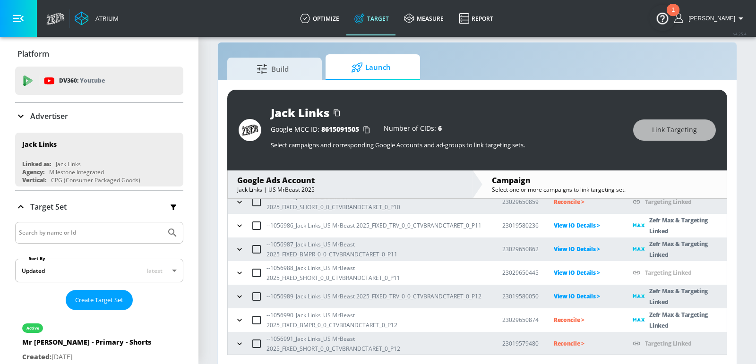
click at [568, 317] on p "Reconcile >" at bounding box center [586, 320] width 64 height 11
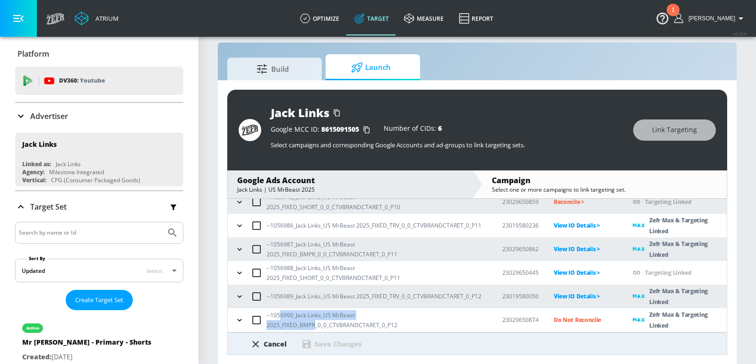
drag, startPoint x: 403, startPoint y: 316, endPoint x: 277, endPoint y: 320, distance: 125.8
click at [277, 320] on p "--1056990_Jack Links_US MrBeast 2025_FIXED_BMPR_0_0_CTVBRANDCTARET_0_P12" at bounding box center [377, 321] width 221 height 20
copy p "56990_Jack Links_US MrBeast 2025_FIXED_BMPR"
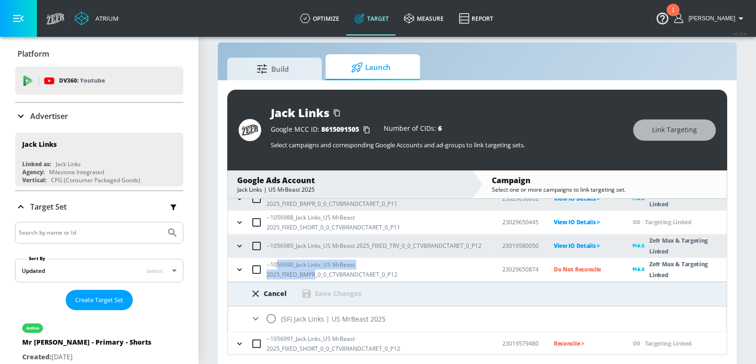
click at [276, 323] on input "radio" at bounding box center [271, 319] width 20 height 20
radio input "true"
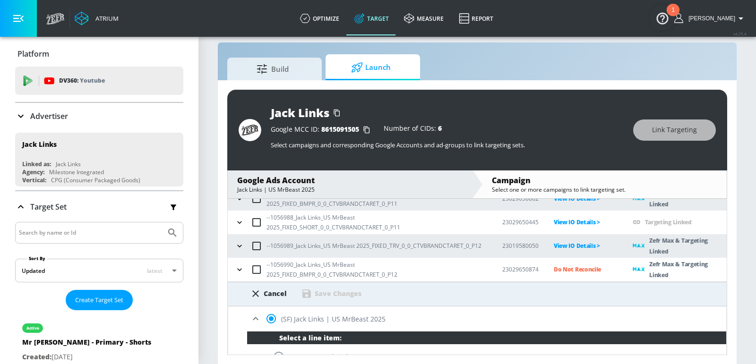
scroll to position [513, 0]
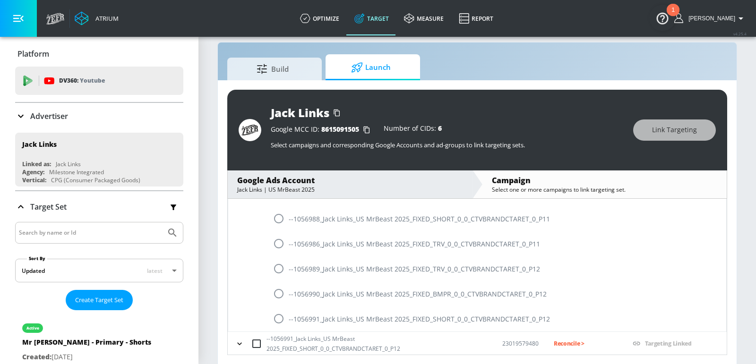
click at [278, 296] on input "radio" at bounding box center [279, 294] width 20 height 20
radio input "true"
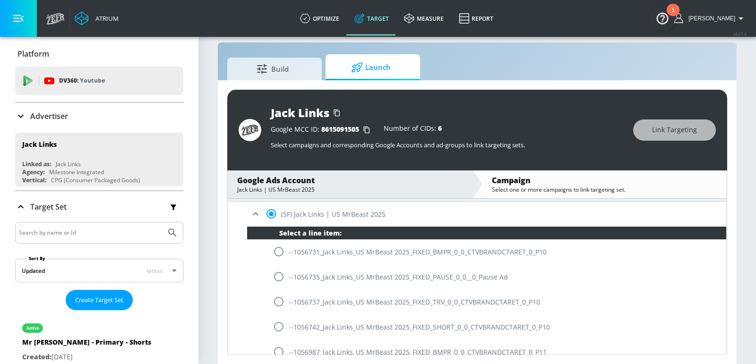
scroll to position [302, 0]
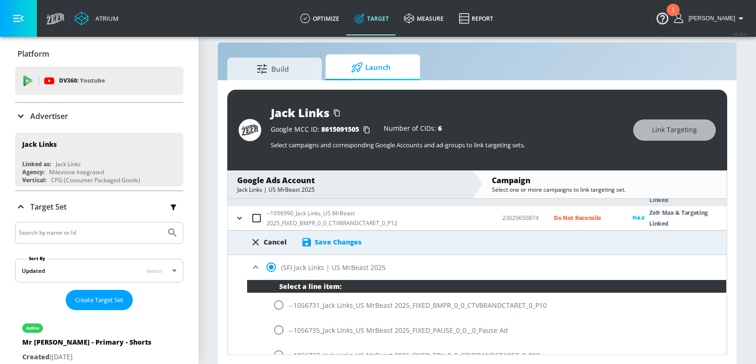
click at [337, 245] on div "Save Changes" at bounding box center [331, 242] width 60 height 11
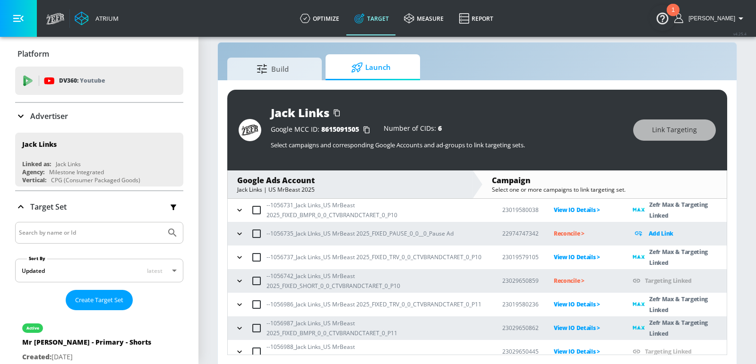
scroll to position [199, 0]
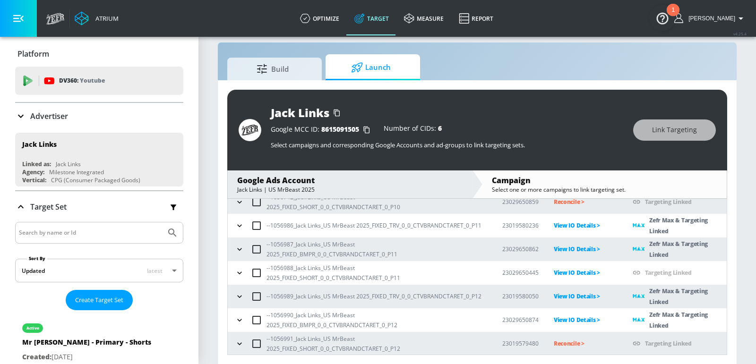
click at [572, 342] on p "Reconcile >" at bounding box center [586, 343] width 64 height 11
drag, startPoint x: 362, startPoint y: 345, endPoint x: 278, endPoint y: 337, distance: 85.0
click at [278, 337] on p "--1056991_Jack Links_US MrBeast 2025_FIXED_SHORT_0_0_CTVBRANDCTARET_0_P12" at bounding box center [377, 344] width 221 height 20
copy p "6991_Jack Links_US MrBeast 2025_FIXED_SHORT_0_0_CTVBRANDC"
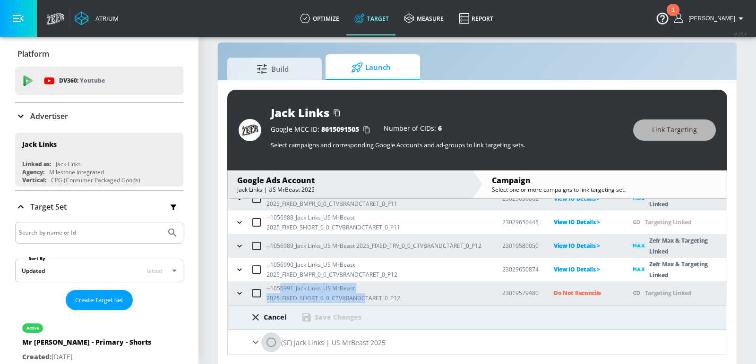
click at [269, 343] on input "radio" at bounding box center [271, 343] width 20 height 20
radio input "true"
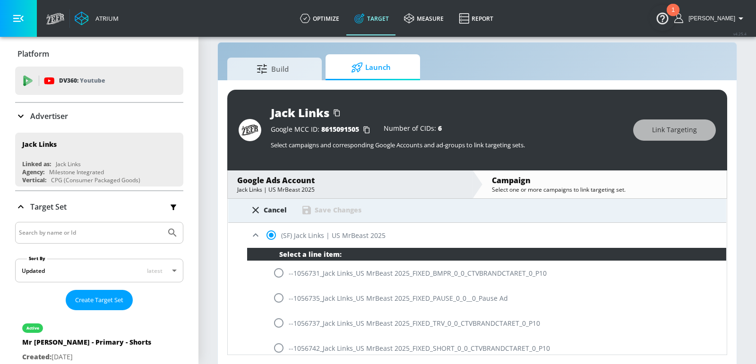
scroll to position [513, 0]
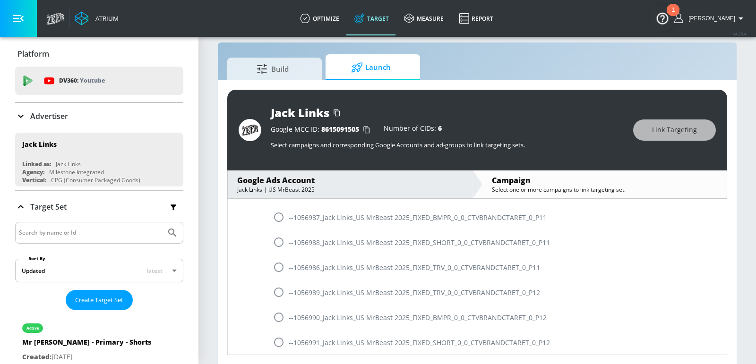
click at [279, 342] on input "radio" at bounding box center [279, 343] width 20 height 20
radio input "true"
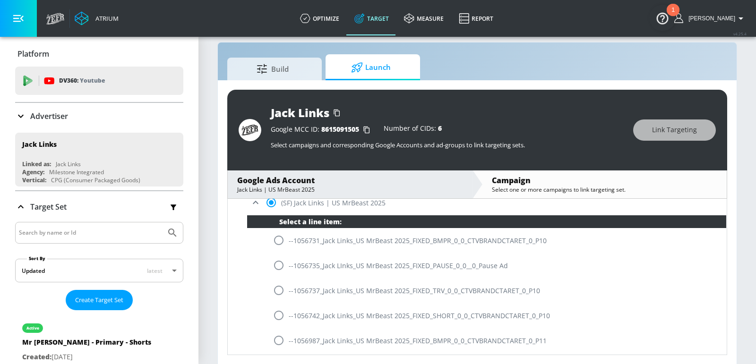
scroll to position [319, 0]
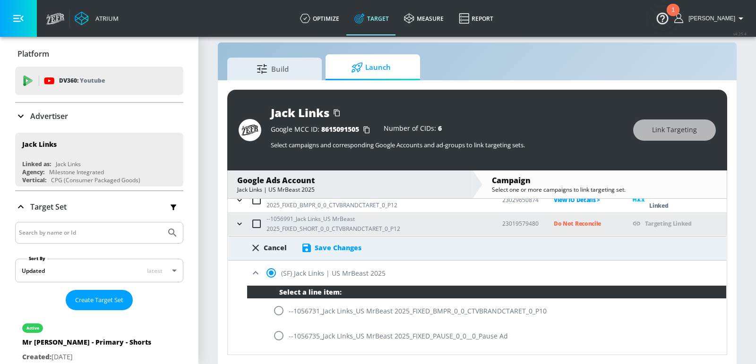
click at [333, 250] on div "Save Changes" at bounding box center [338, 247] width 47 height 9
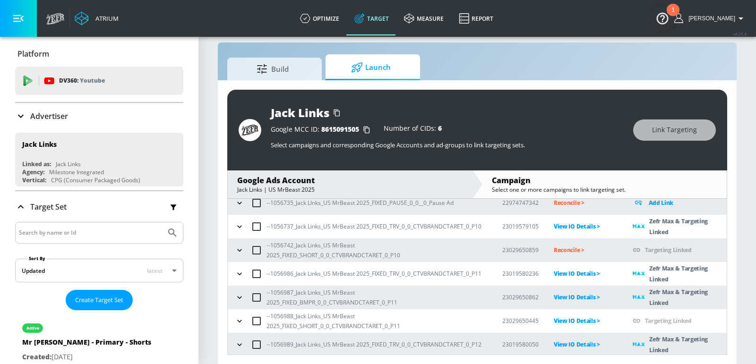
scroll to position [147, 0]
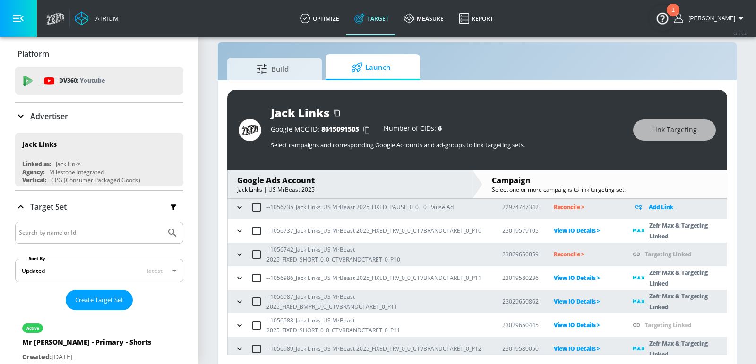
click at [566, 253] on p "Reconcile >" at bounding box center [586, 254] width 64 height 11
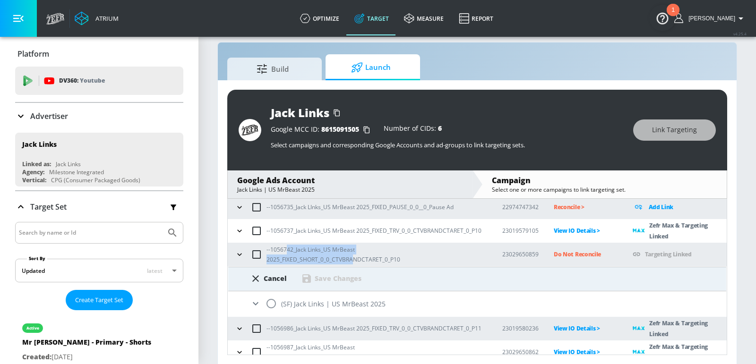
drag, startPoint x: 350, startPoint y: 261, endPoint x: 285, endPoint y: 247, distance: 66.3
click at [285, 247] on p "--1056742_Jack Links_US MrBeast 2025_FIXED_SHORT_0_0_CTVBRANDCTARET_0_P10" at bounding box center [377, 255] width 221 height 20
copy p "42_Jack Links_US MrBeast 2025_FIXED_SHORT_0_0_CTVBRA"
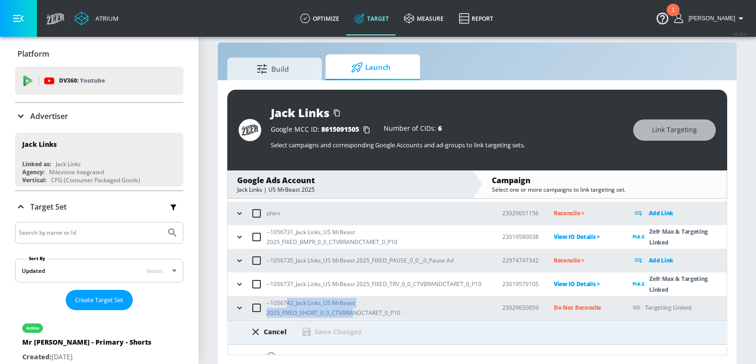
scroll to position [144, 0]
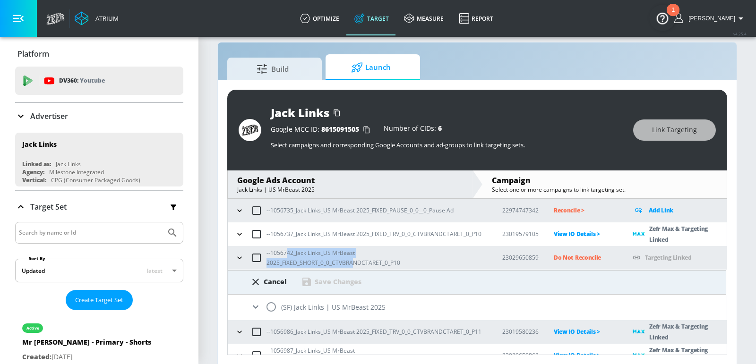
click at [270, 306] on input "radio" at bounding box center [271, 307] width 20 height 20
radio input "true"
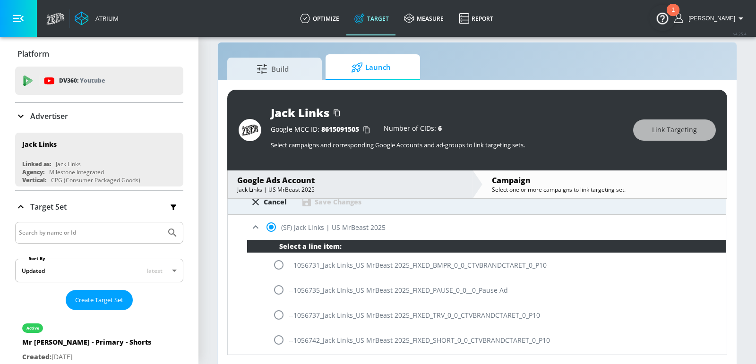
scroll to position [237, 0]
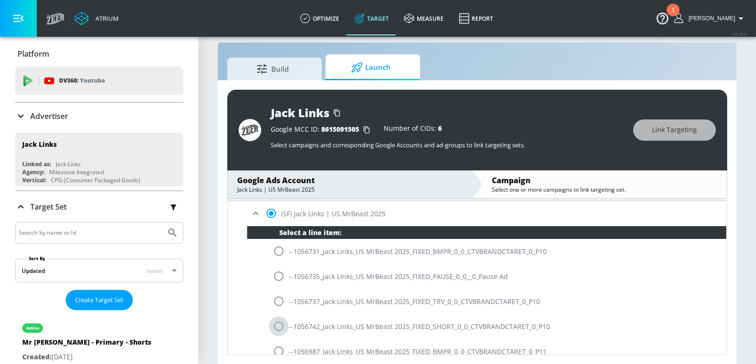
click at [277, 326] on input "radio" at bounding box center [279, 327] width 20 height 20
radio input "true"
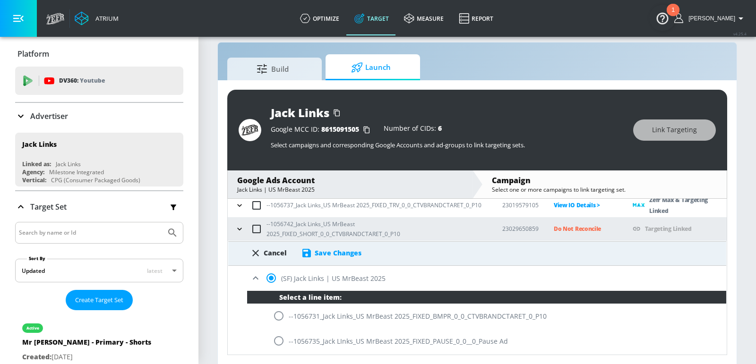
scroll to position [163, 0]
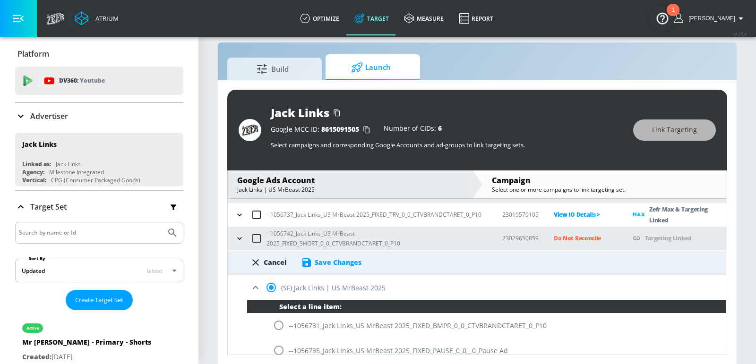
click at [342, 265] on div "Save Changes" at bounding box center [338, 262] width 47 height 9
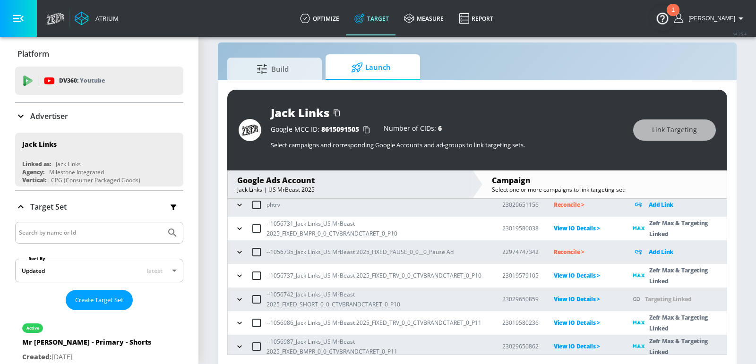
scroll to position [117, 0]
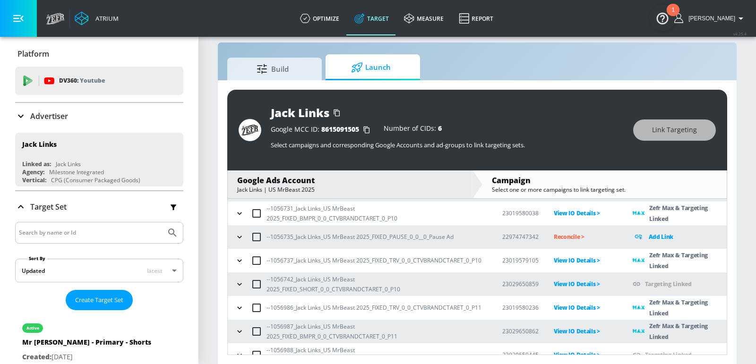
click at [561, 236] on p "Reconcile >" at bounding box center [586, 237] width 64 height 11
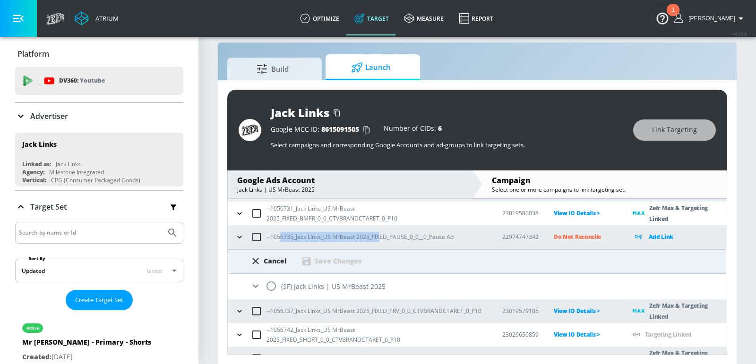
drag, startPoint x: 377, startPoint y: 235, endPoint x: 278, endPoint y: 234, distance: 99.2
click at [278, 234] on p "--1056735_Jack LInks_US MrBeast 2025_FIXED_PAUSE_0_0__0_Pause Ad" at bounding box center [360, 237] width 187 height 10
click at [271, 291] on input "radio" at bounding box center [271, 286] width 20 height 20
radio input "true"
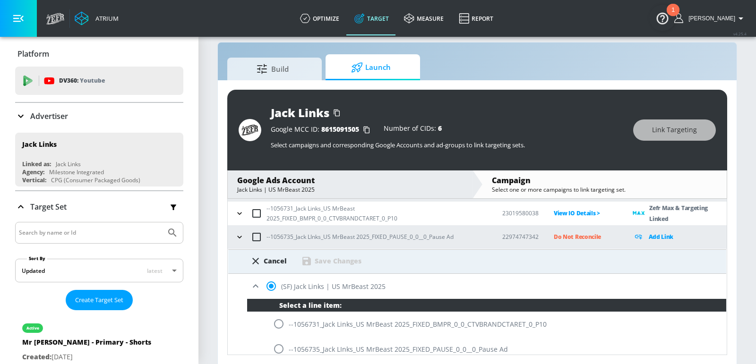
click at [279, 343] on input "radio" at bounding box center [279, 349] width 20 height 20
radio input "true"
click at [335, 259] on div "Save Changes" at bounding box center [338, 261] width 47 height 9
click at [266, 265] on div "Cancel Save Changes" at bounding box center [477, 262] width 498 height 25
click at [271, 259] on div "Cancel" at bounding box center [275, 261] width 23 height 9
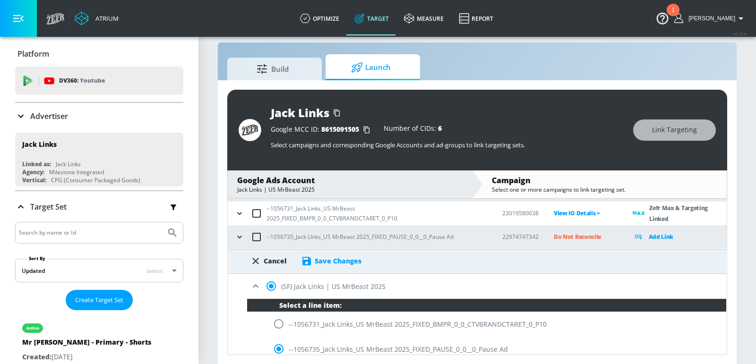
radio input "false"
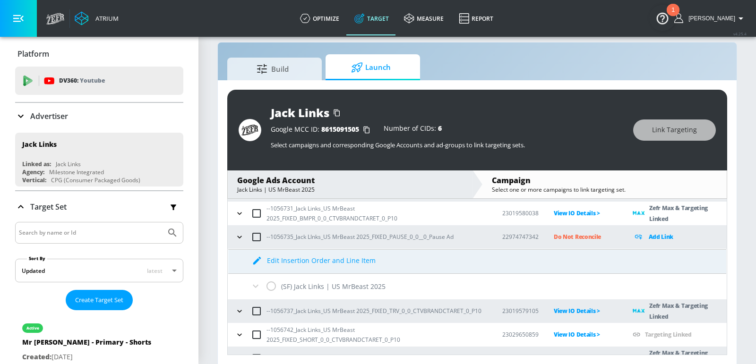
click at [554, 238] on p "Do Not Reconcile" at bounding box center [586, 237] width 64 height 11
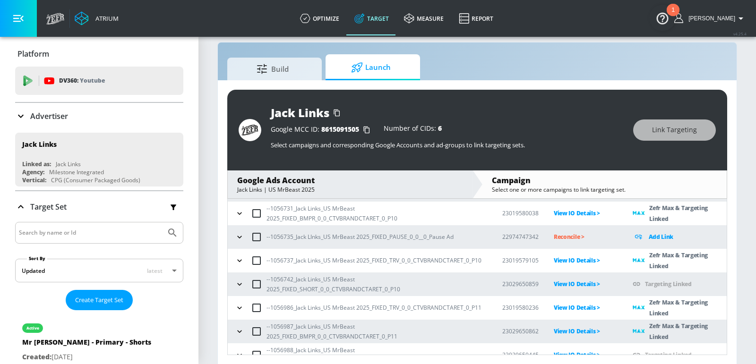
click at [243, 234] on icon "button" at bounding box center [239, 237] width 9 height 9
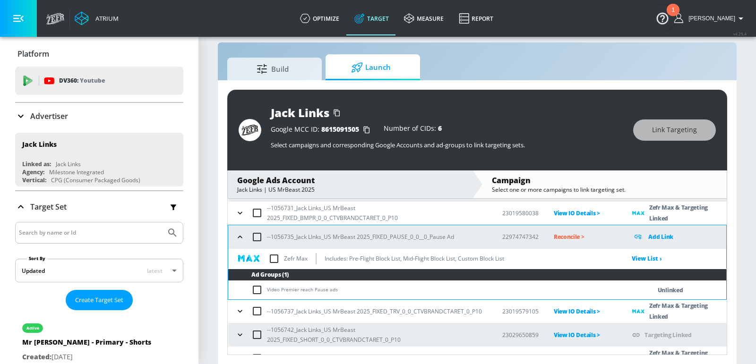
click at [273, 255] on input "checkbox" at bounding box center [274, 259] width 20 height 20
checkbox input "true"
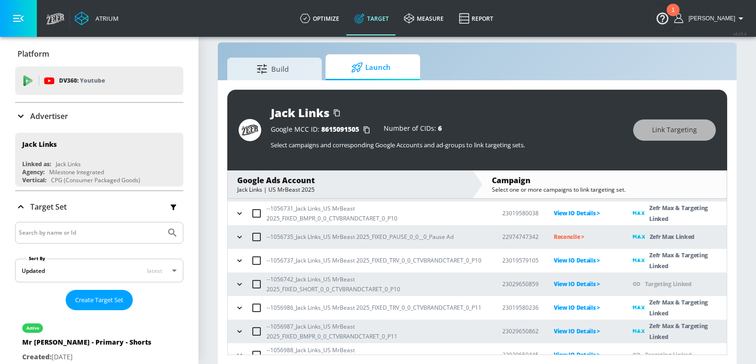
click at [569, 237] on p "Reconcile >" at bounding box center [586, 237] width 64 height 11
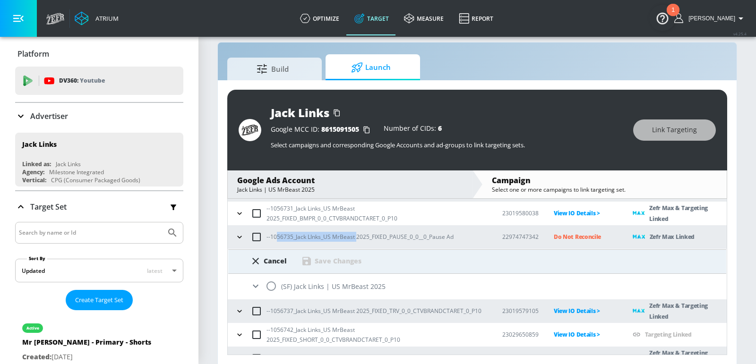
drag, startPoint x: 355, startPoint y: 236, endPoint x: 275, endPoint y: 234, distance: 80.4
click at [275, 235] on p "--1056735_Jack LInks_US MrBeast 2025_FIXED_PAUSE_0_0__0_Pause Ad" at bounding box center [360, 237] width 187 height 10
click at [271, 278] on input "radio" at bounding box center [271, 286] width 20 height 20
radio input "true"
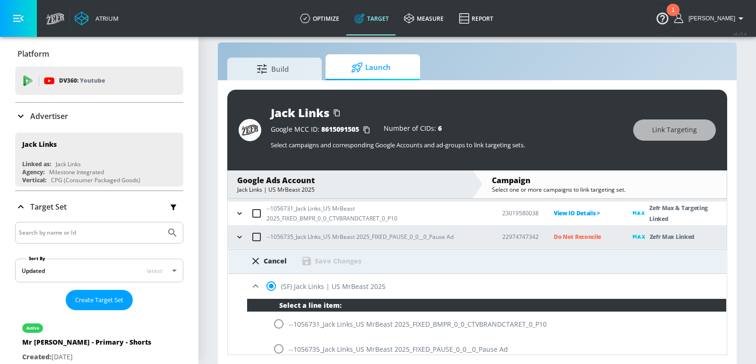
click at [276, 347] on input "radio" at bounding box center [279, 349] width 20 height 20
radio input "true"
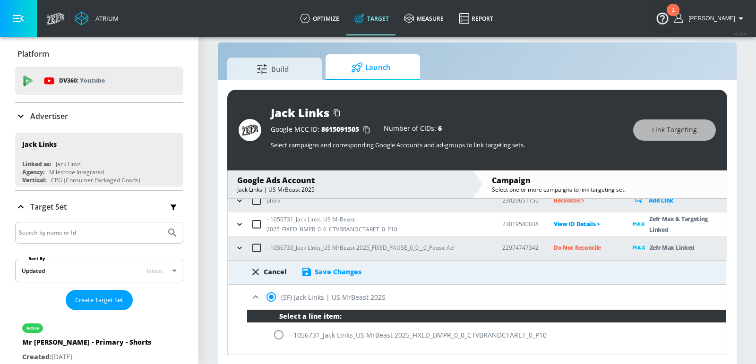
scroll to position [132, 0]
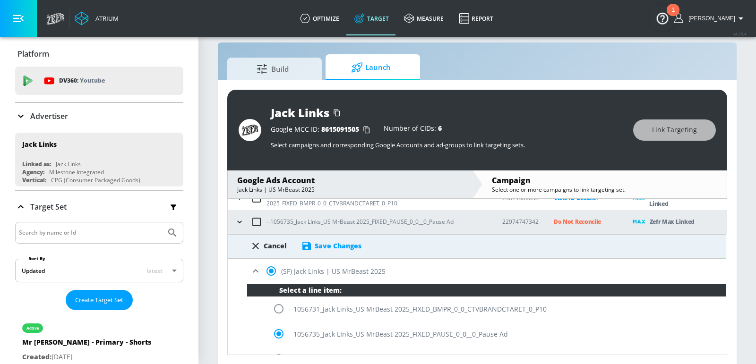
click at [336, 246] on div "Save Changes" at bounding box center [338, 246] width 47 height 9
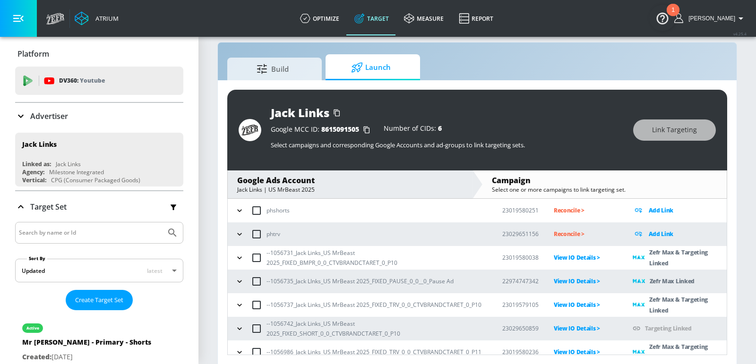
scroll to position [19, 0]
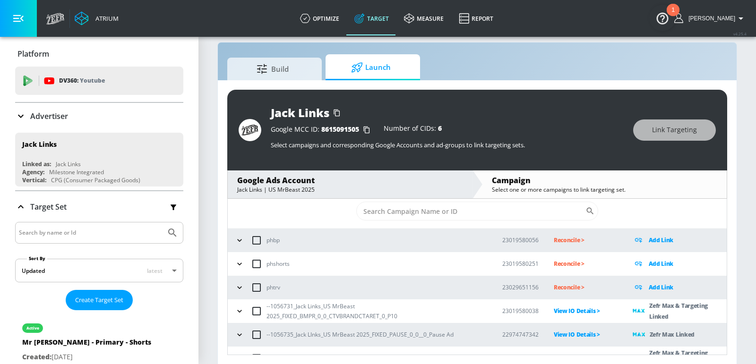
click at [735, 185] on div "Jack Links Google MCC ID: 8615091505 Number of CIDs: 6 Select campaigns and cor…" at bounding box center [477, 222] width 519 height 285
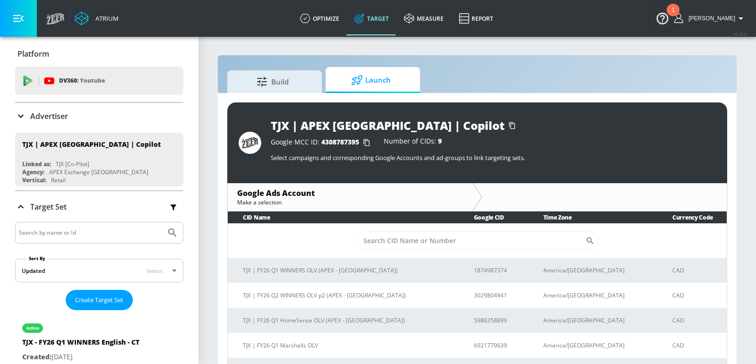
click at [57, 114] on p "Advertiser" at bounding box center [49, 116] width 38 height 10
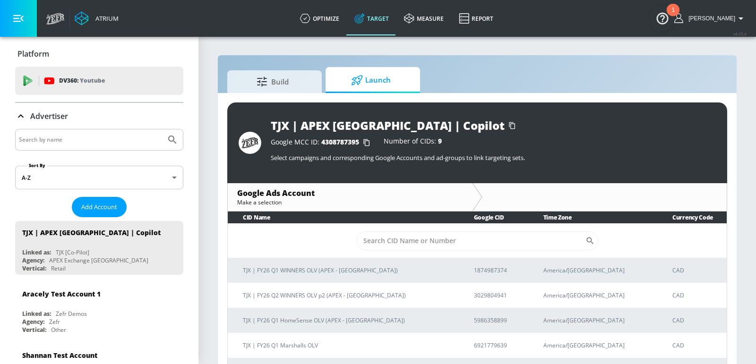
click at [59, 139] on input "Search by name" at bounding box center [90, 140] width 143 height 12
type input "new balance"
click at [162, 129] on button "Submit Search" at bounding box center [172, 139] width 21 height 21
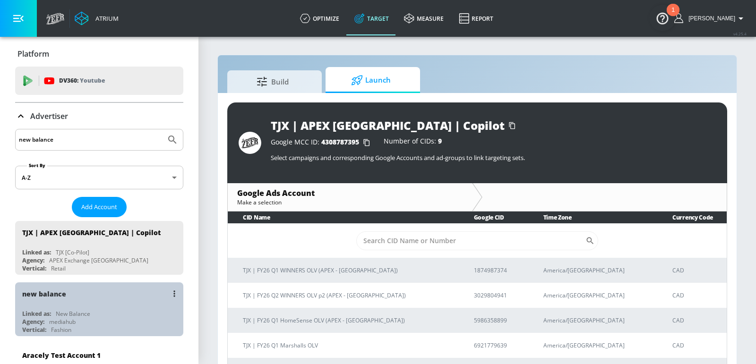
click at [96, 293] on div "new balance" at bounding box center [101, 294] width 159 height 23
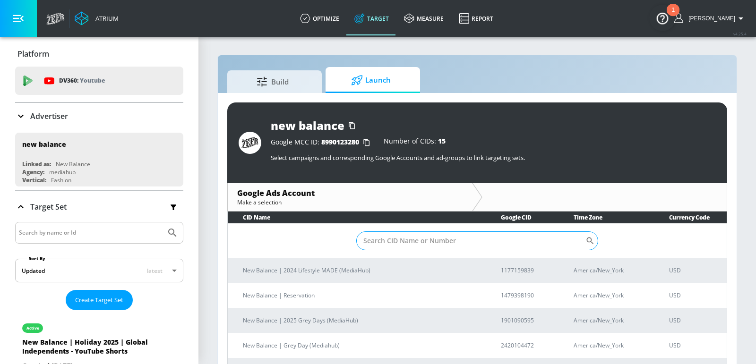
click at [398, 239] on input "Sort By" at bounding box center [470, 241] width 229 height 19
paste input "6119275058"
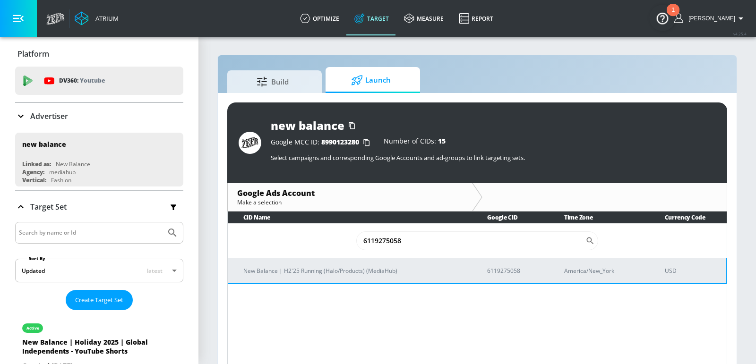
type input "6119275058"
click at [326, 272] on p "New Balance | H2'25 Running (Halo/Products) (MediaHub)" at bounding box center [353, 271] width 221 height 10
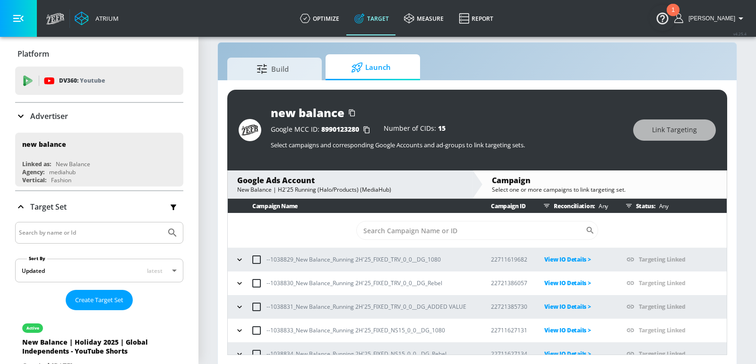
click at [328, 222] on td "​" at bounding box center [477, 231] width 499 height 35
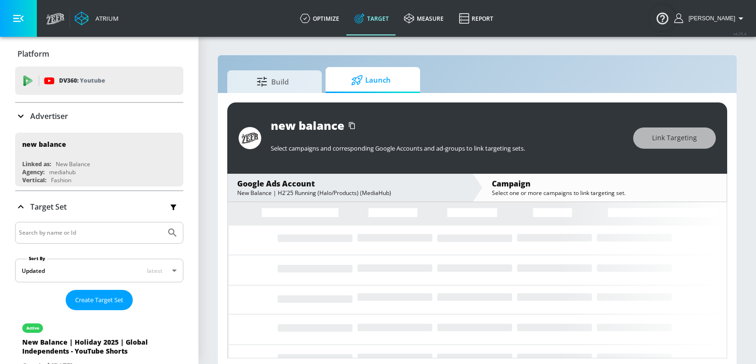
scroll to position [3, 0]
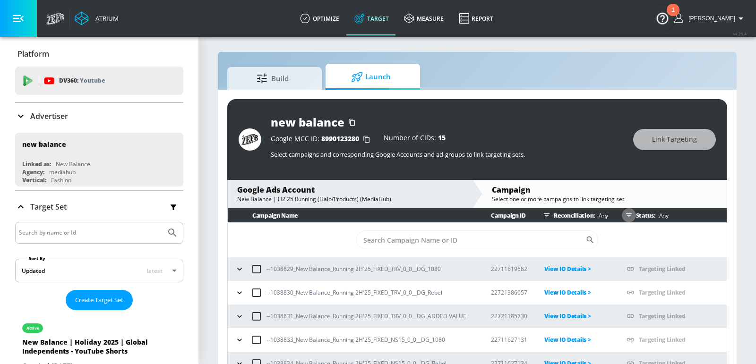
click at [631, 216] on icon "button" at bounding box center [629, 216] width 8 height 8
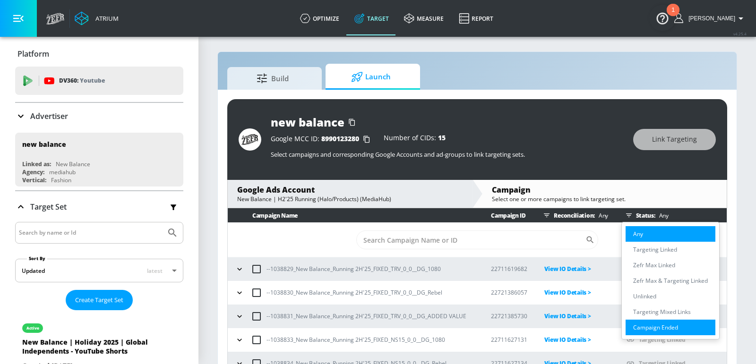
click at [650, 326] on p "Campaign Ended" at bounding box center [655, 328] width 45 height 10
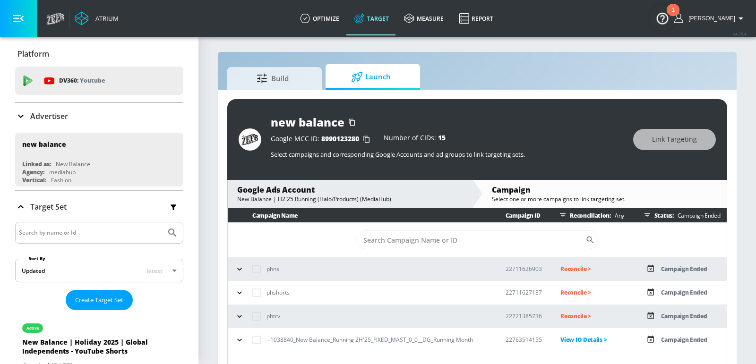
scroll to position [13, 0]
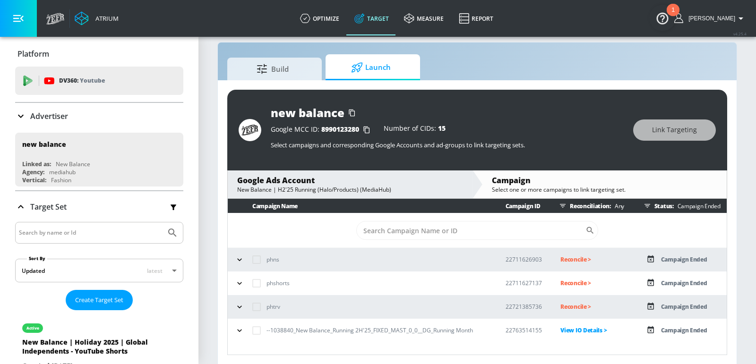
click at [245, 330] on button "button" at bounding box center [240, 331] width 14 height 14
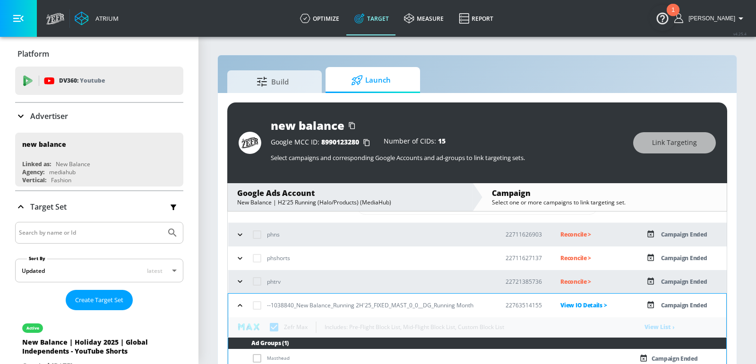
scroll to position [0, 0]
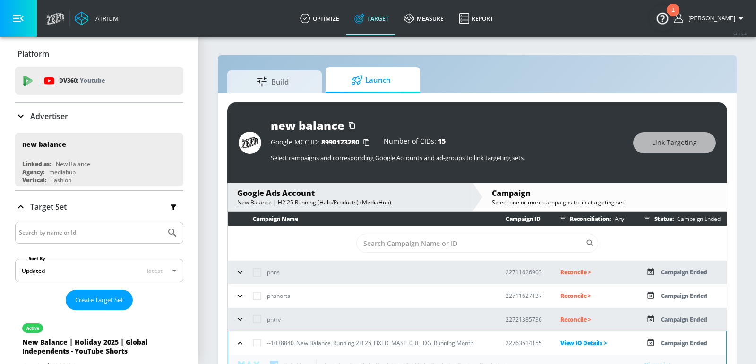
click at [650, 217] on icon "button" at bounding box center [648, 219] width 8 height 8
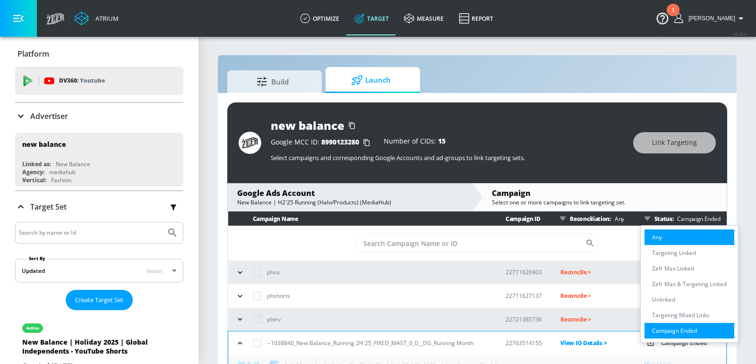
click at [656, 233] on p "Any" at bounding box center [657, 238] width 10 height 10
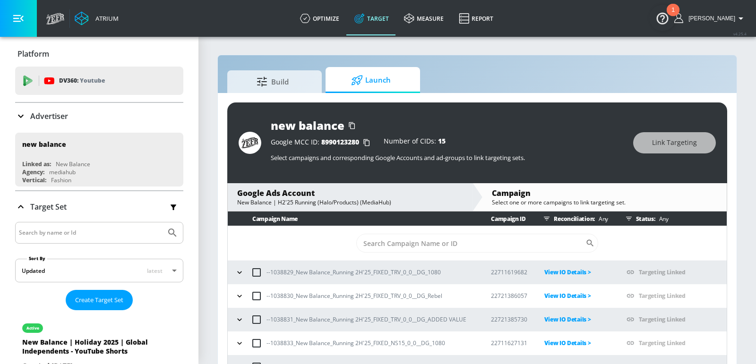
click at [736, 182] on div "new balance Google MCC ID: 8990123280 Number of CIDs: 15 Select campaigns and c…" at bounding box center [477, 235] width 519 height 285
click at [741, 124] on section "Build Launch new balance Google MCC ID: 8990123280 Number of CIDs: 15 Select ca…" at bounding box center [477, 207] width 558 height 342
click at [636, 219] on div "Status: Any" at bounding box center [674, 219] width 105 height 14
click at [630, 218] on icon "button" at bounding box center [629, 219] width 8 height 8
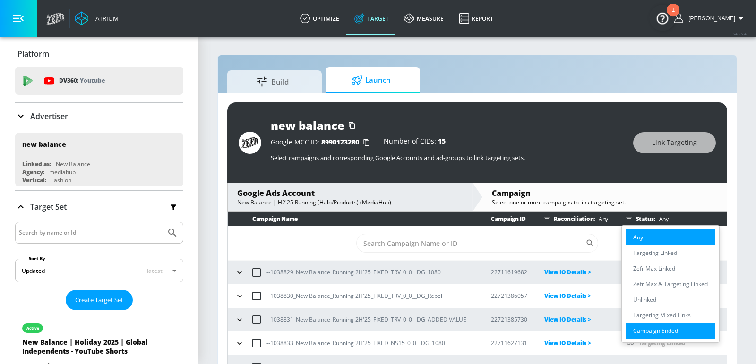
click at [642, 326] on p "Campaign Ended" at bounding box center [655, 331] width 45 height 10
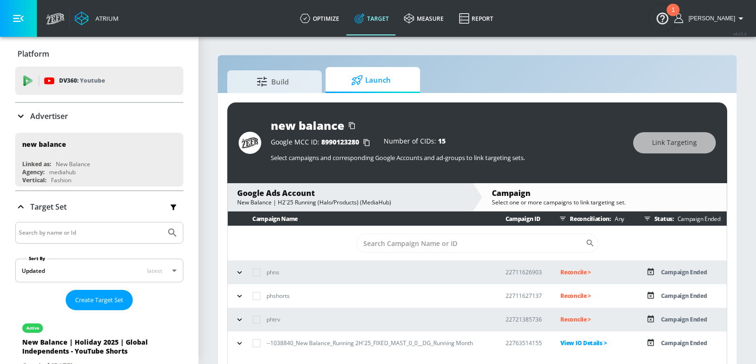
scroll to position [13, 0]
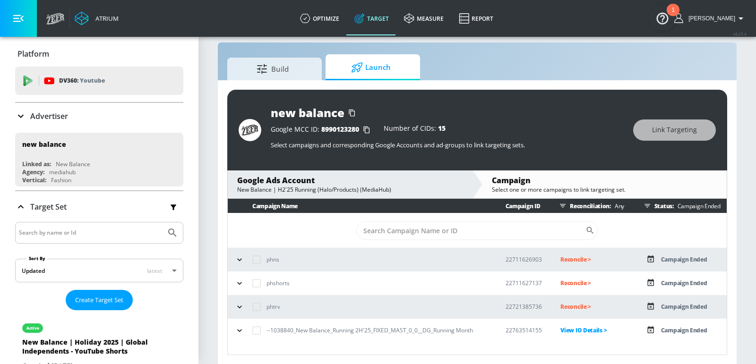
click at [236, 328] on icon "button" at bounding box center [239, 330] width 9 height 9
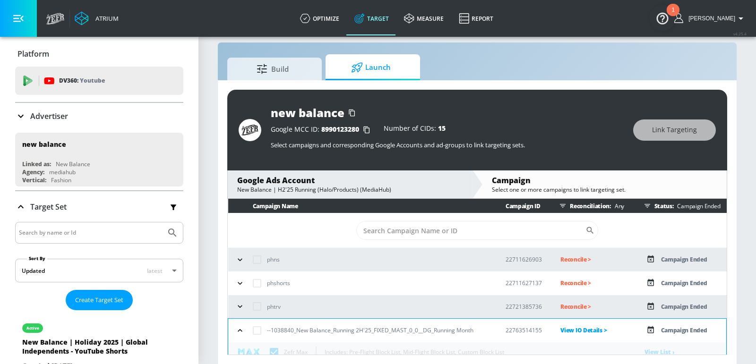
scroll to position [38, 0]
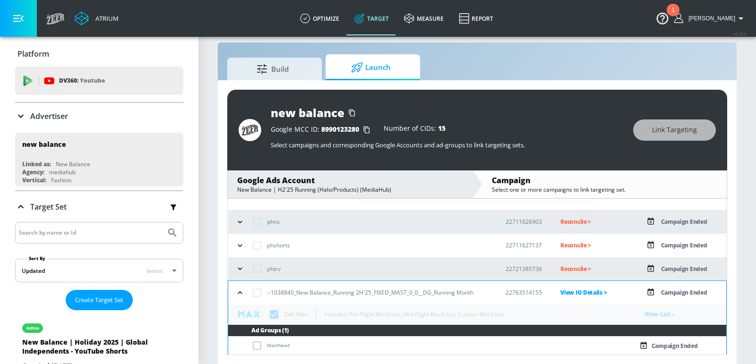
click at [681, 65] on div "Build Launch" at bounding box center [477, 67] width 500 height 26
